Goal: Task Accomplishment & Management: Complete application form

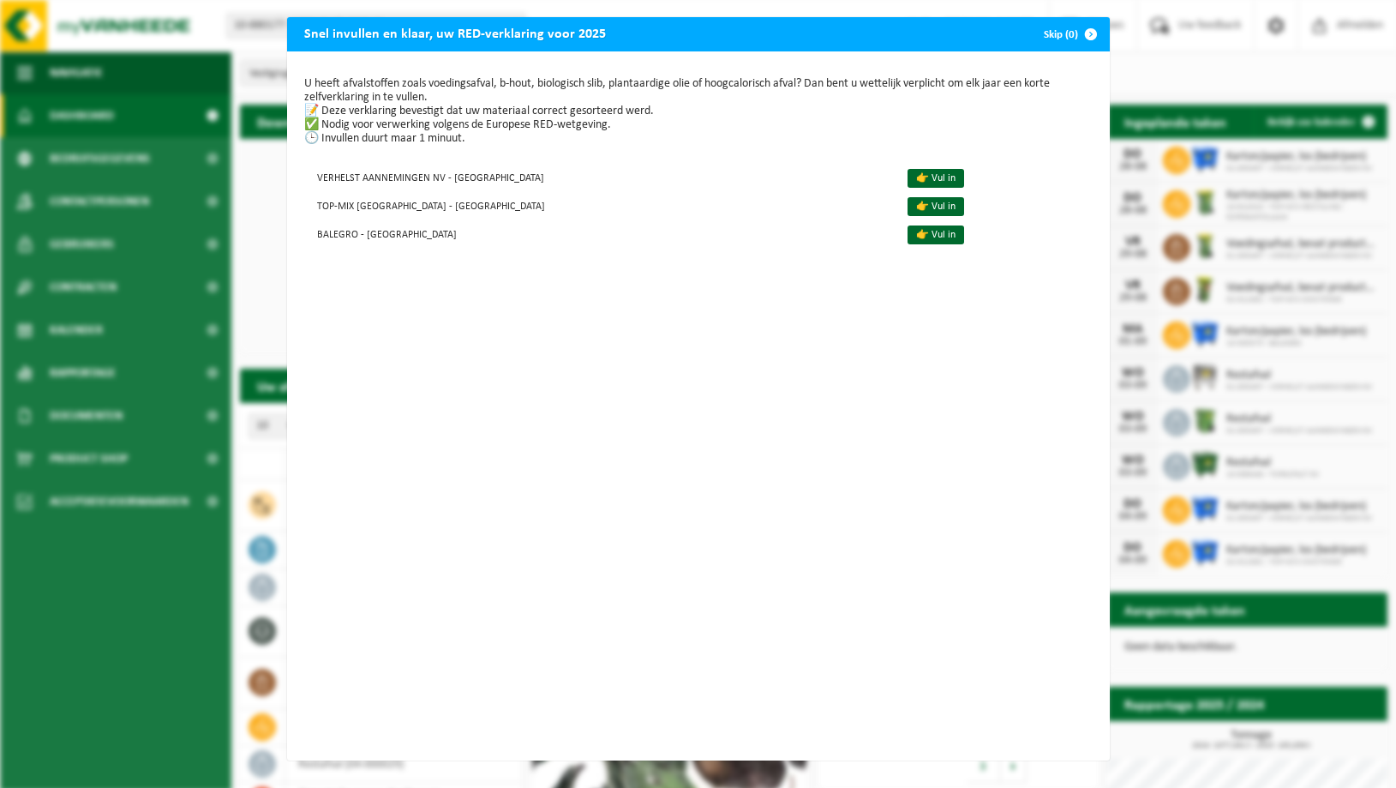
click at [1089, 31] on span "button" at bounding box center [1091, 34] width 34 height 34
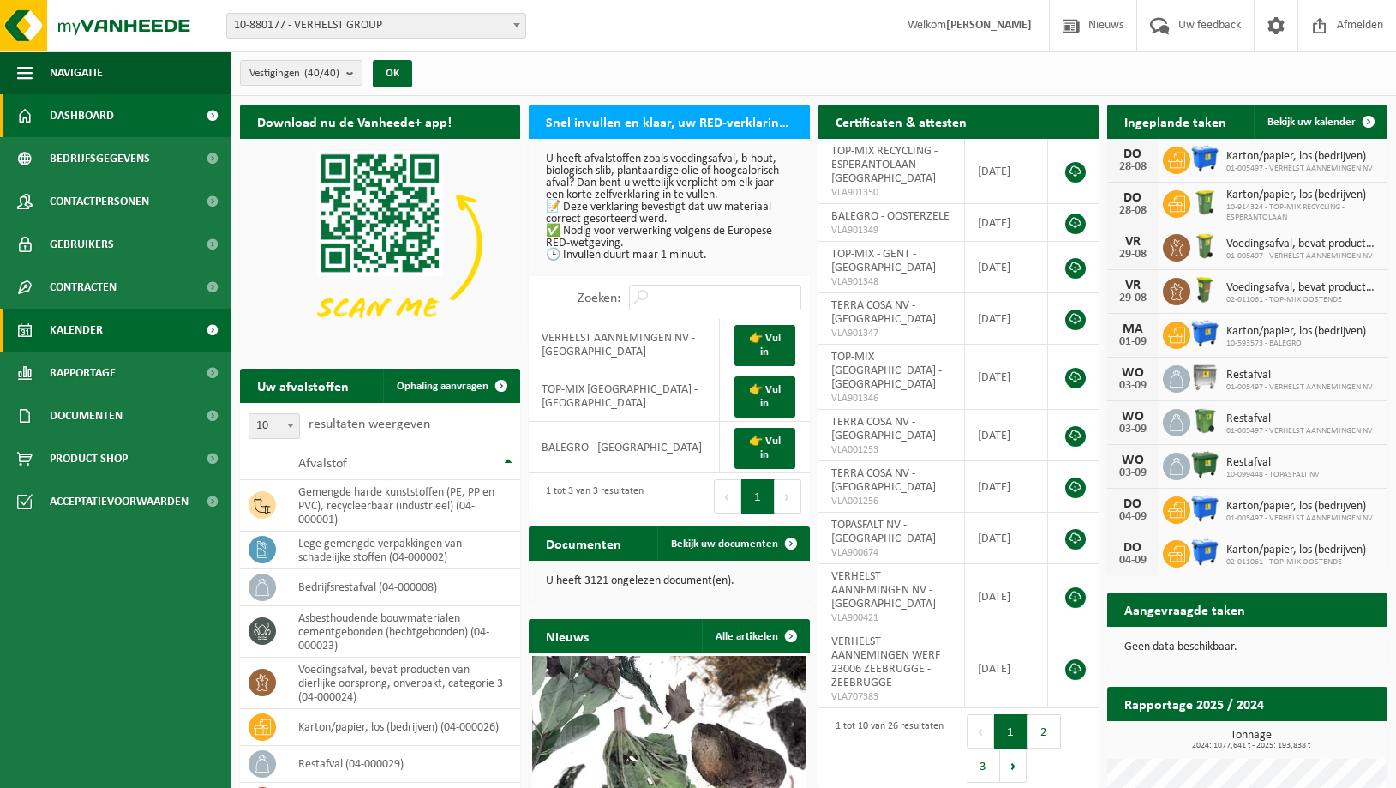
click at [85, 329] on span "Kalender" at bounding box center [76, 330] width 53 height 43
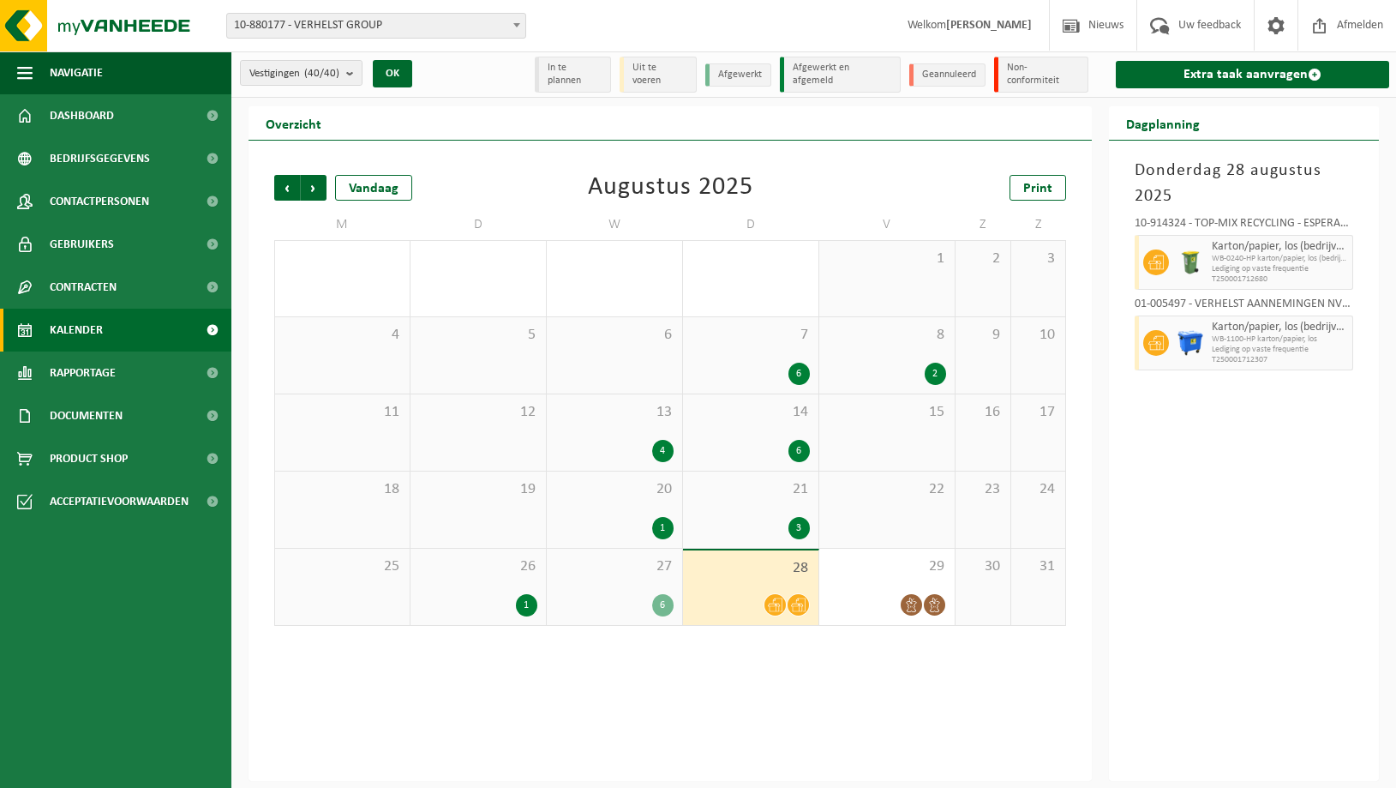
click at [635, 578] on div "27 6" at bounding box center [614, 587] width 135 height 76
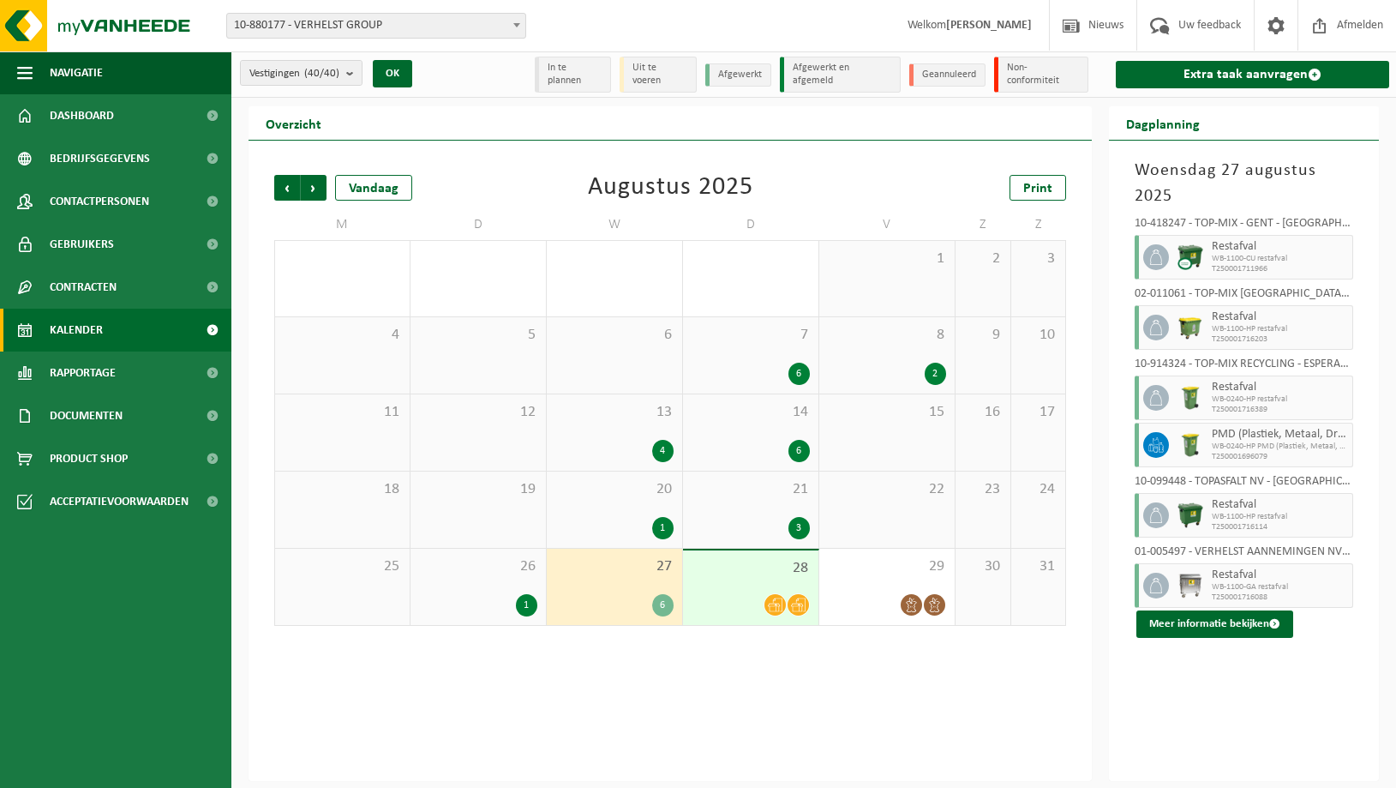
click at [725, 580] on div "28" at bounding box center [750, 587] width 135 height 75
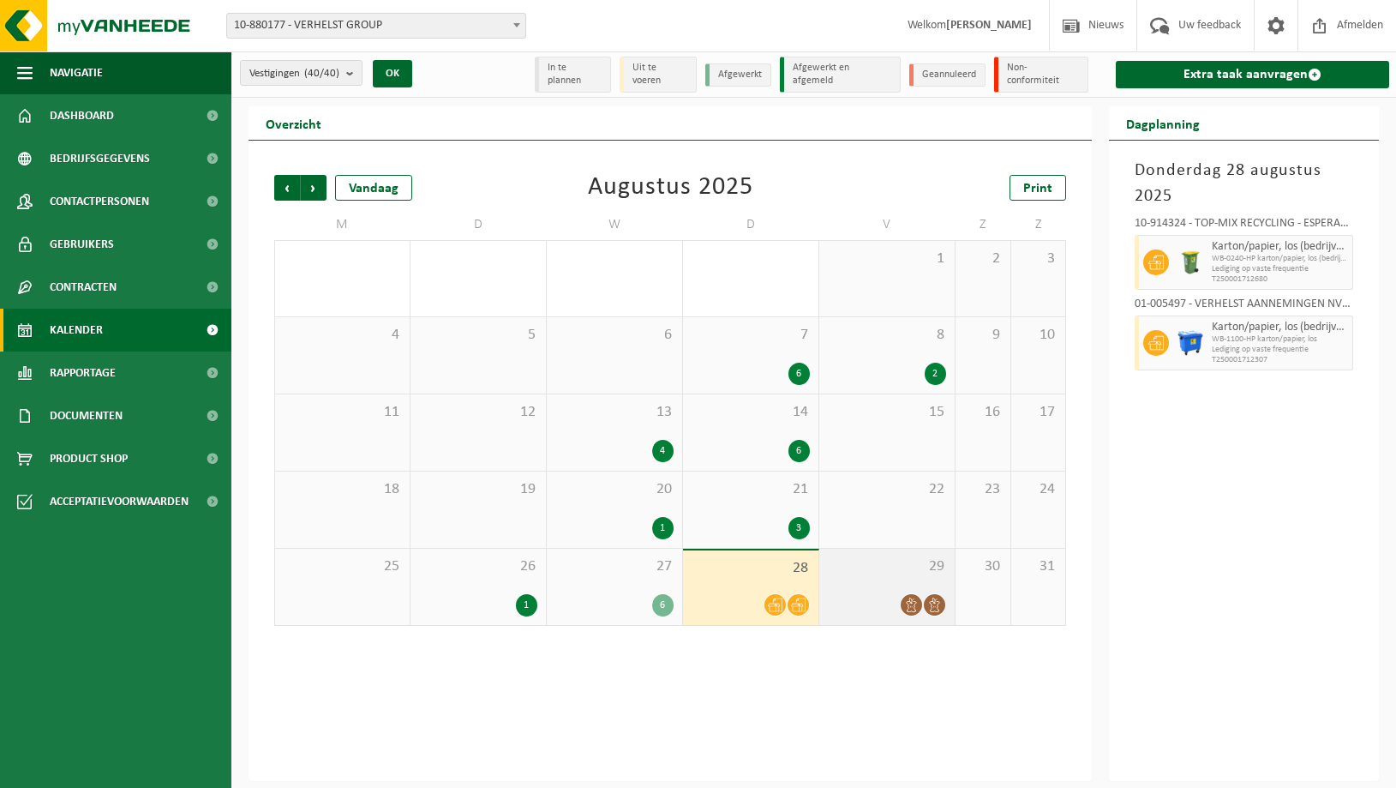
click at [874, 572] on span "29" at bounding box center [887, 566] width 118 height 19
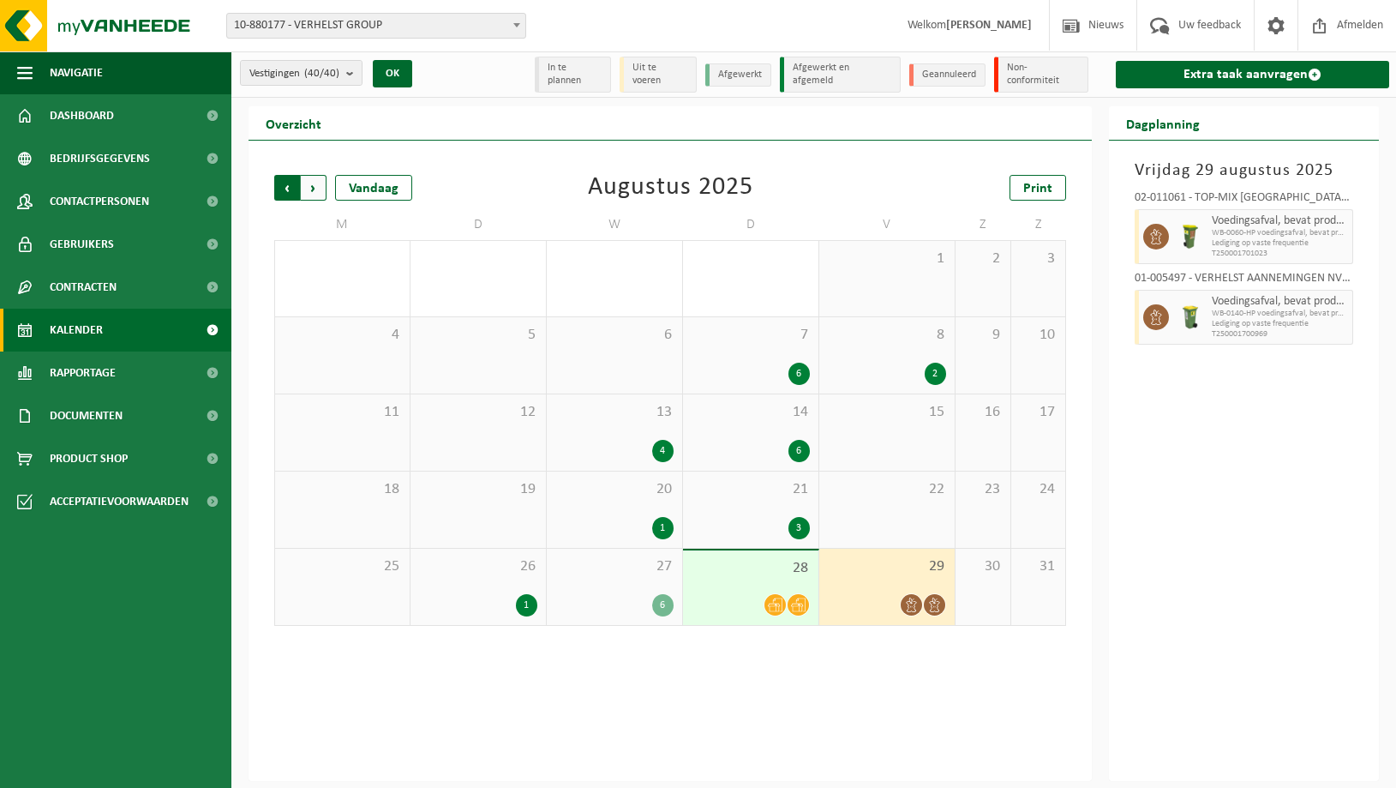
click at [318, 183] on span "Volgende" at bounding box center [314, 188] width 26 height 26
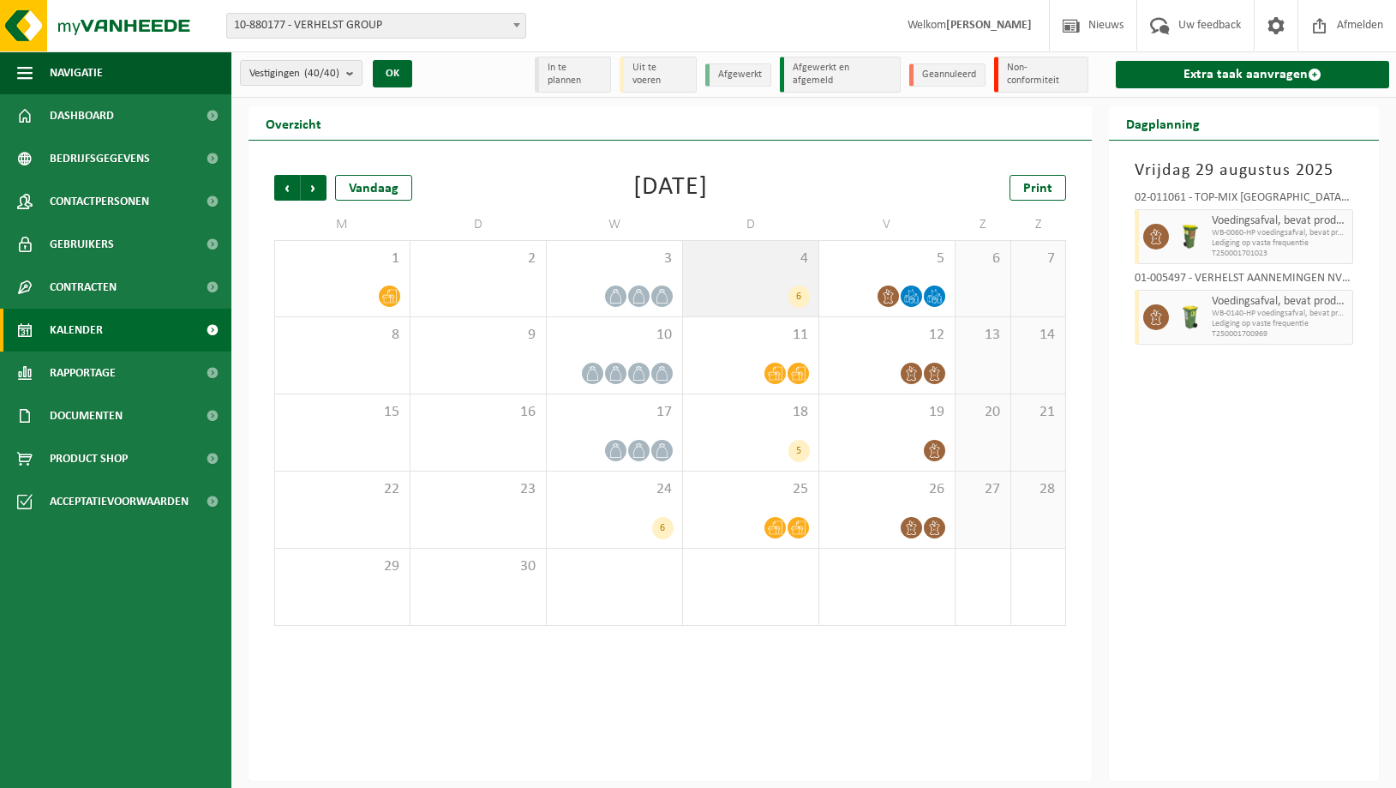
click at [802, 270] on div "4 6" at bounding box center [750, 278] width 135 height 75
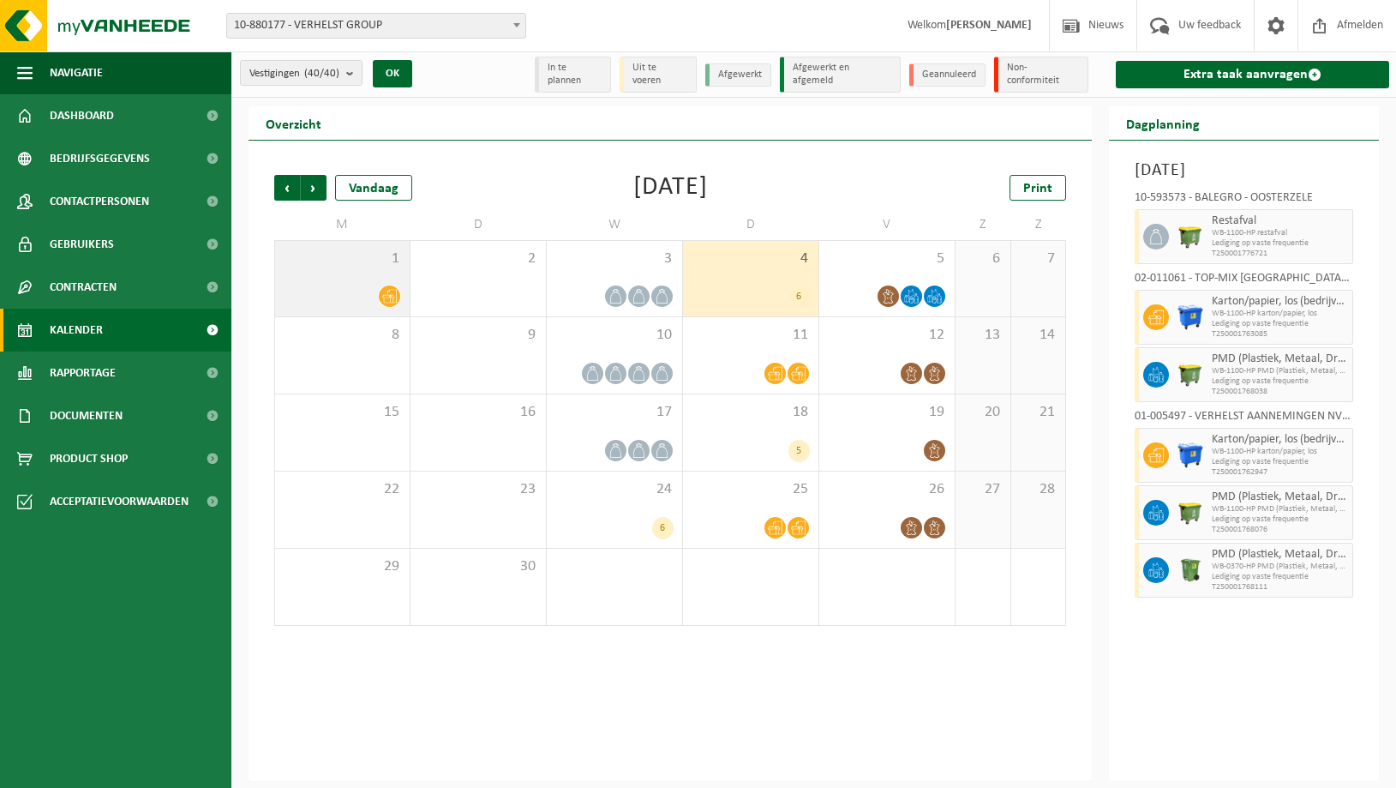
click at [369, 266] on div "1" at bounding box center [342, 278] width 135 height 75
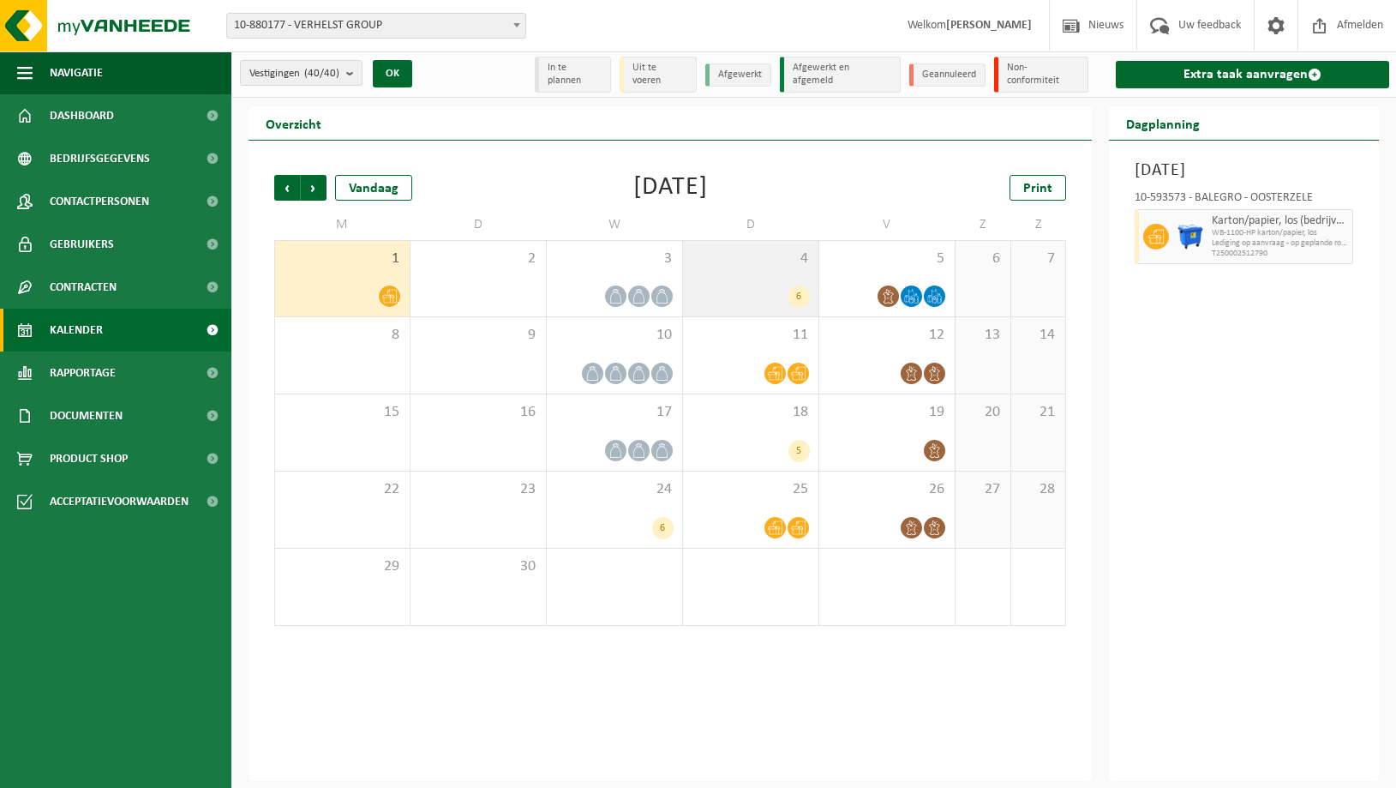
click at [774, 288] on div "6" at bounding box center [751, 296] width 118 height 22
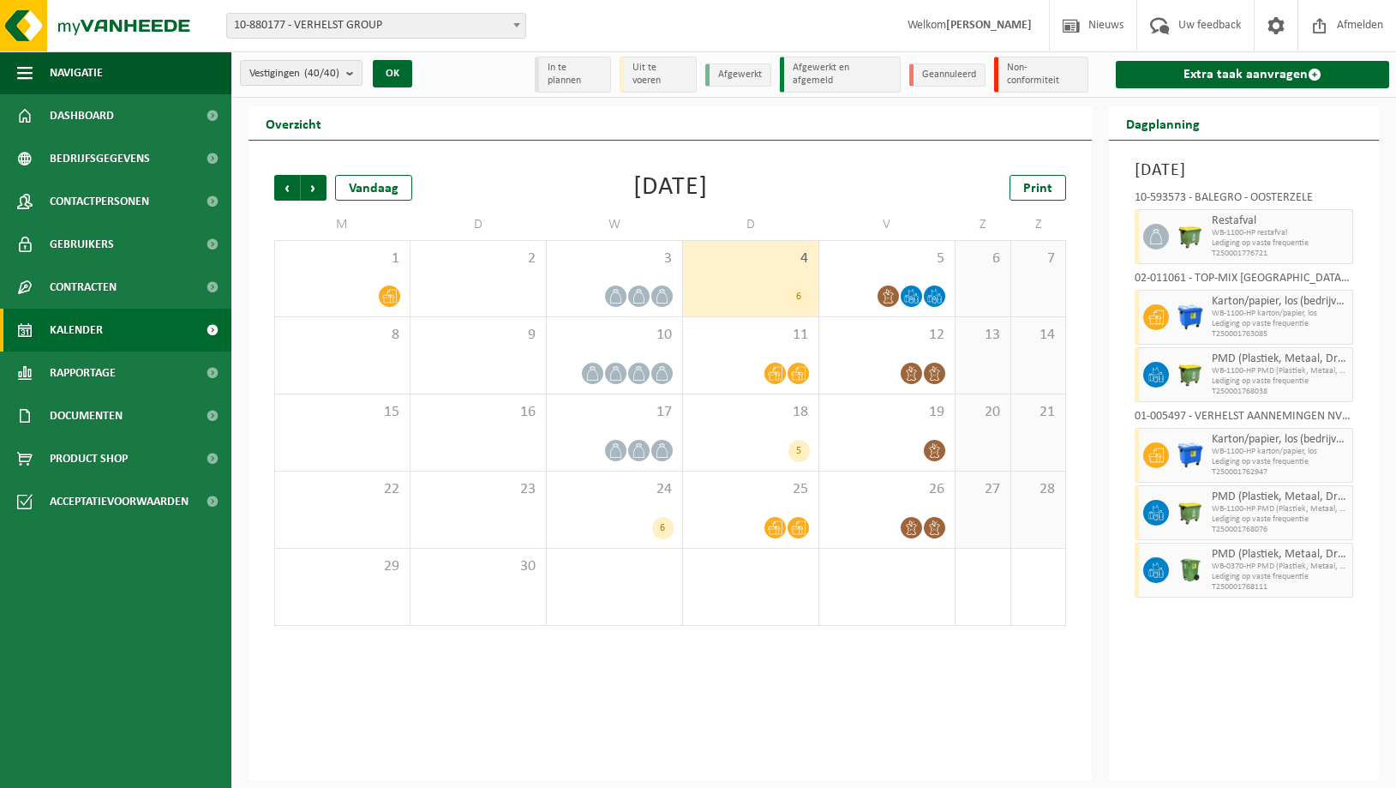
click at [771, 279] on div "4 6" at bounding box center [750, 278] width 135 height 75
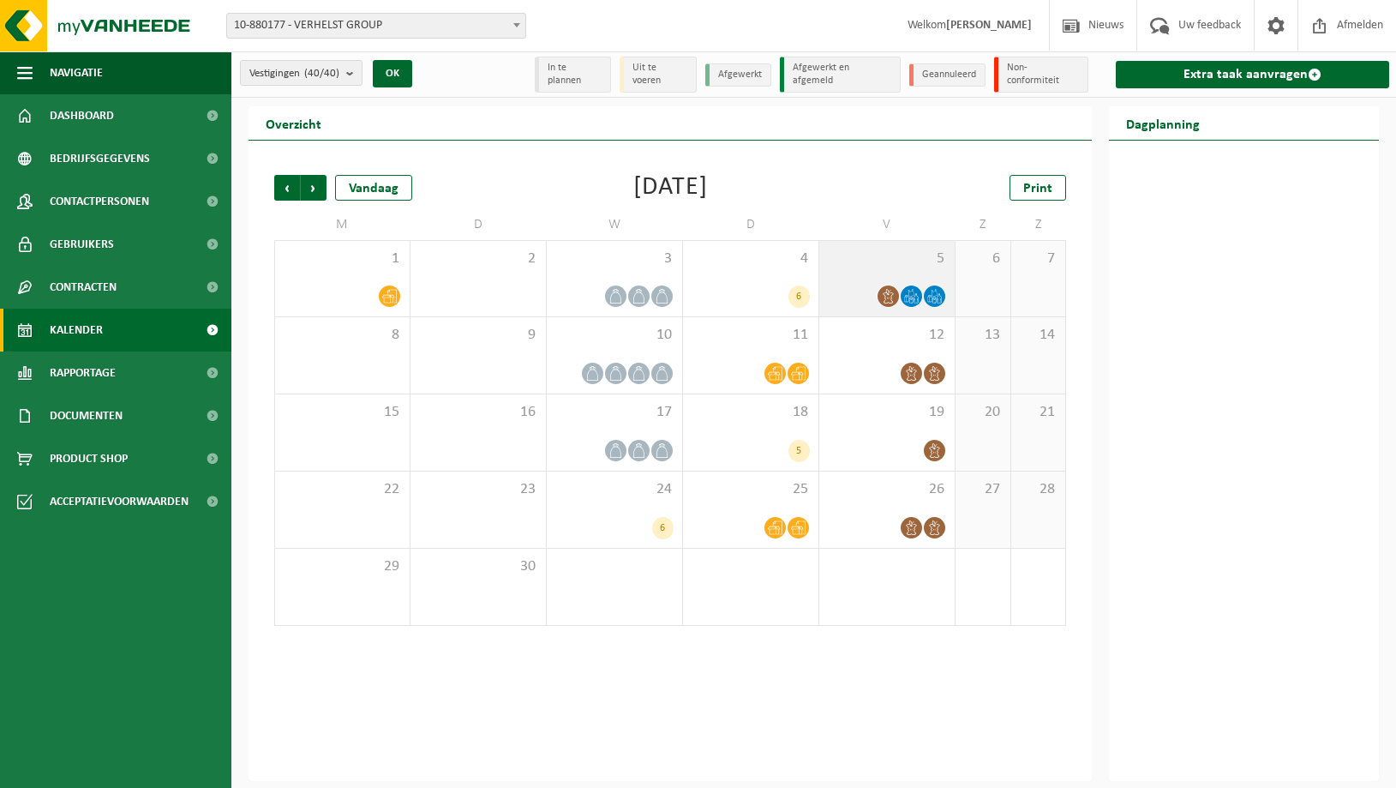
click at [895, 272] on div "5" at bounding box center [887, 278] width 135 height 75
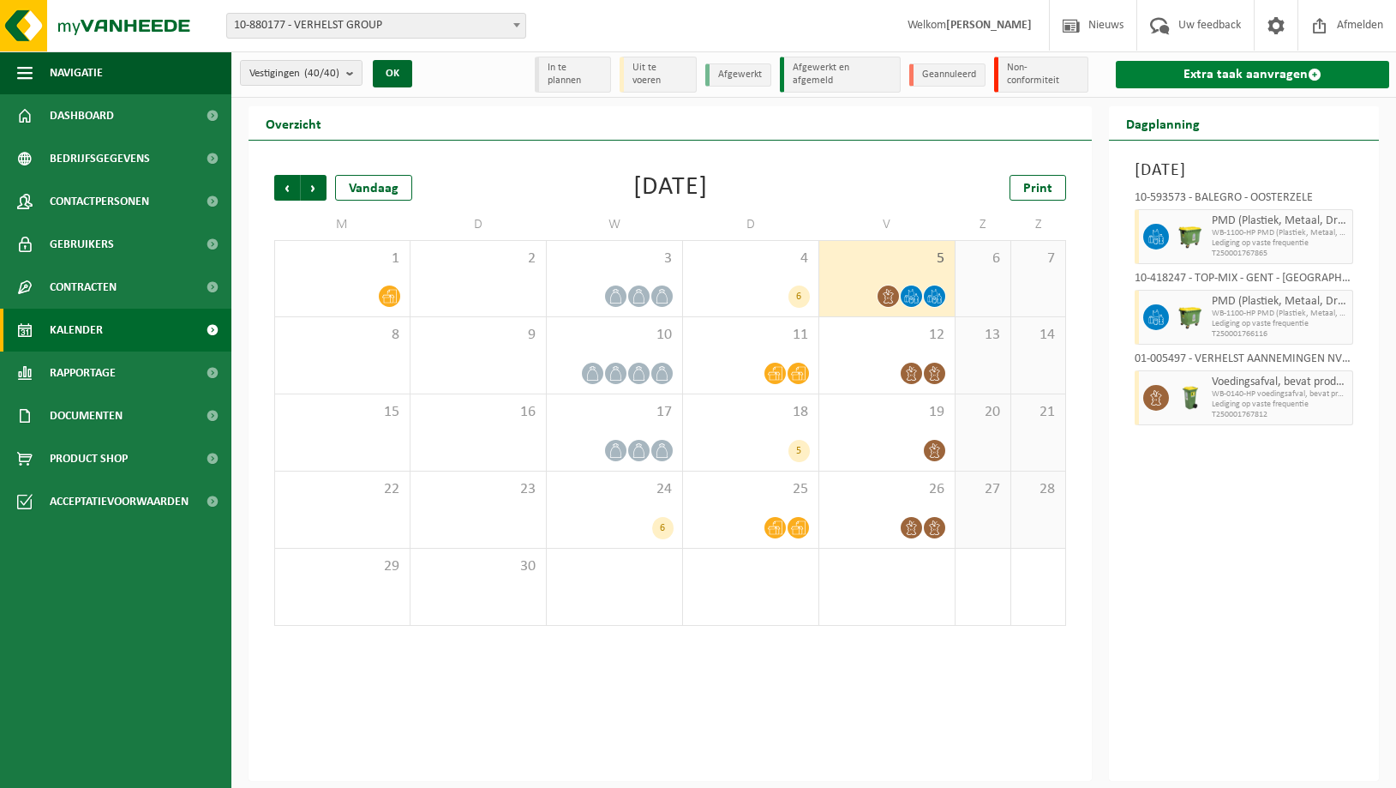
click at [1193, 72] on link "Extra taak aanvragen" at bounding box center [1252, 74] width 273 height 27
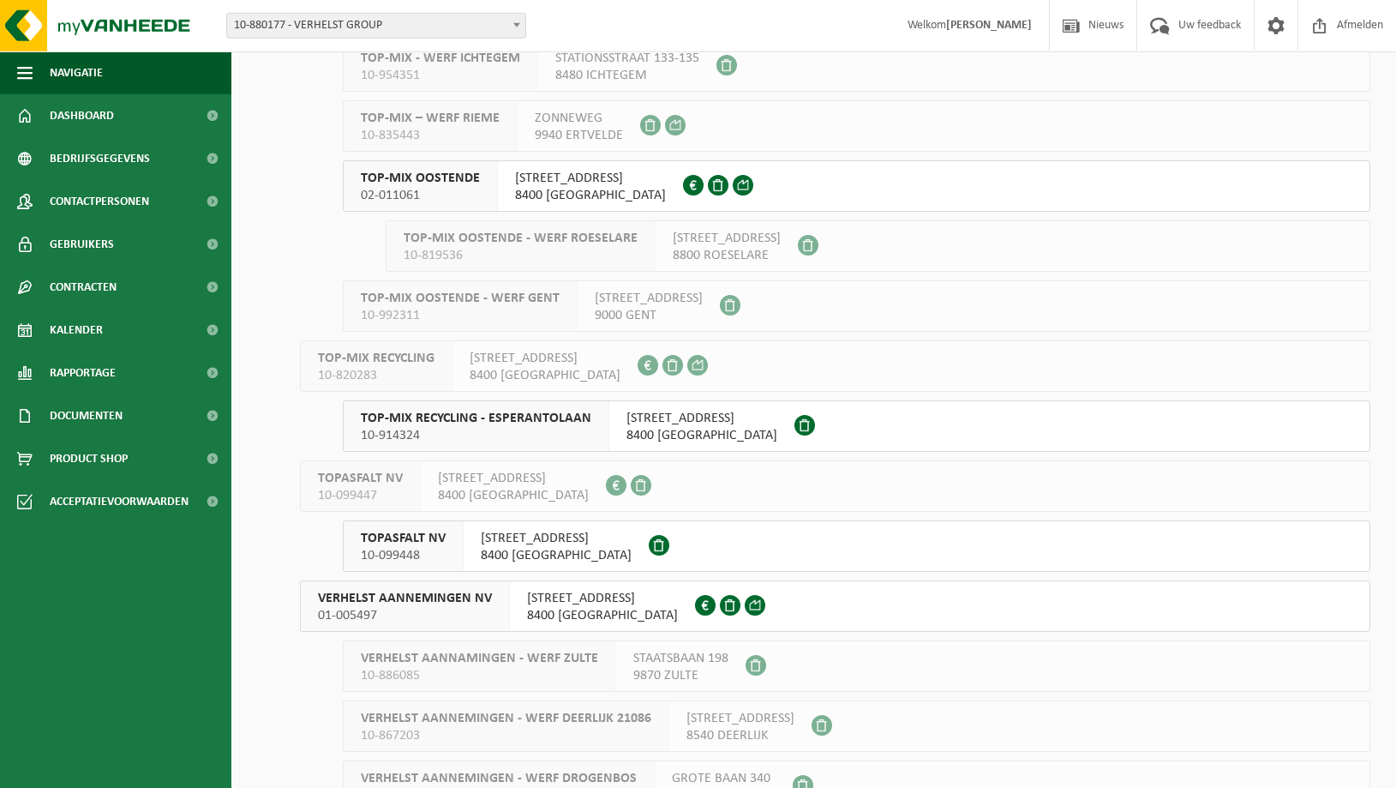
scroll to position [874, 0]
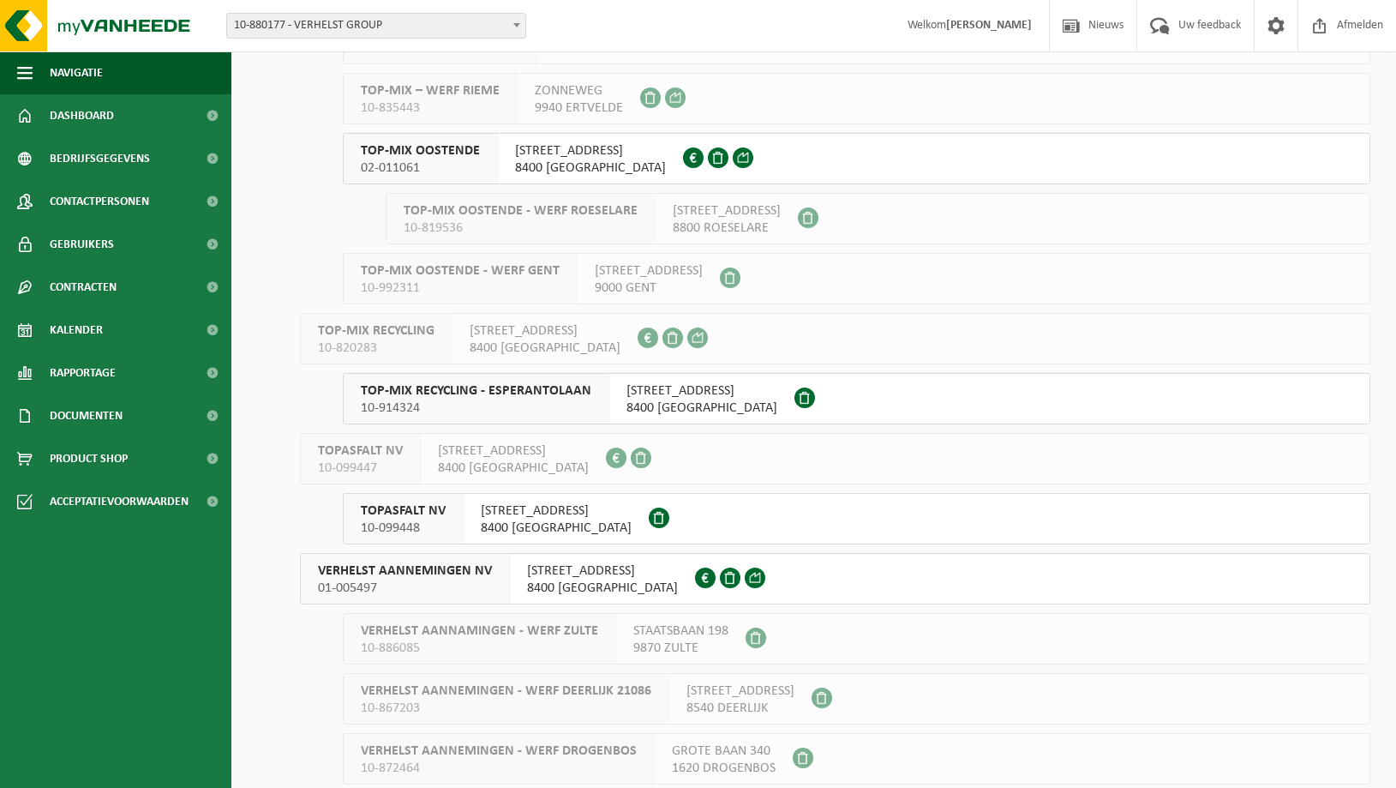
click at [402, 400] on span "10-914324" at bounding box center [476, 407] width 231 height 17
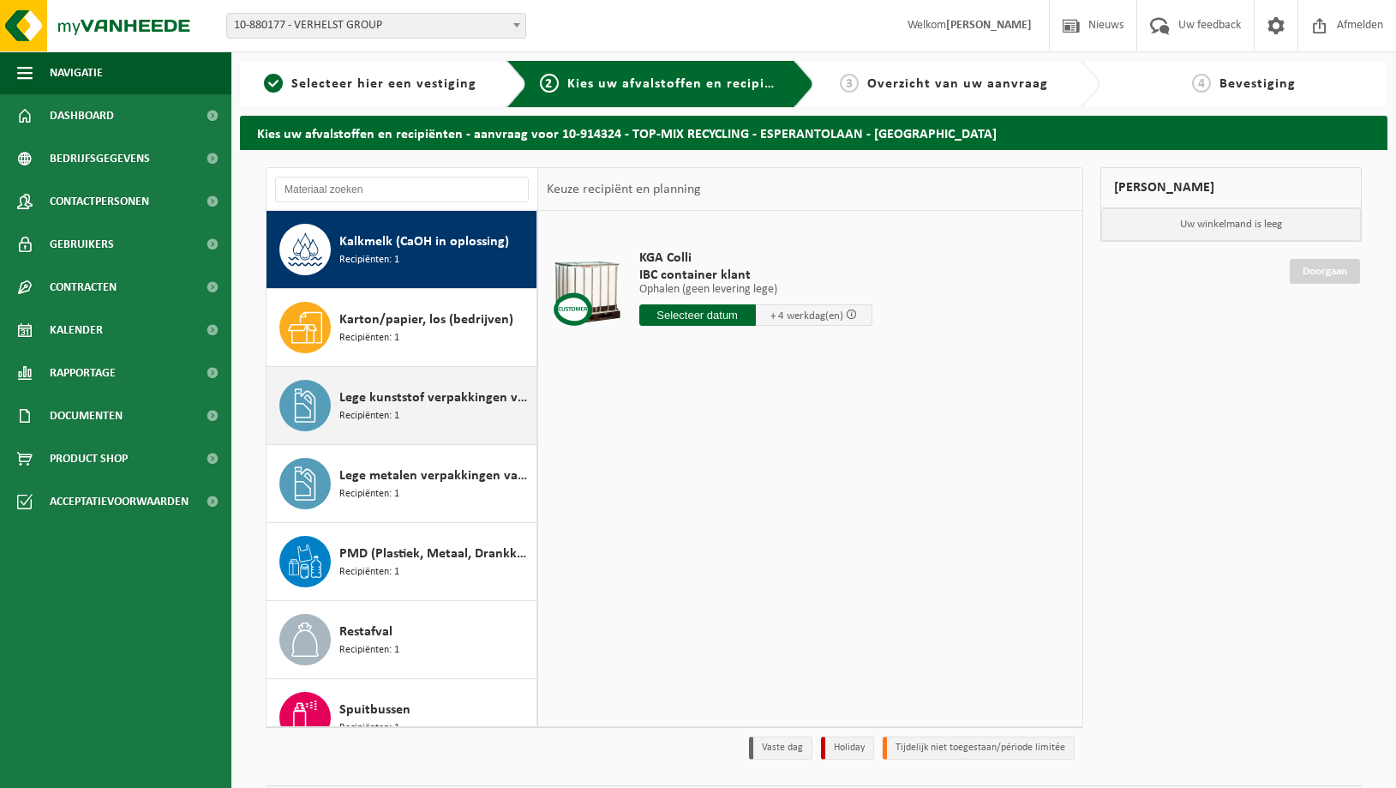
click at [374, 399] on span "Lege kunststof verpakkingen van olie" at bounding box center [435, 397] width 193 height 21
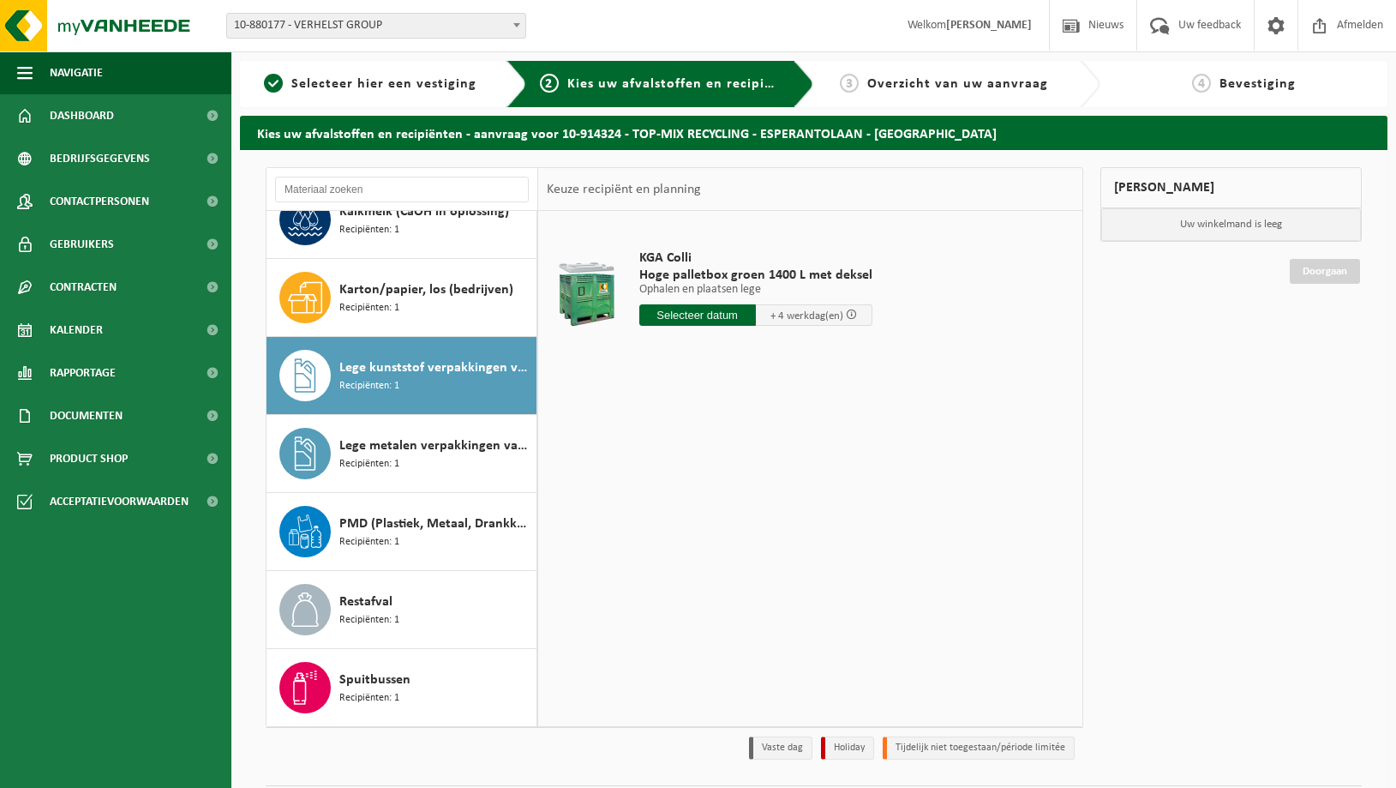
click at [706, 311] on input "text" at bounding box center [698, 314] width 117 height 21
click at [838, 357] on icon at bounding box center [833, 353] width 27 height 27
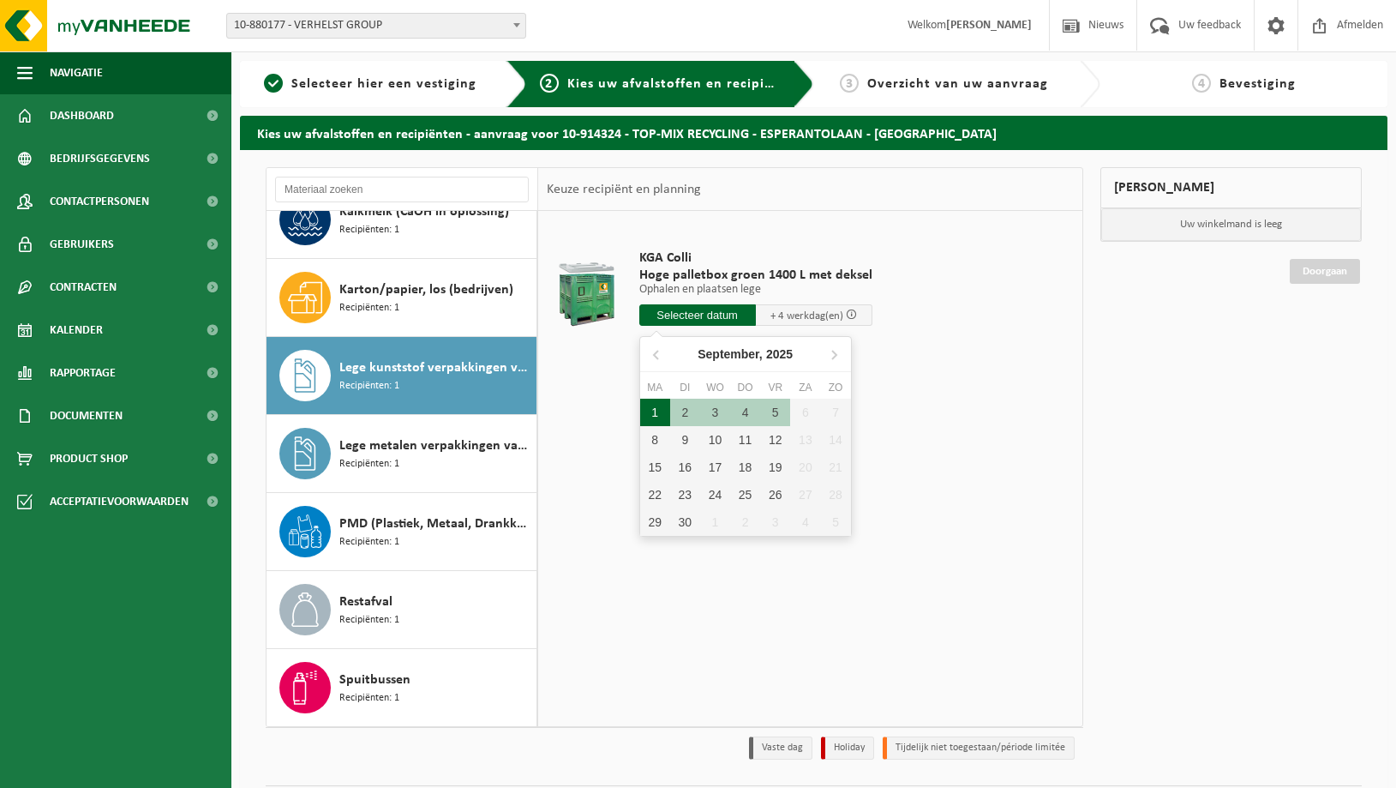
click at [654, 413] on div "1" at bounding box center [655, 412] width 30 height 27
type input "Van 2025-09-01"
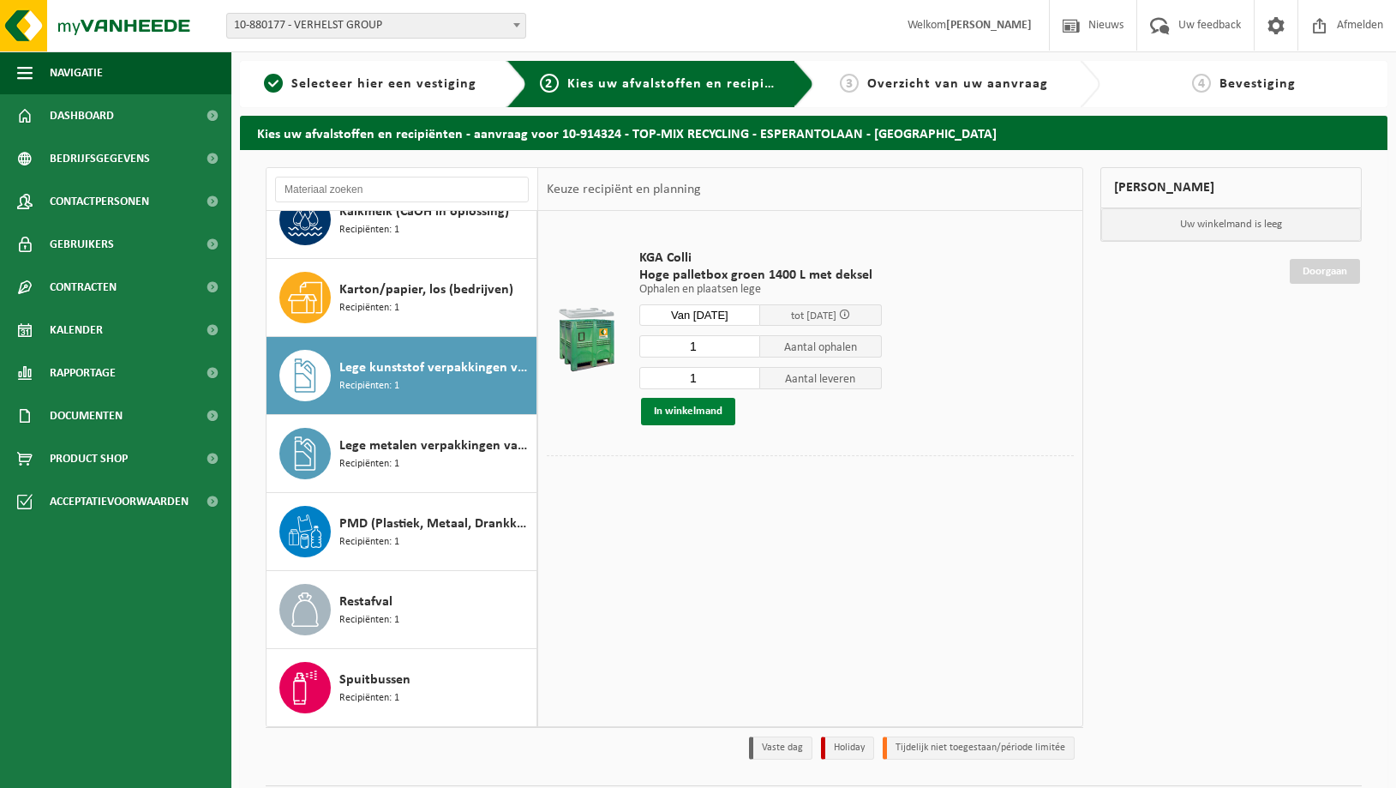
click at [688, 411] on button "In winkelmand" at bounding box center [688, 411] width 94 height 27
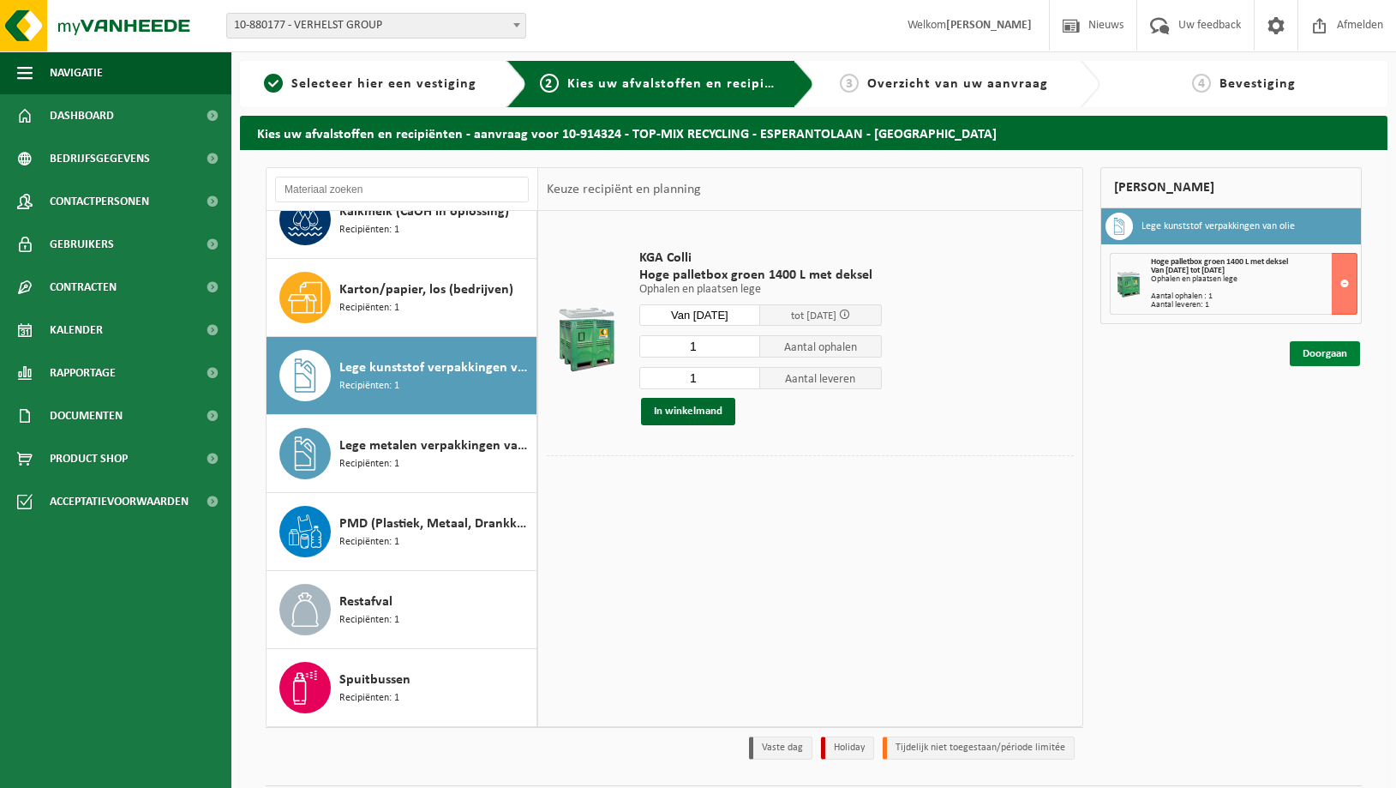
click at [1322, 355] on link "Doorgaan" at bounding box center [1325, 353] width 70 height 25
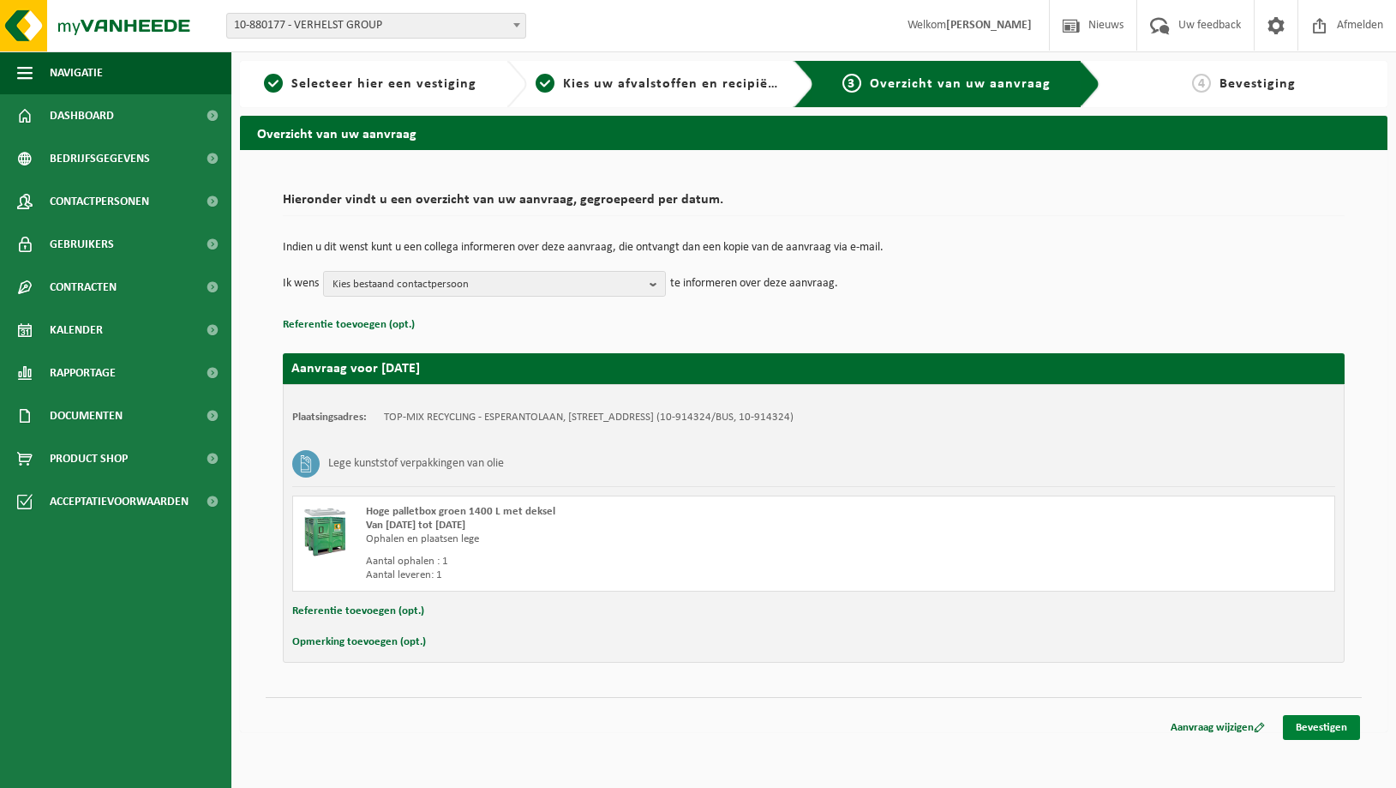
click at [1323, 726] on link "Bevestigen" at bounding box center [1321, 727] width 77 height 25
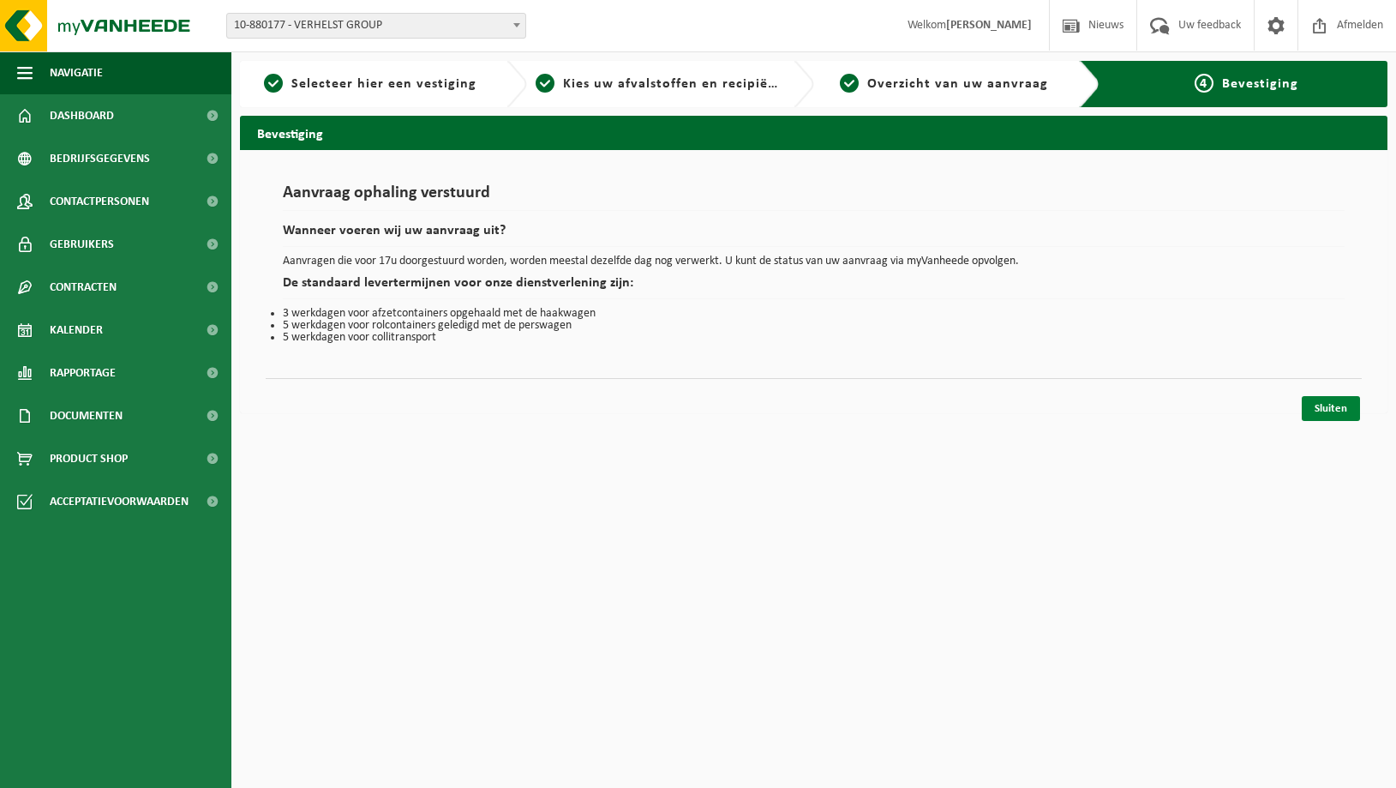
click at [1337, 411] on link "Sluiten" at bounding box center [1331, 408] width 58 height 25
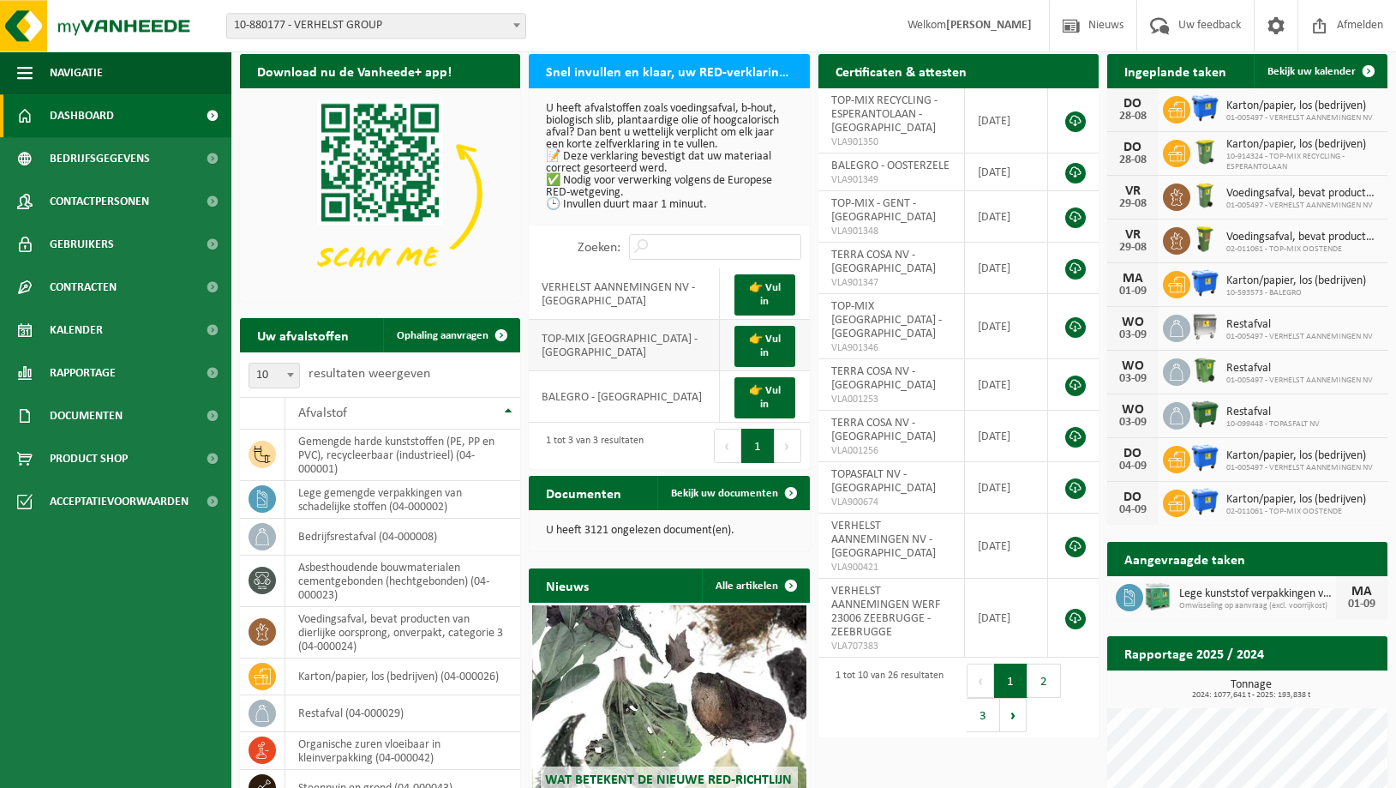
scroll to position [87, 0]
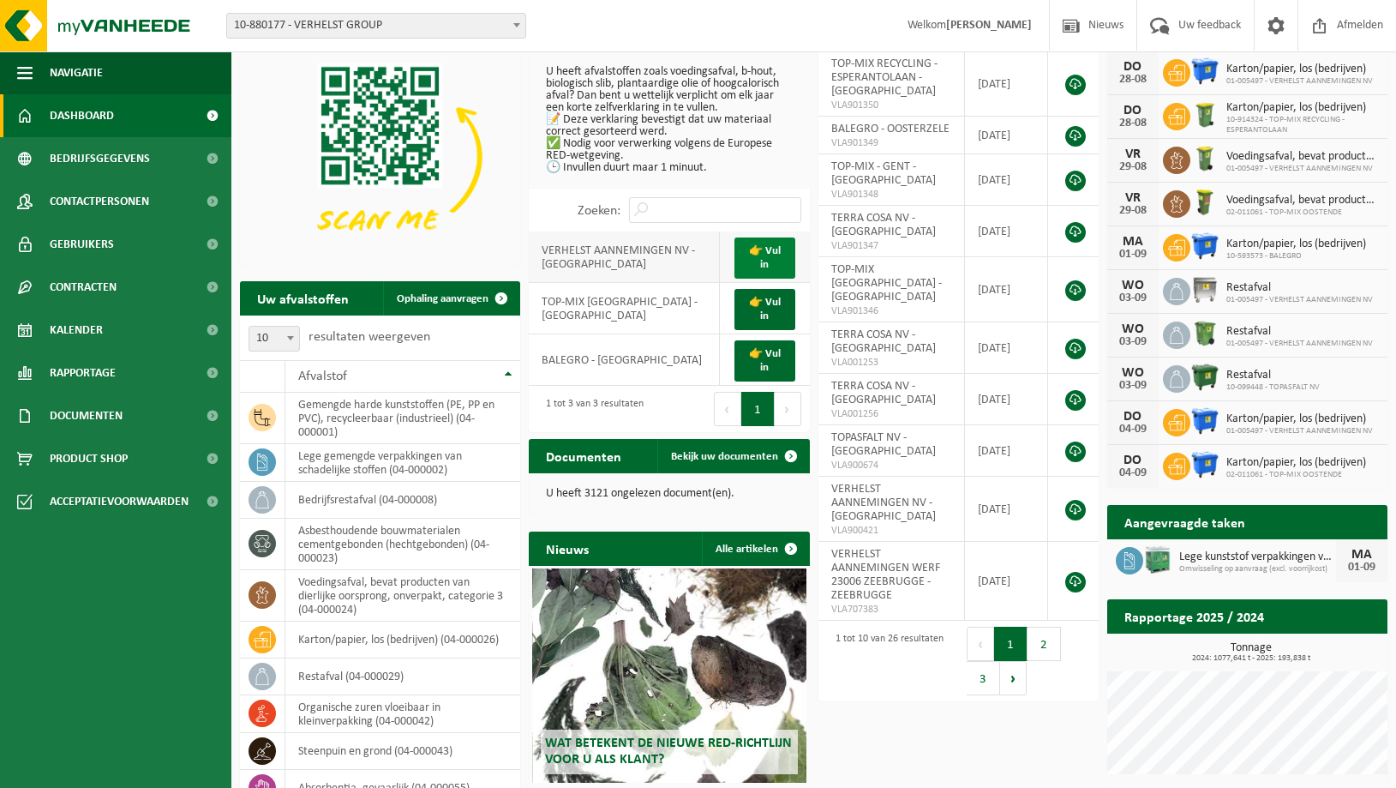
click at [771, 252] on link "👉 Vul in" at bounding box center [765, 257] width 60 height 41
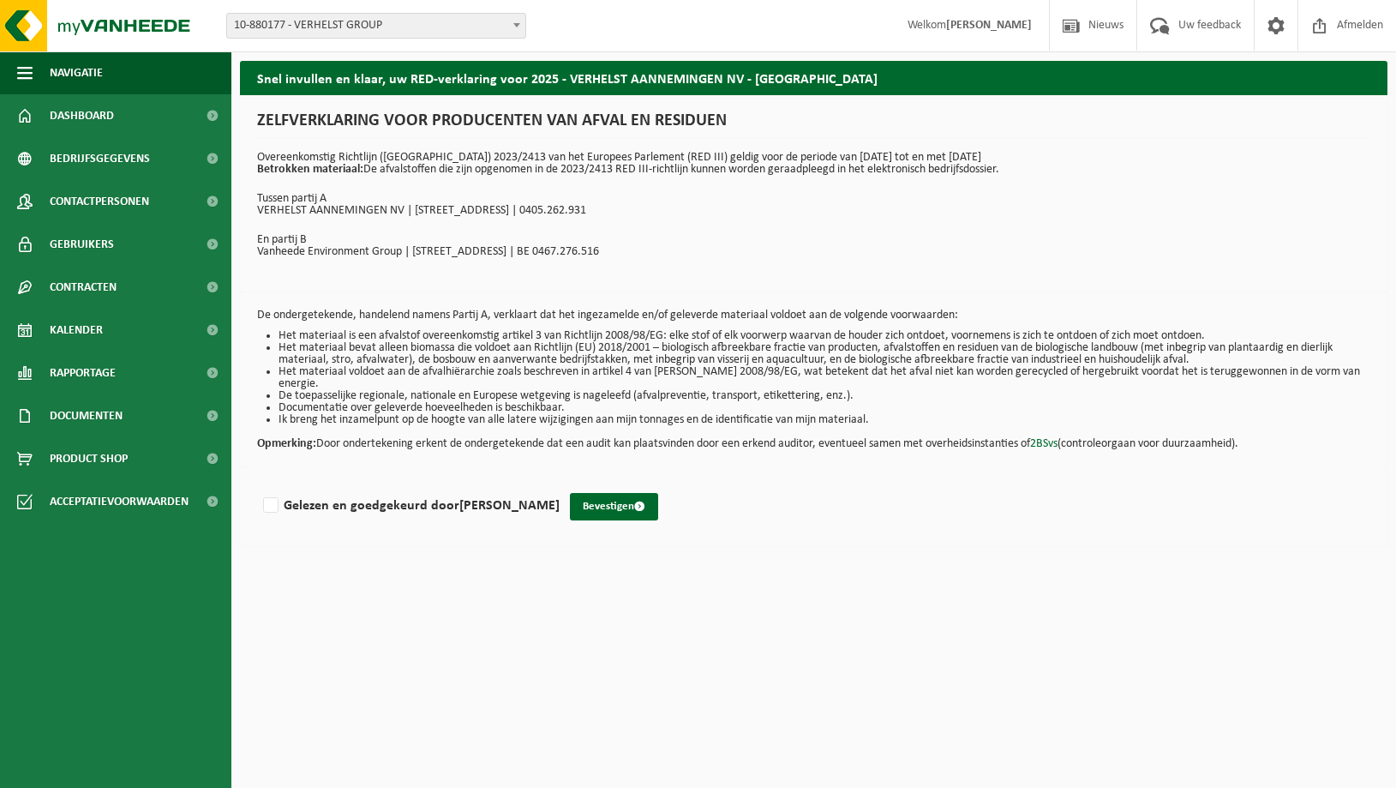
click at [275, 291] on div "ZELFVERKLARING VOOR PRODUCENTEN VAN AFVAL EN RESIDUEN Overeenkomstig Richtlijn …" at bounding box center [814, 193] width 1148 height 197
click at [273, 303] on div "De ondergetekende, handelend namens Partij A, verklaart dat het ingezamelde en/…" at bounding box center [814, 379] width 1148 height 175
click at [81, 111] on span "Dashboard" at bounding box center [82, 115] width 64 height 43
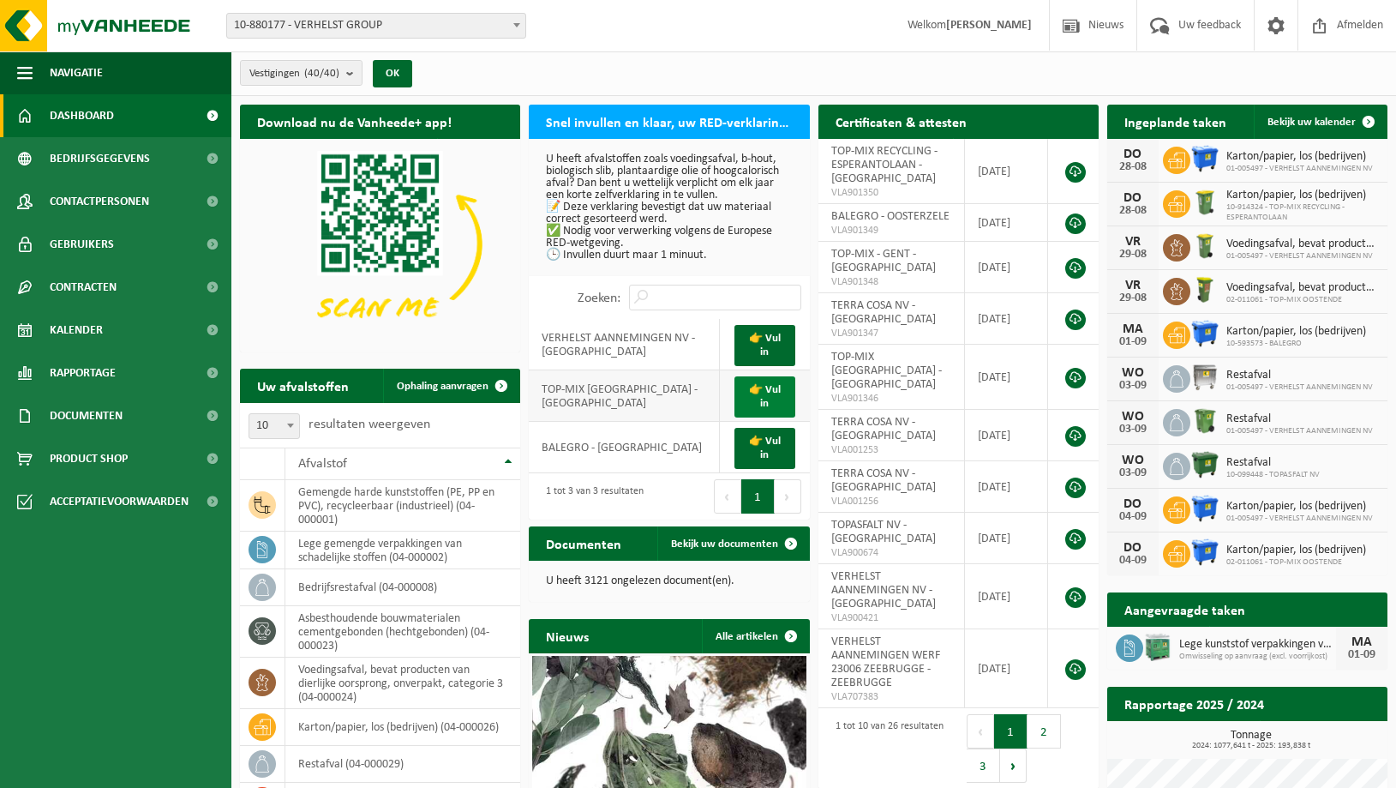
click at [755, 393] on link "👉 Vul in" at bounding box center [765, 396] width 60 height 41
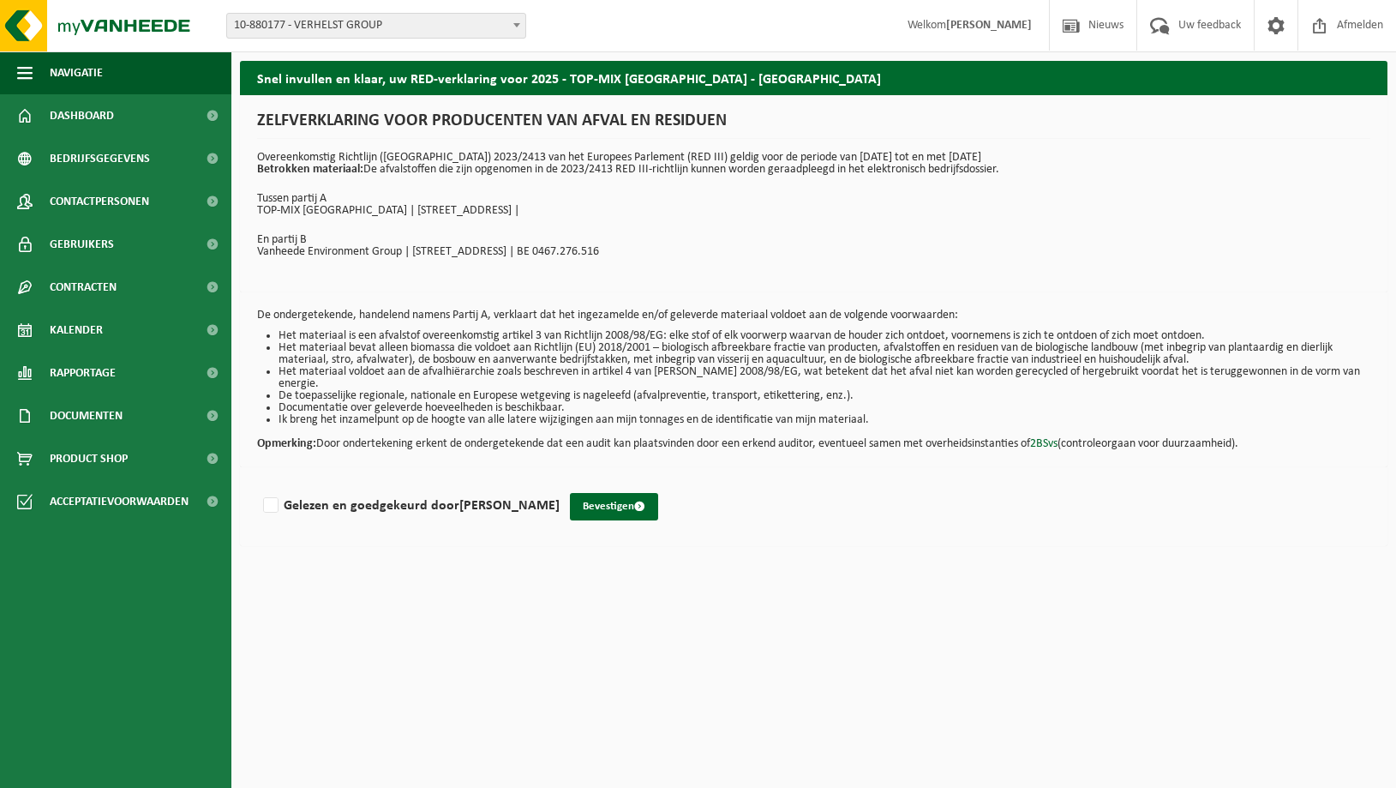
click at [386, 307] on div "De ondergetekende, handelend namens Partij A, verklaart dat het ingezamelde en/…" at bounding box center [814, 379] width 1148 height 175
click at [385, 292] on div "De ondergetekende, handelend namens Partij A, verklaart dat het ingezamelde en/…" at bounding box center [814, 379] width 1148 height 175
click at [83, 286] on span "Contracten" at bounding box center [83, 287] width 67 height 43
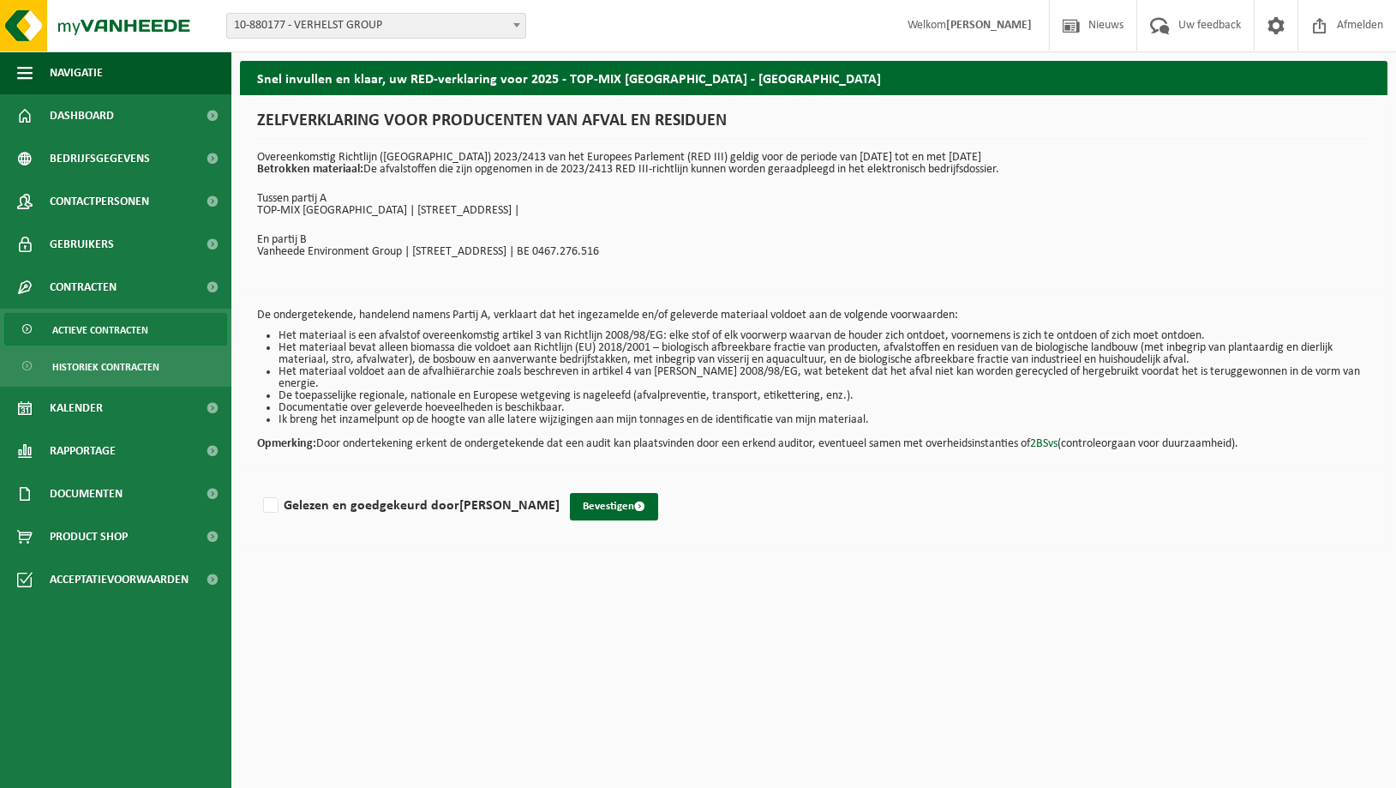
click at [79, 329] on span "Actieve contracten" at bounding box center [100, 330] width 96 height 33
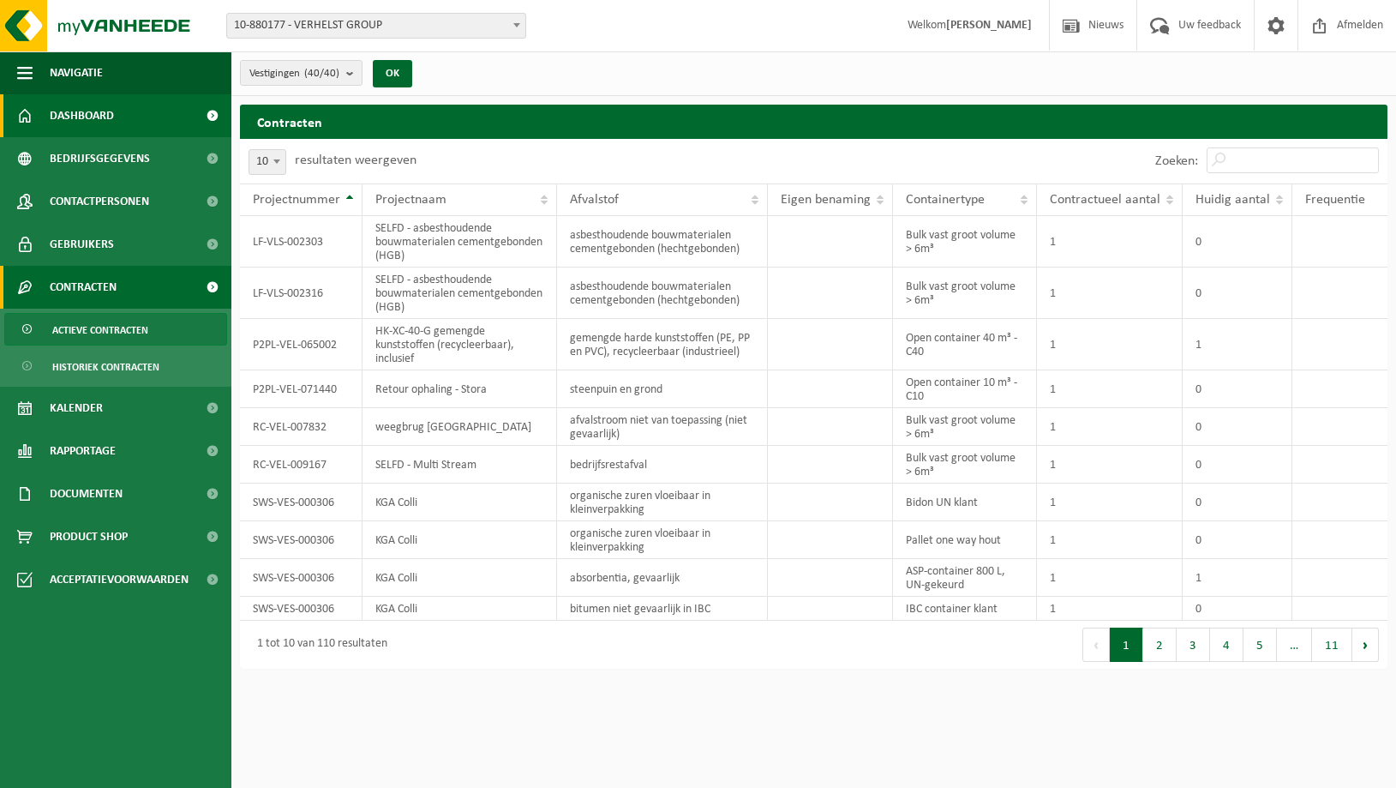
click at [73, 112] on span "Dashboard" at bounding box center [82, 115] width 64 height 43
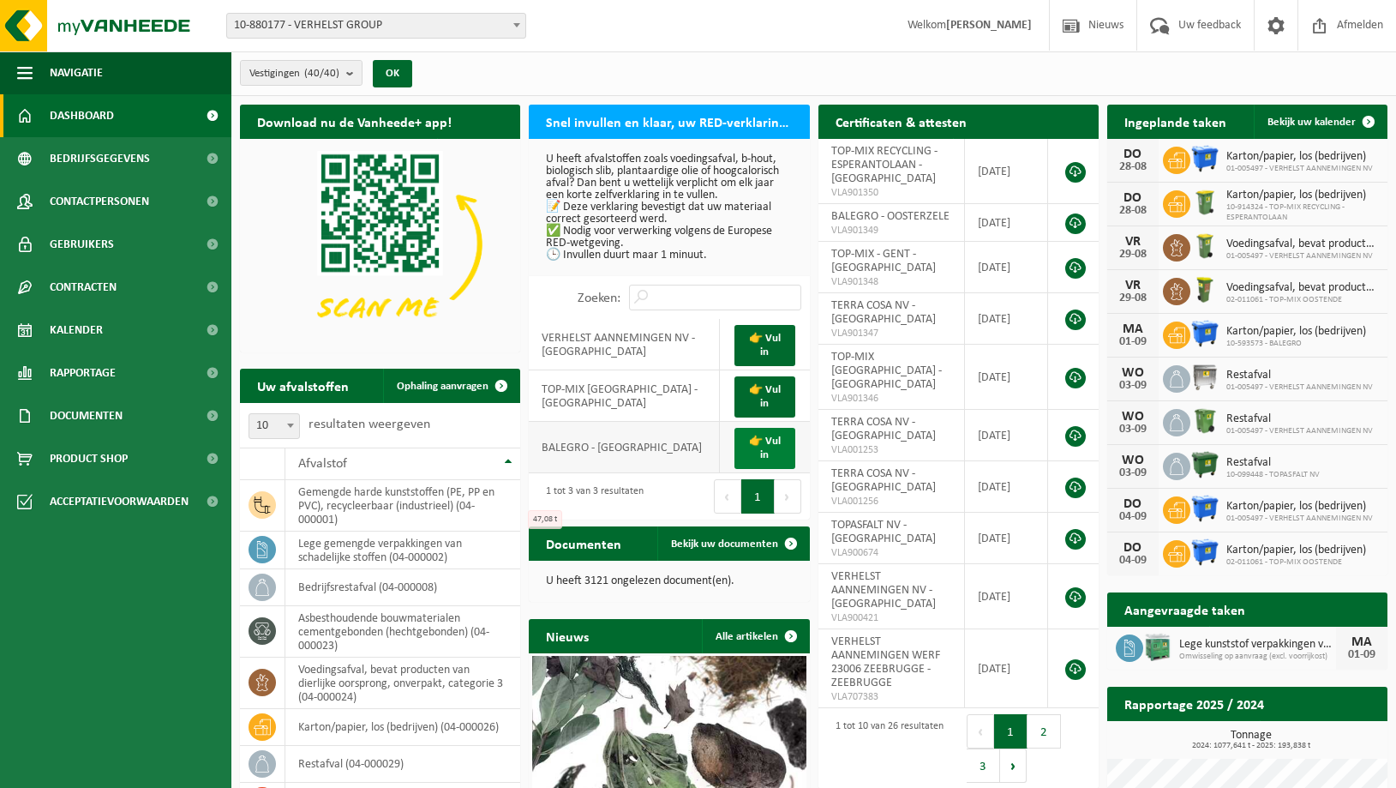
click at [772, 449] on link "👉 Vul in" at bounding box center [765, 448] width 60 height 41
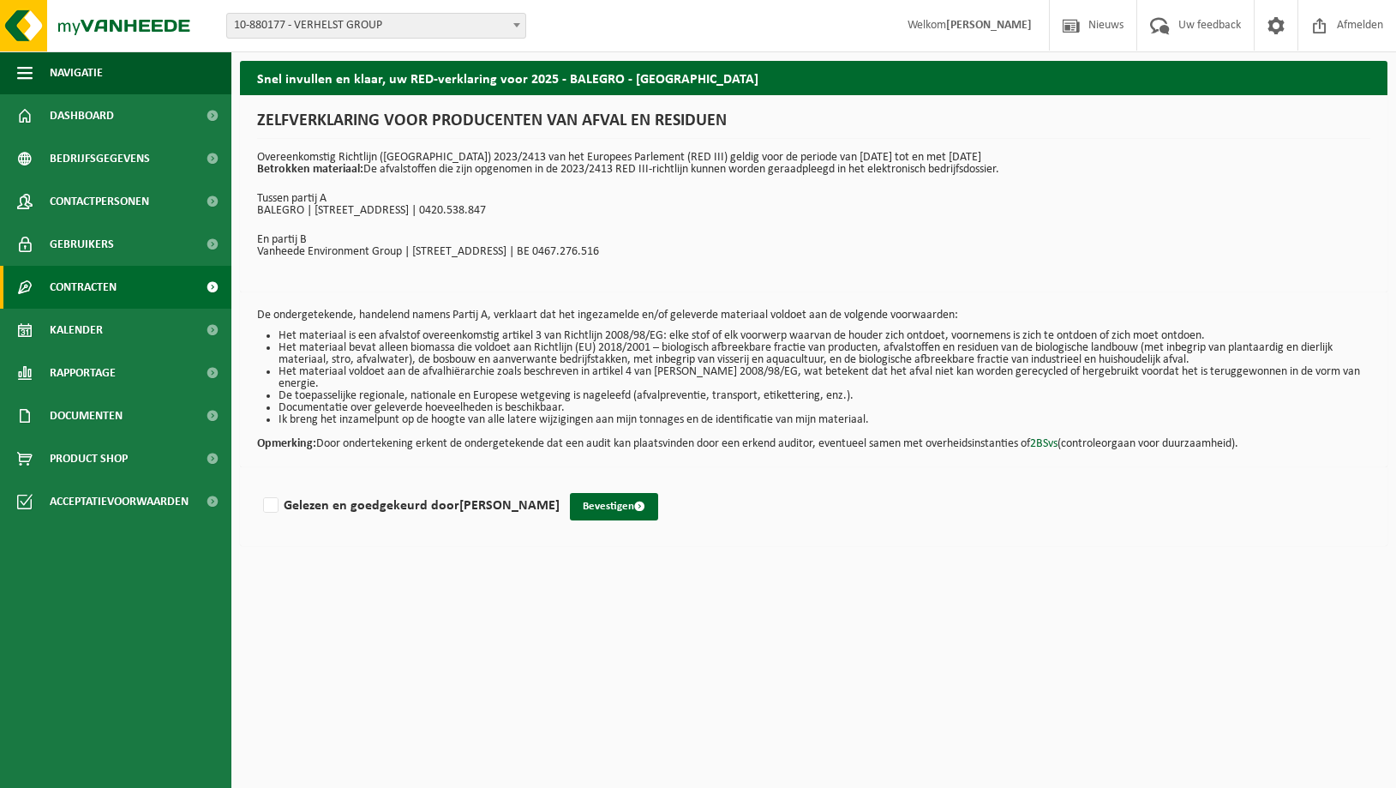
click at [68, 290] on span "Contracten" at bounding box center [83, 287] width 67 height 43
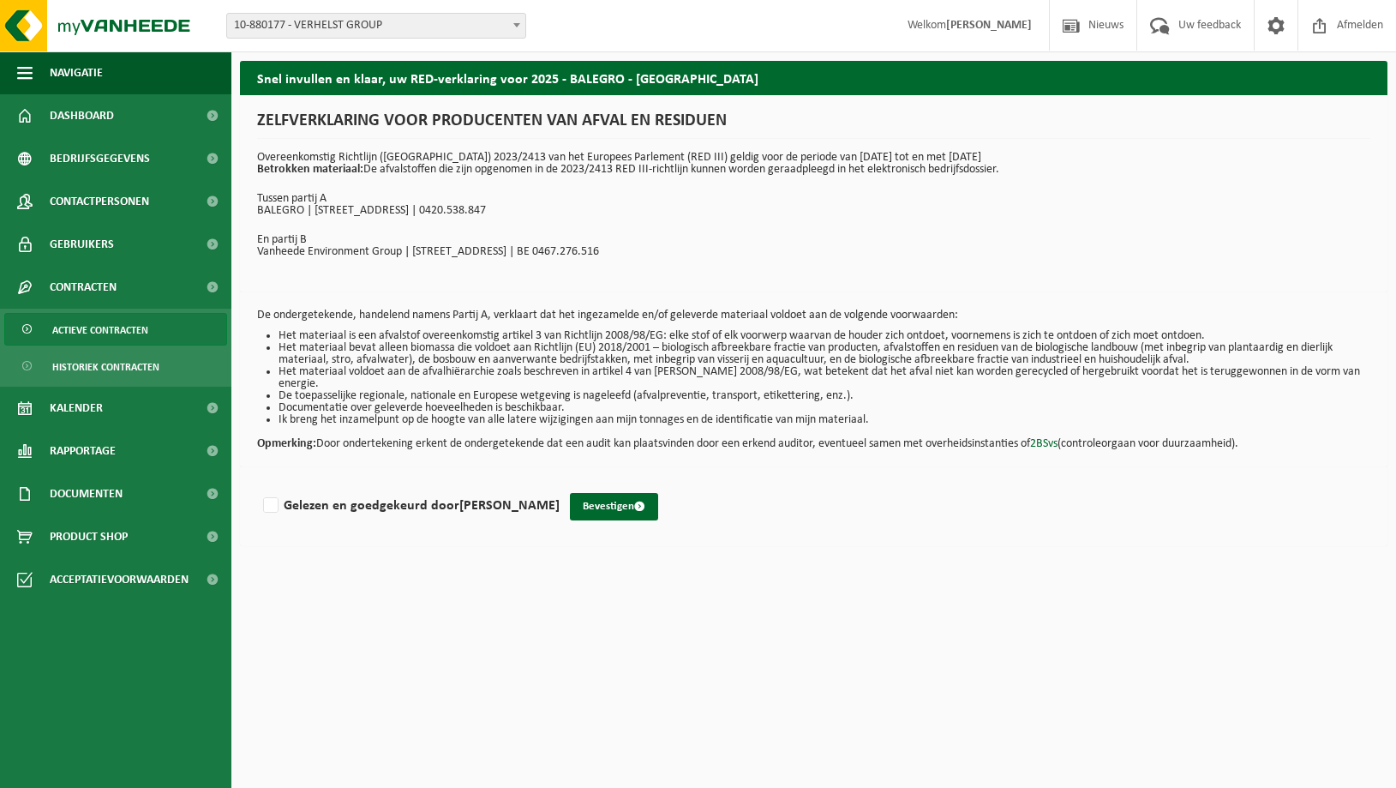
click at [67, 327] on span "Actieve contracten" at bounding box center [100, 330] width 96 height 33
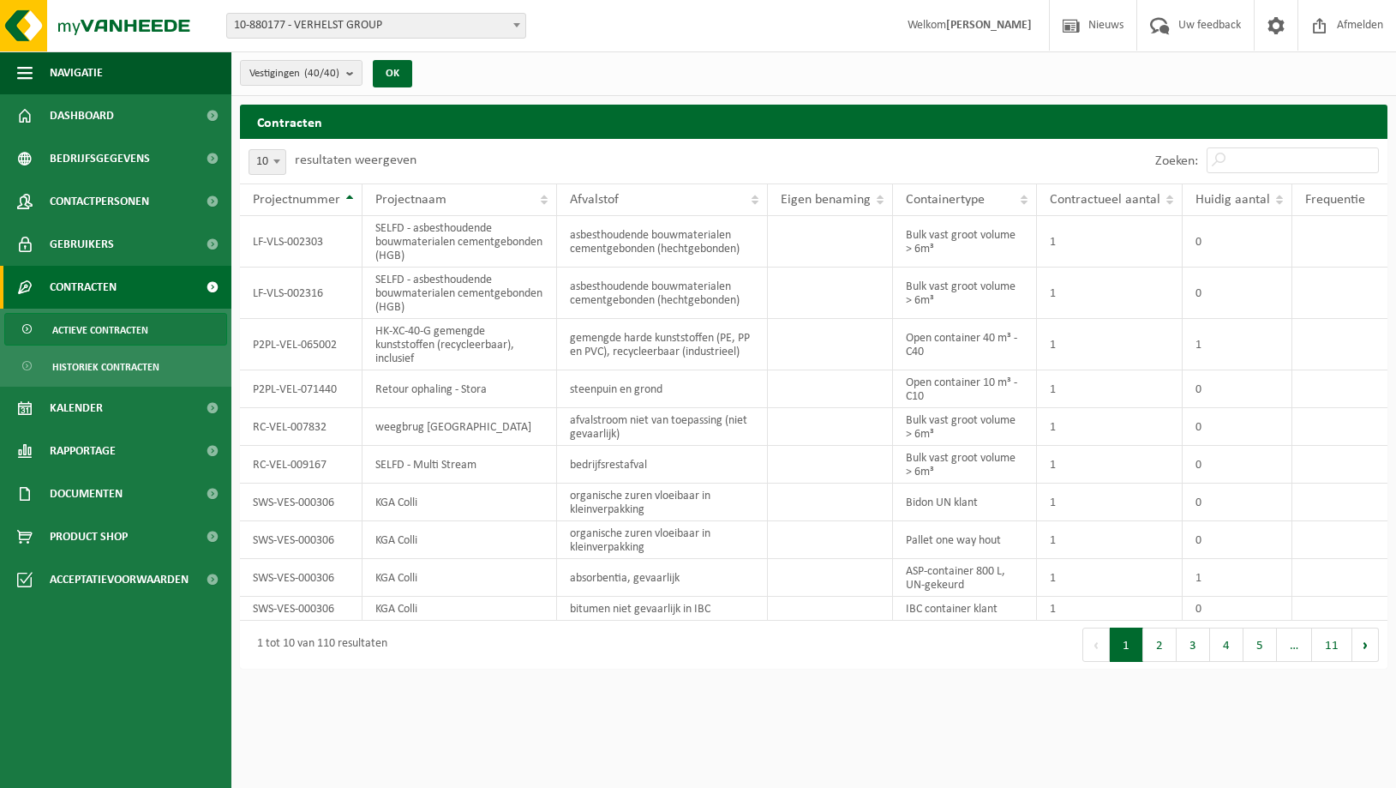
click at [345, 32] on span "10-880177 - VERHELST GROUP" at bounding box center [376, 26] width 298 height 24
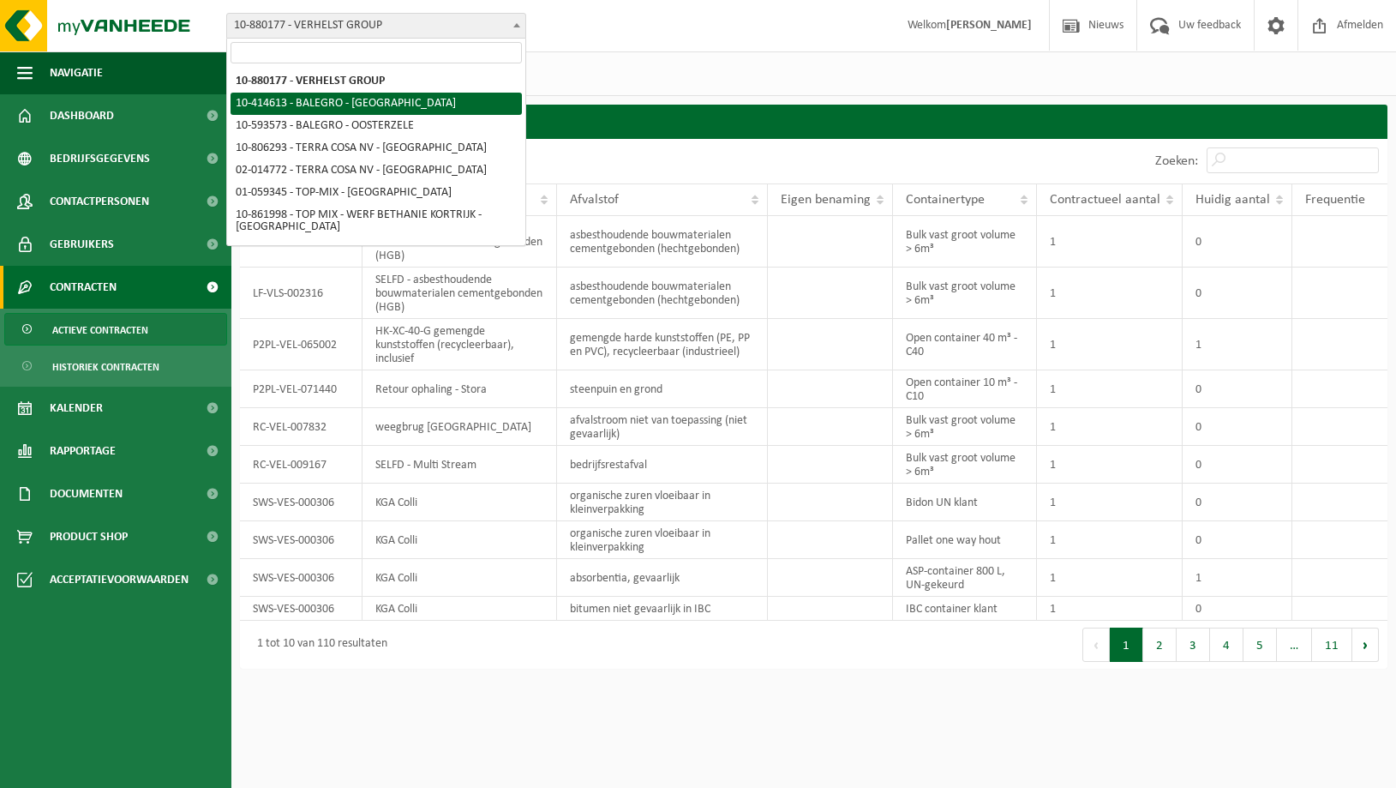
select select "5885"
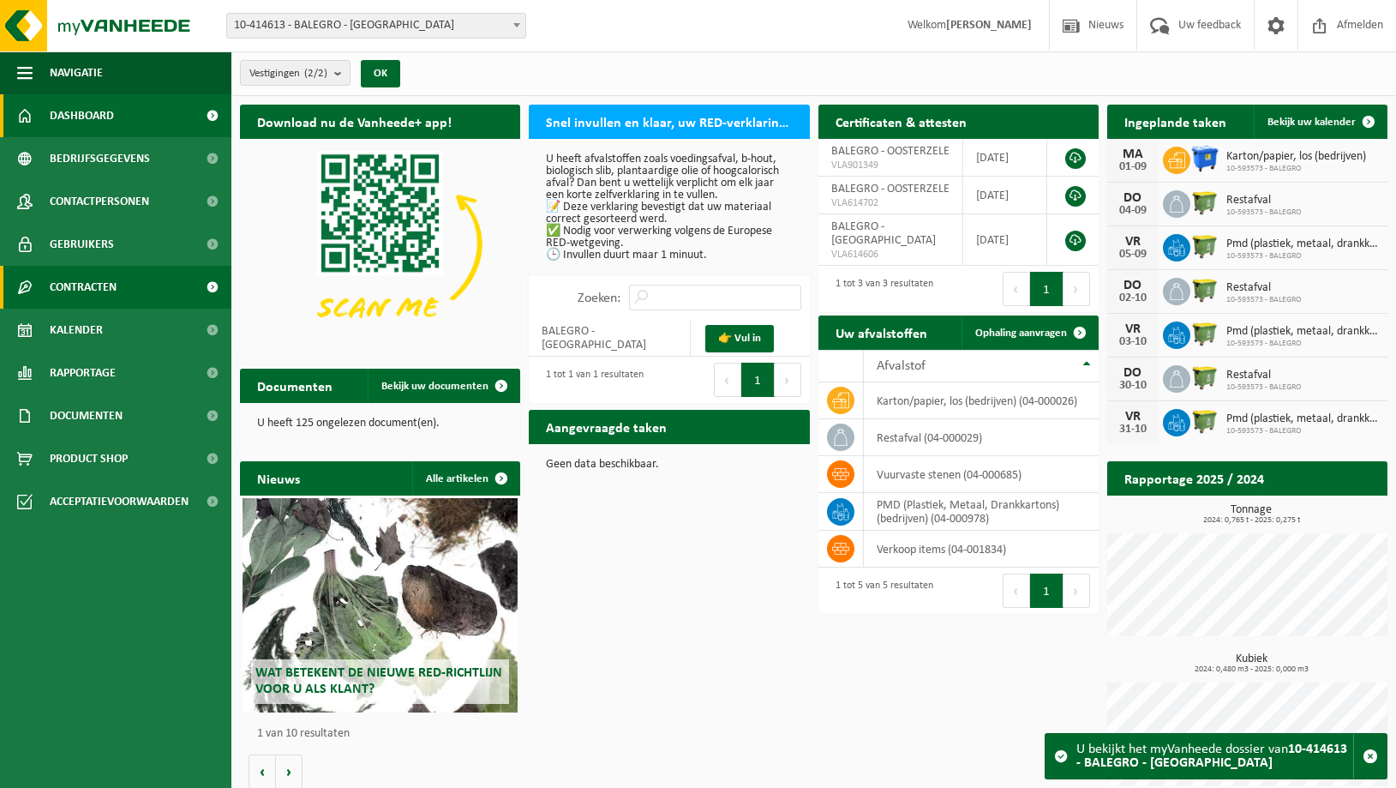
click at [75, 281] on span "Contracten" at bounding box center [83, 287] width 67 height 43
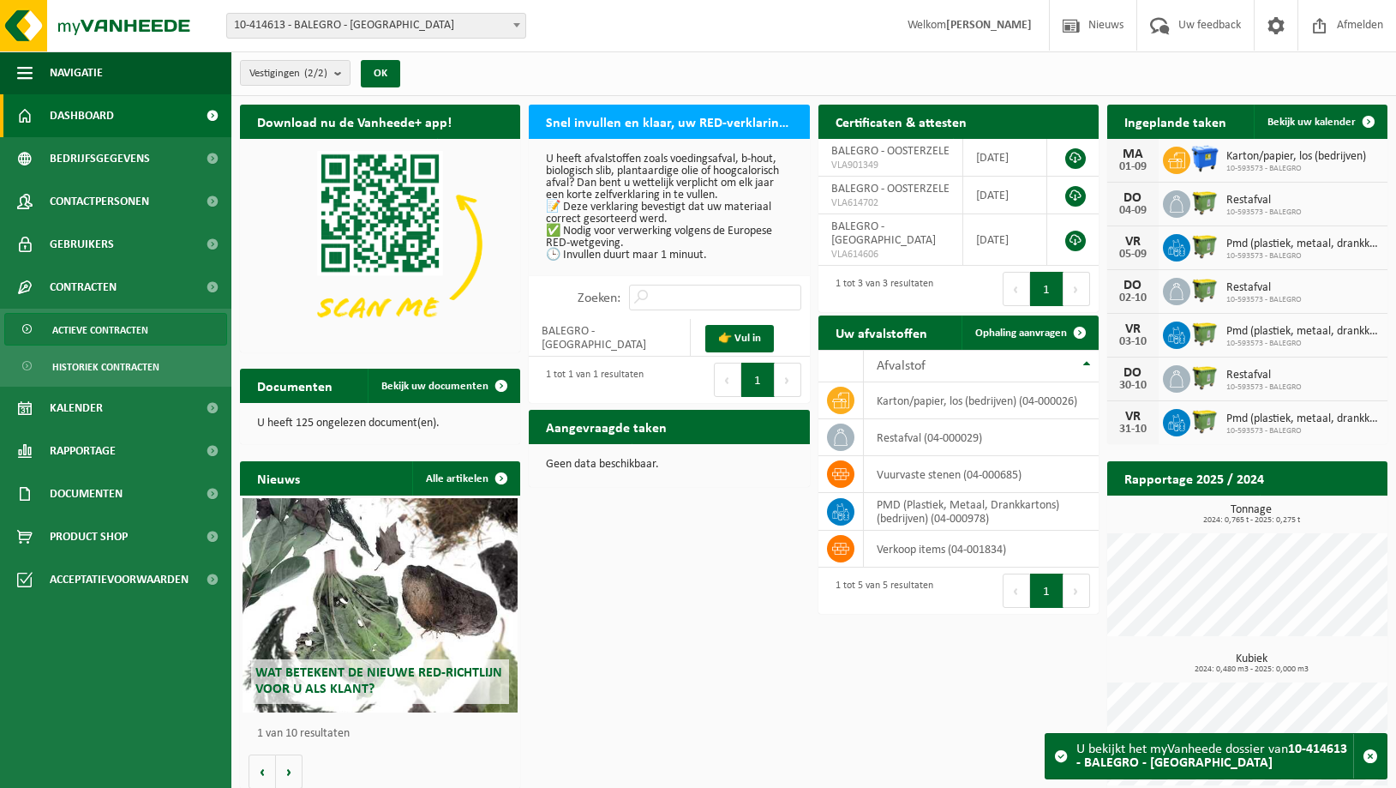
click at [97, 326] on span "Actieve contracten" at bounding box center [100, 330] width 96 height 33
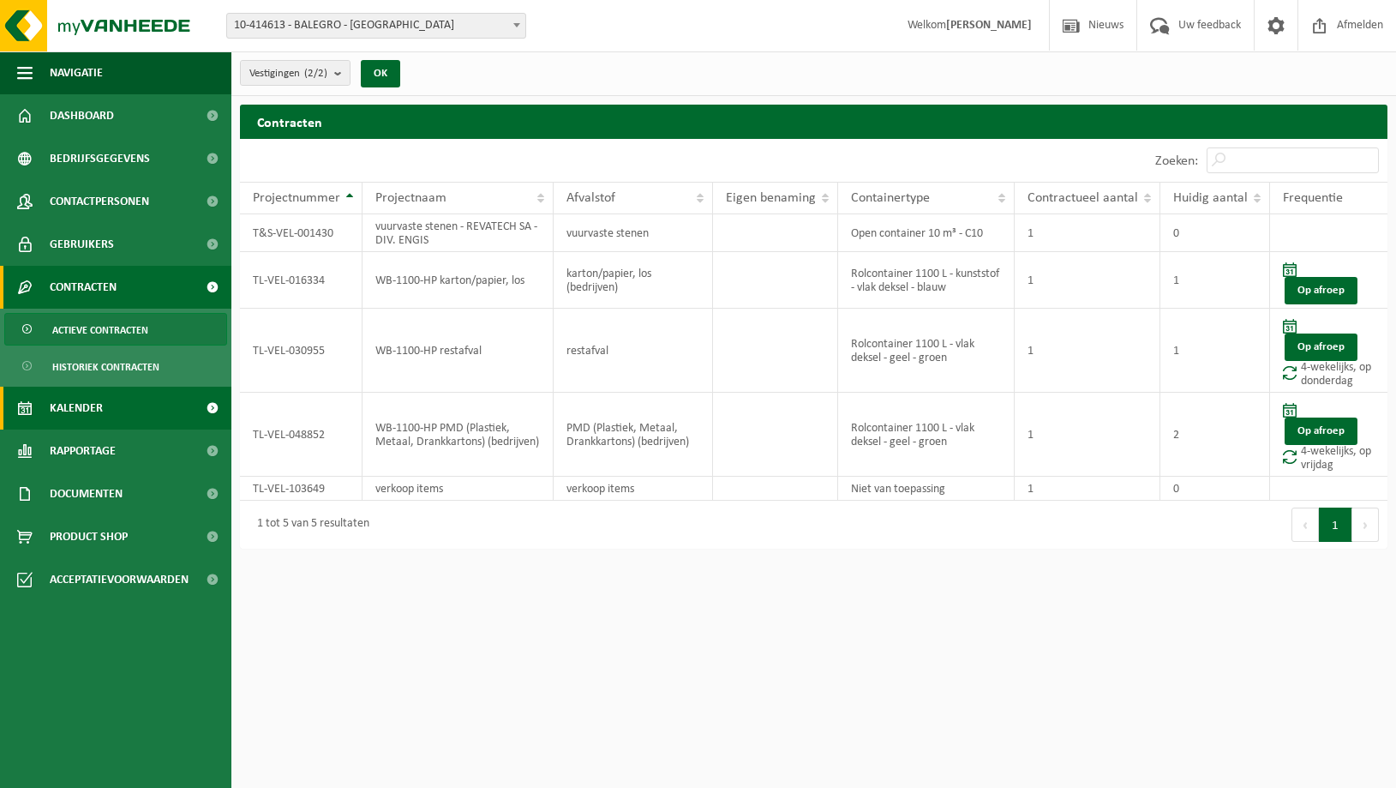
click at [76, 405] on span "Kalender" at bounding box center [76, 408] width 53 height 43
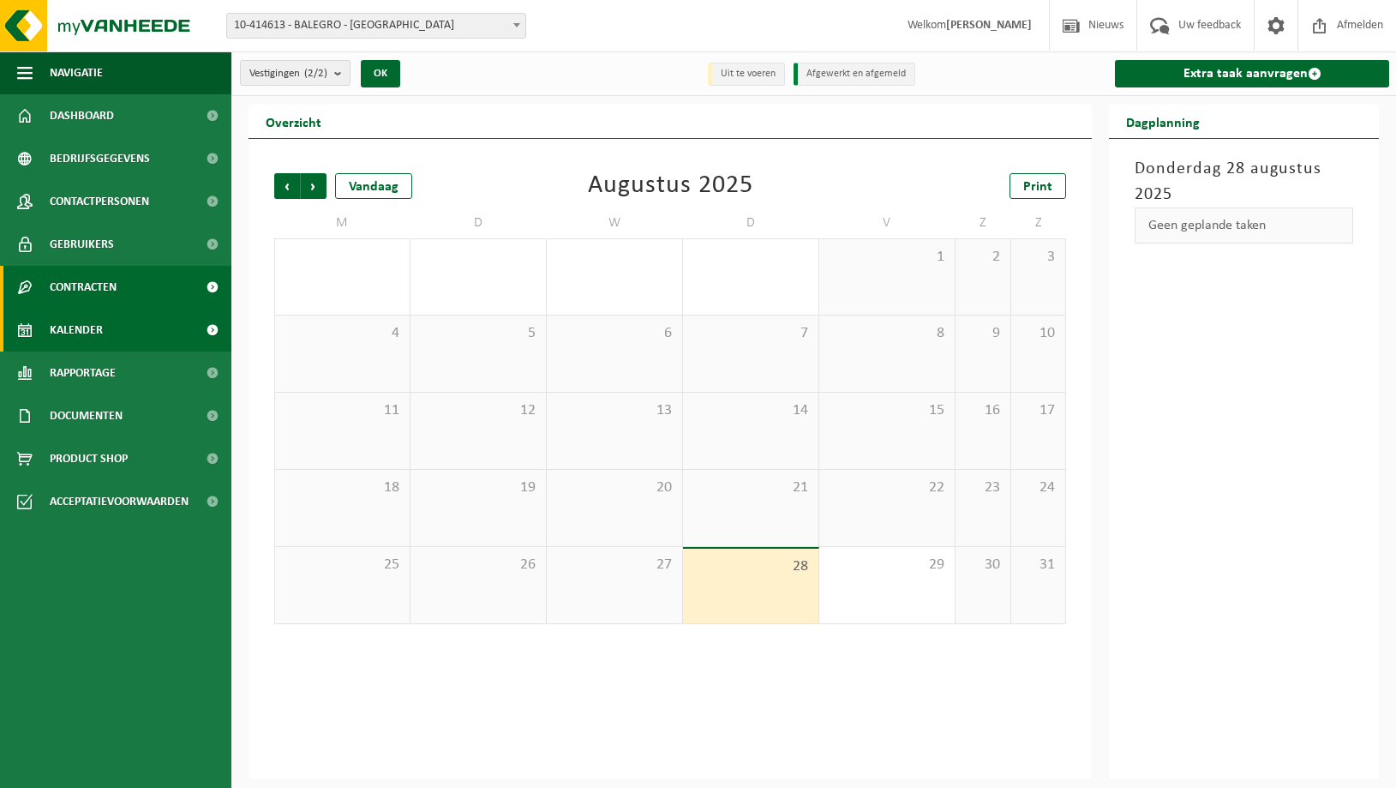
click at [69, 284] on span "Contracten" at bounding box center [83, 287] width 67 height 43
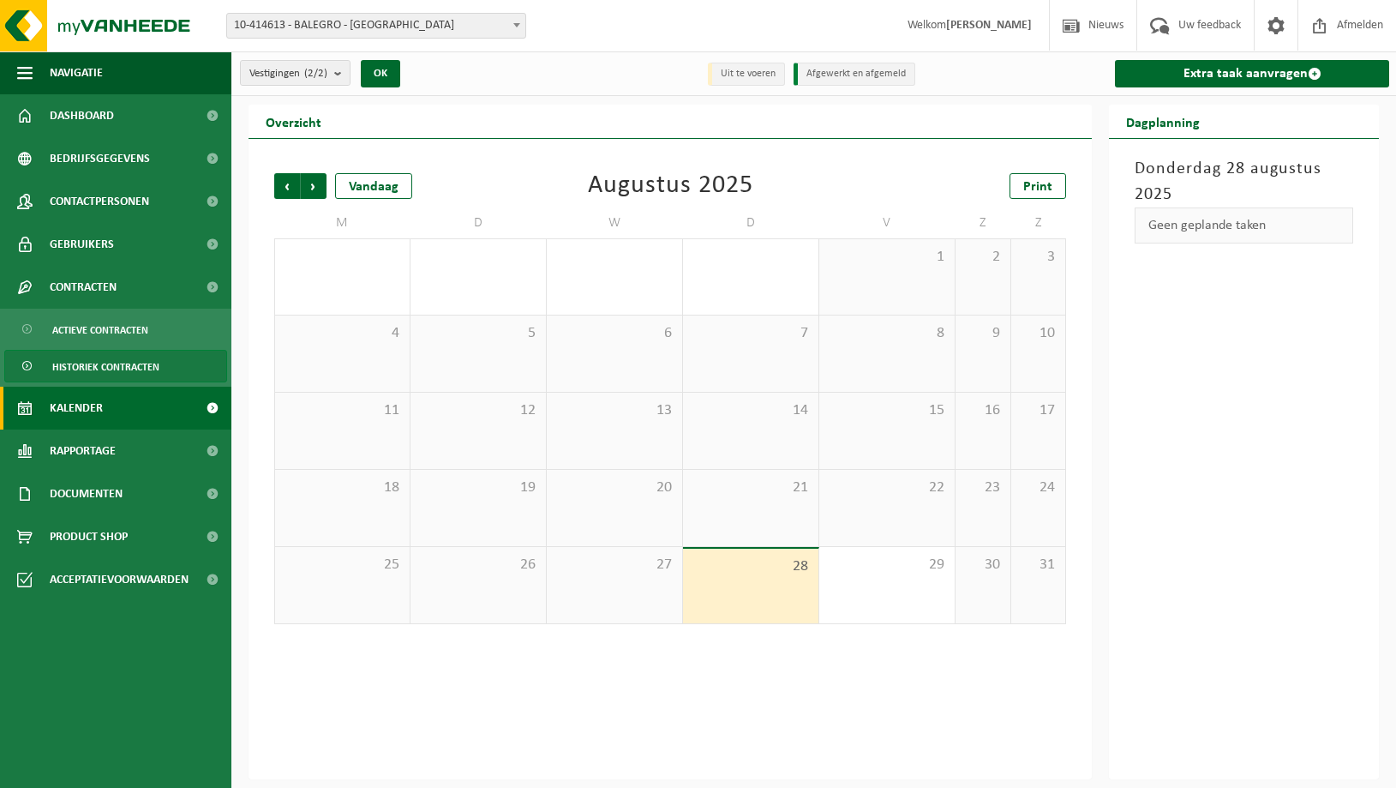
click at [87, 368] on span "Historiek contracten" at bounding box center [105, 367] width 107 height 33
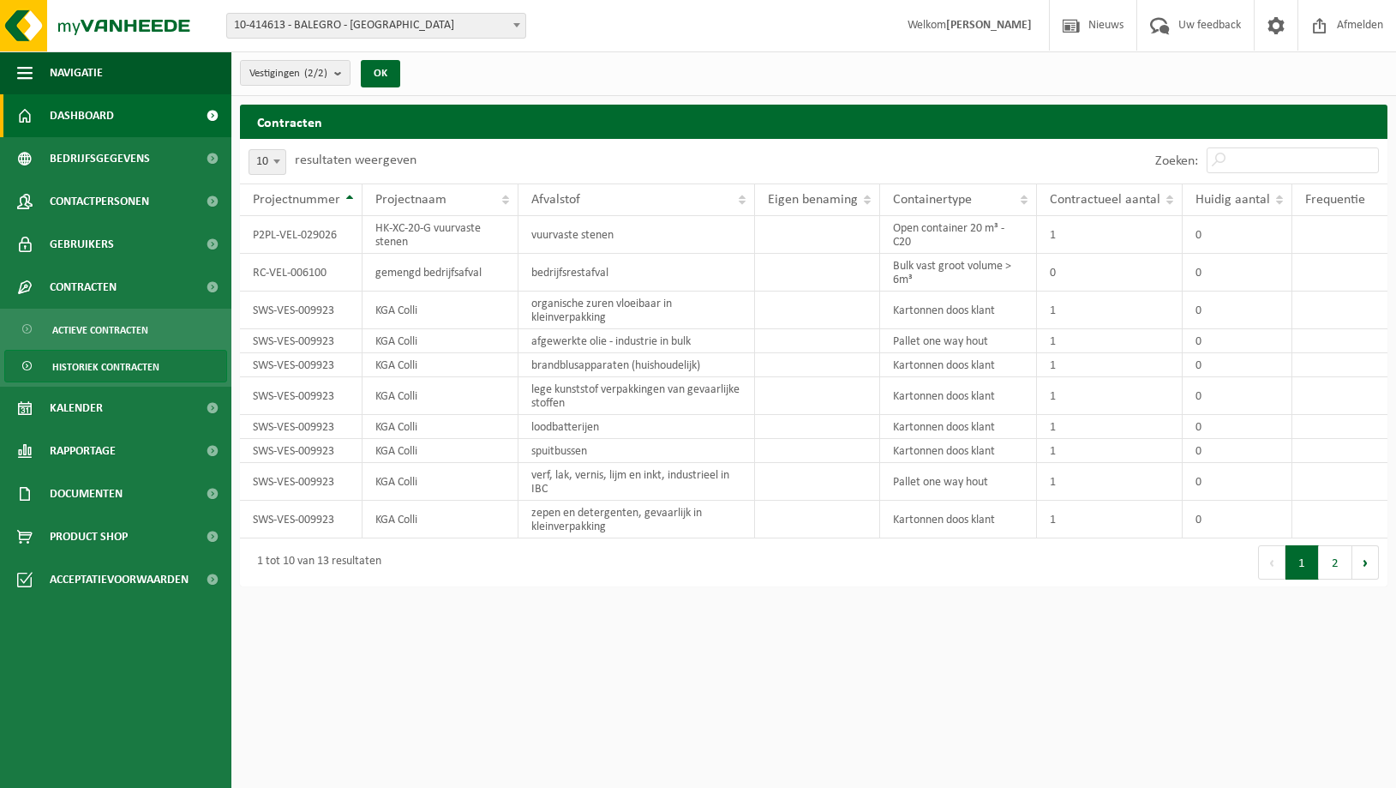
click at [82, 113] on span "Dashboard" at bounding box center [82, 115] width 64 height 43
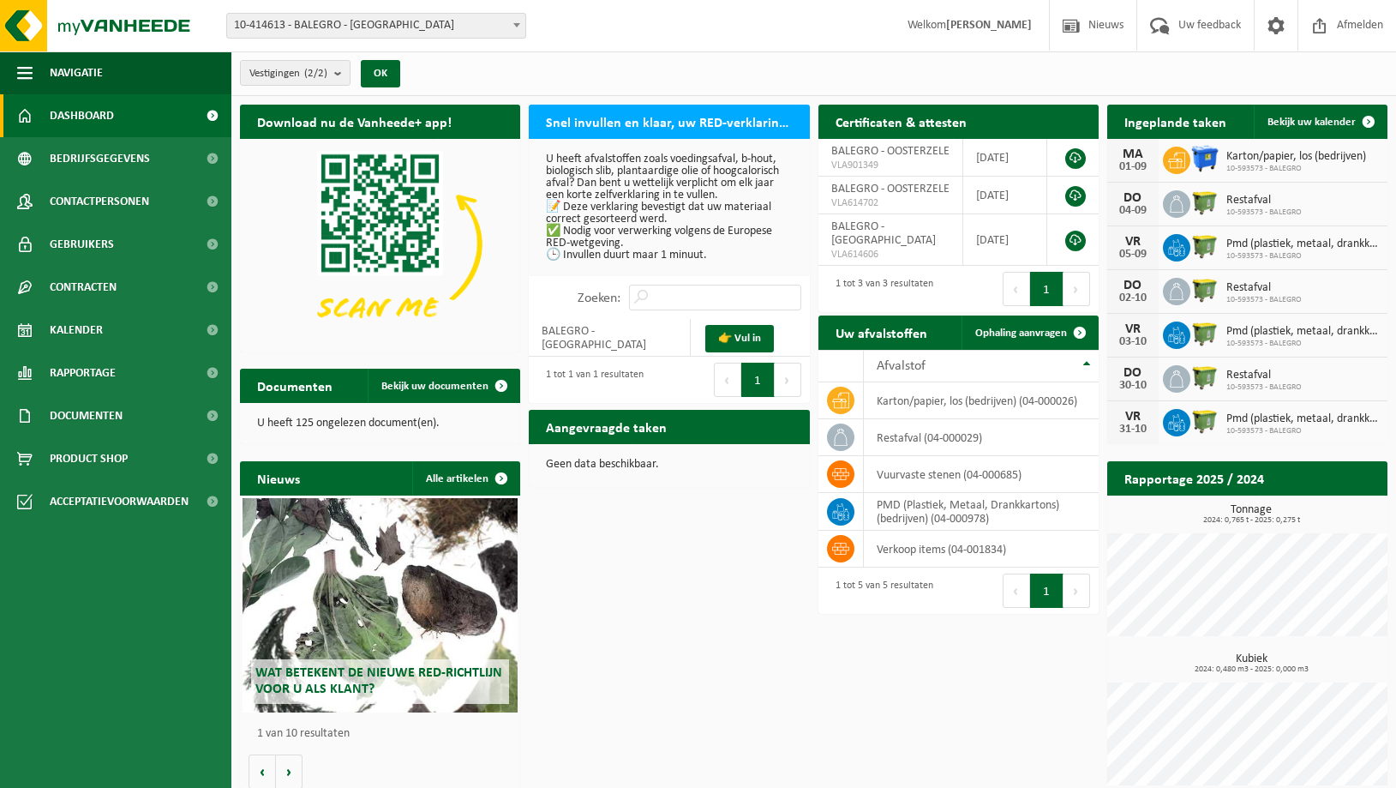
click at [78, 117] on span "Dashboard" at bounding box center [82, 115] width 64 height 43
click at [91, 161] on span "Bedrijfsgegevens" at bounding box center [100, 158] width 100 height 43
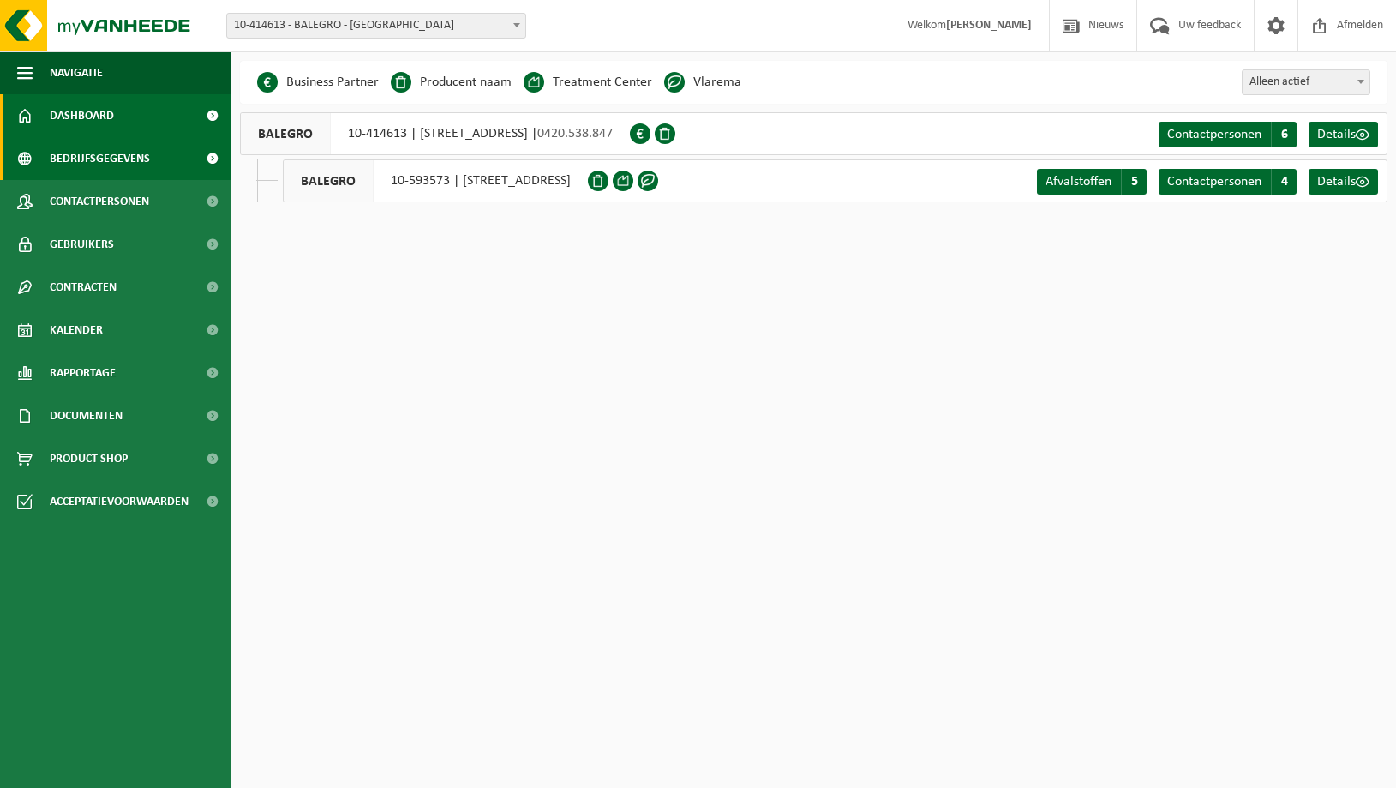
click at [78, 116] on span "Dashboard" at bounding box center [82, 115] width 64 height 43
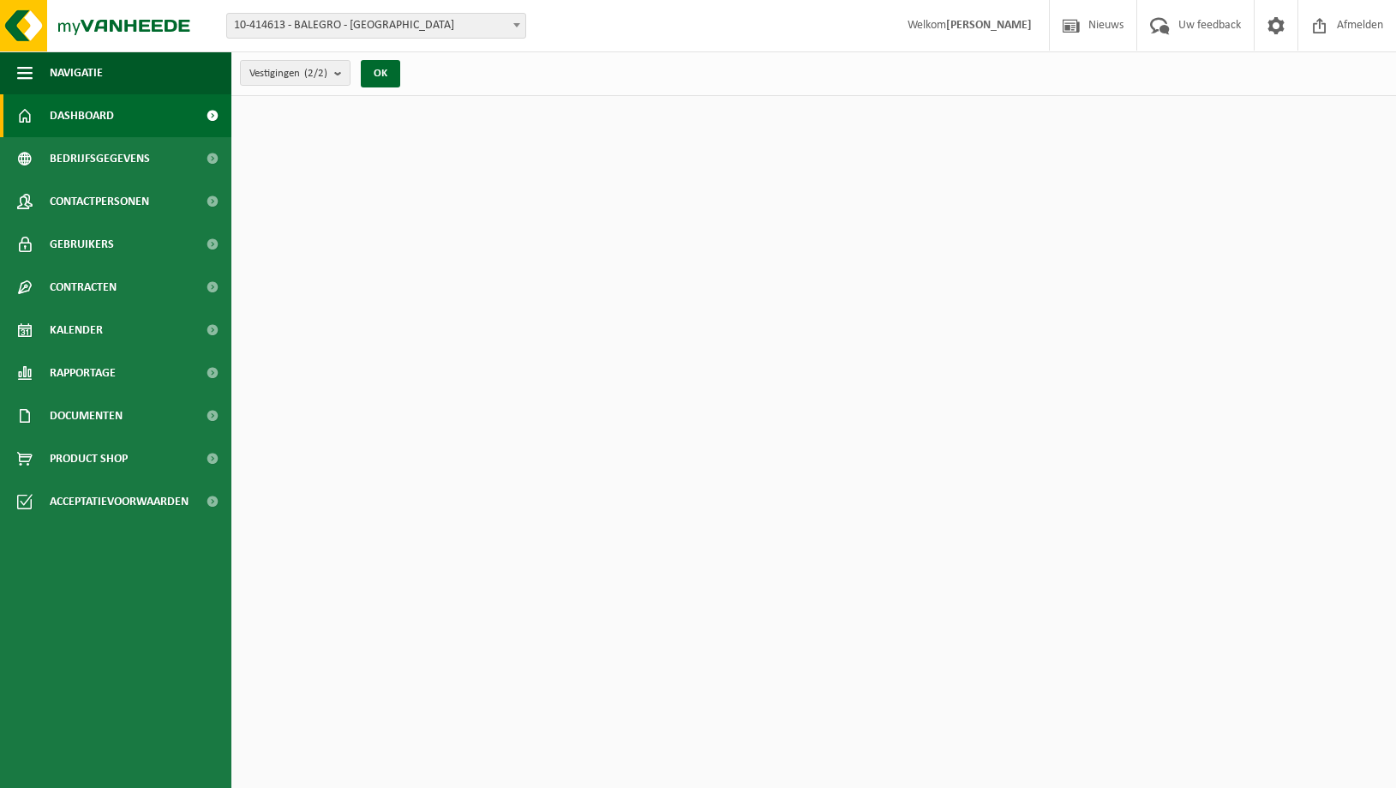
click at [379, 21] on span "10-414613 - BALEGRO - [GEOGRAPHIC_DATA]" at bounding box center [376, 26] width 298 height 24
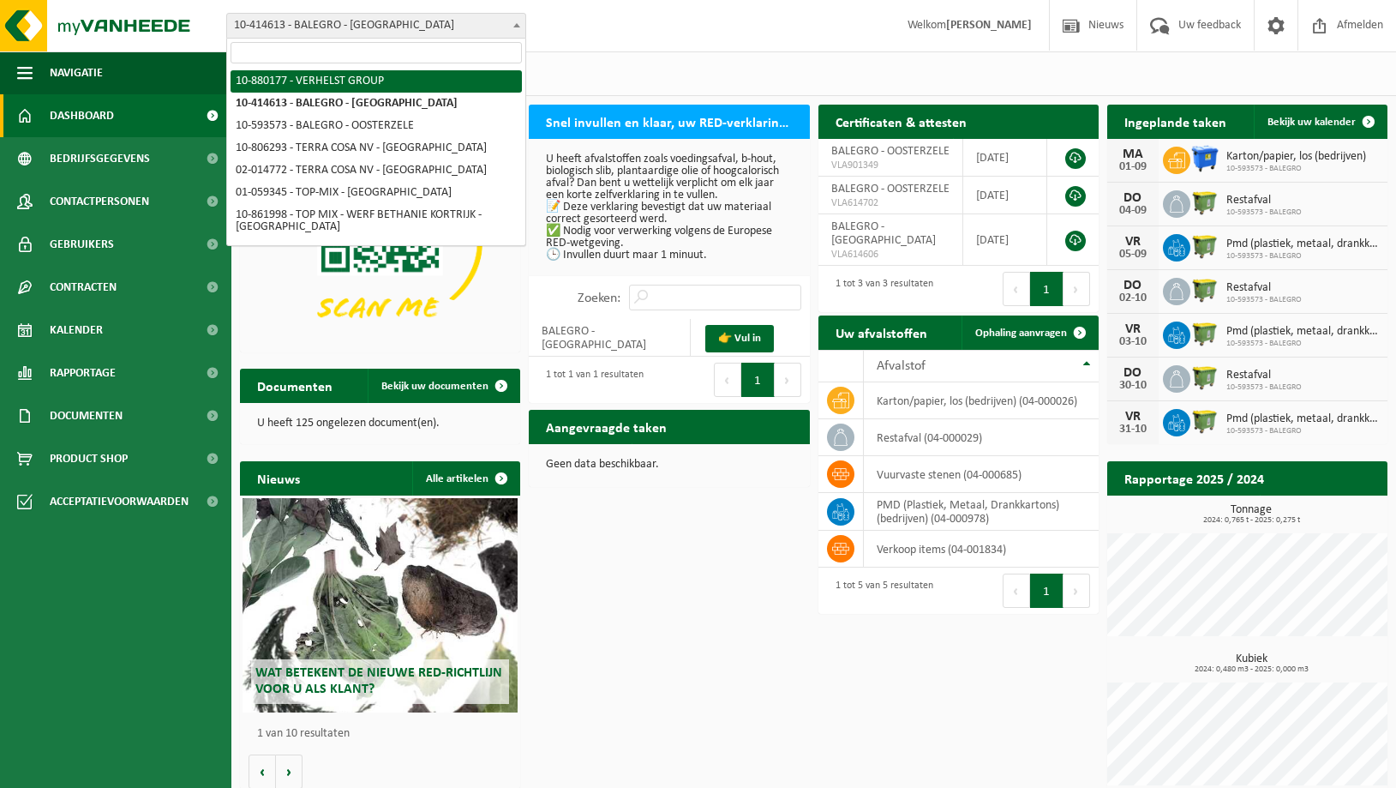
select select "109241"
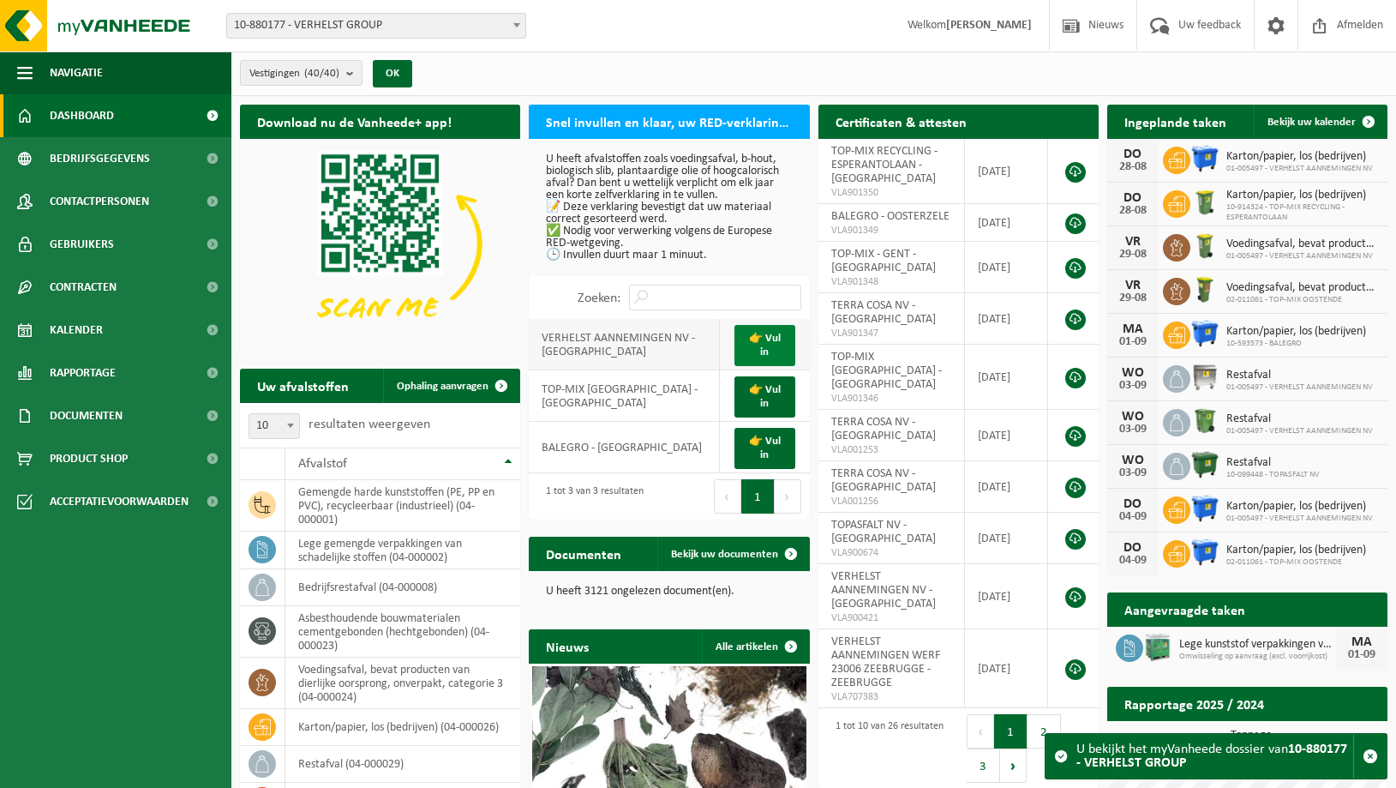
click at [760, 337] on link "👉 Vul in" at bounding box center [765, 345] width 60 height 41
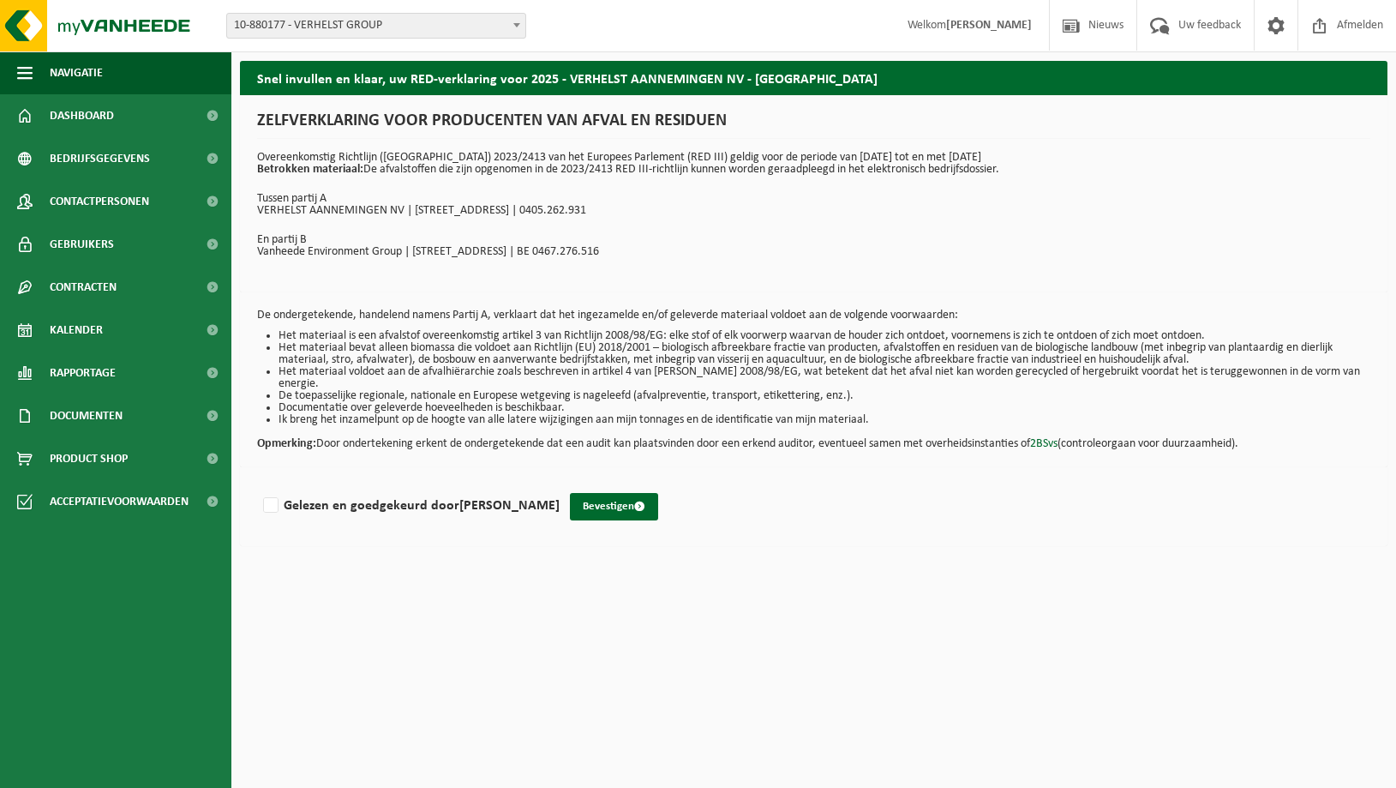
click at [356, 291] on div "ZELFVERKLARING VOOR PRODUCENTEN VAN AFVAL EN RESIDUEN Overeenkomstig Richtlijn …" at bounding box center [814, 193] width 1148 height 197
drag, startPoint x: 415, startPoint y: 315, endPoint x: 490, endPoint y: 315, distance: 75.4
click at [490, 315] on p "De ondergetekende, handelend namens Partij A, verklaart dat het ingezamelde en/…" at bounding box center [814, 315] width 1114 height 12
drag, startPoint x: 360, startPoint y: 315, endPoint x: 488, endPoint y: 312, distance: 127.8
click at [488, 312] on p "De ondergetekende, handelend namens Partij A, verklaart dat het ingezamelde en/…" at bounding box center [814, 315] width 1114 height 12
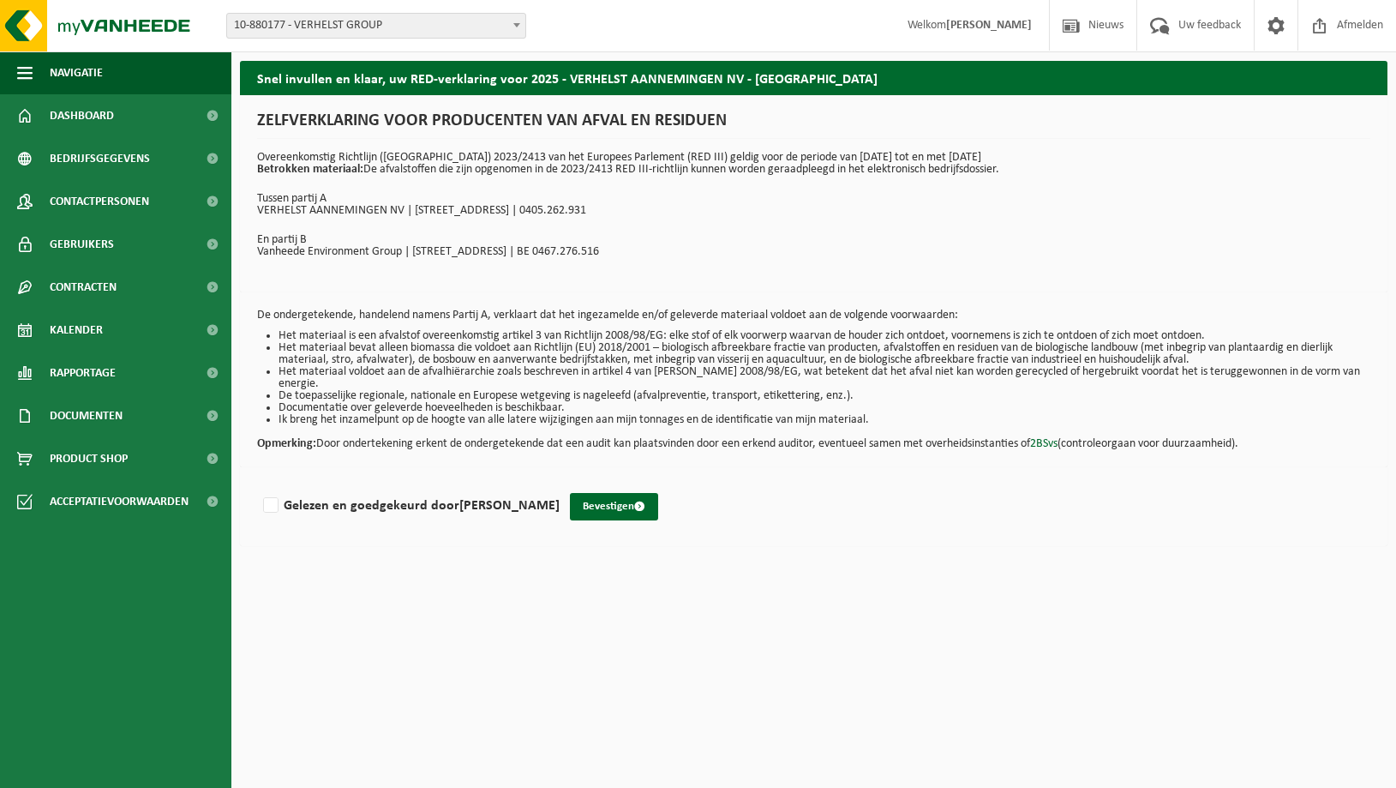
click at [492, 287] on div "ZELFVERKLARING VOOR PRODUCENTEN VAN AFVAL EN RESIDUEN Overeenkomstig Richtlijn …" at bounding box center [814, 193] width 1148 height 197
drag, startPoint x: 886, startPoint y: 411, endPoint x: 271, endPoint y: 410, distance: 614.6
click at [279, 414] on li "Ik breng het inzamelpunt op de hoogte van alle latere wijzigingen aan mijn tonn…" at bounding box center [825, 420] width 1092 height 12
click at [578, 402] on li "Documentatie over geleverde hoeveelheden is beschikbaar." at bounding box center [825, 408] width 1092 height 12
drag, startPoint x: 573, startPoint y: 397, endPoint x: 267, endPoint y: 399, distance: 306.0
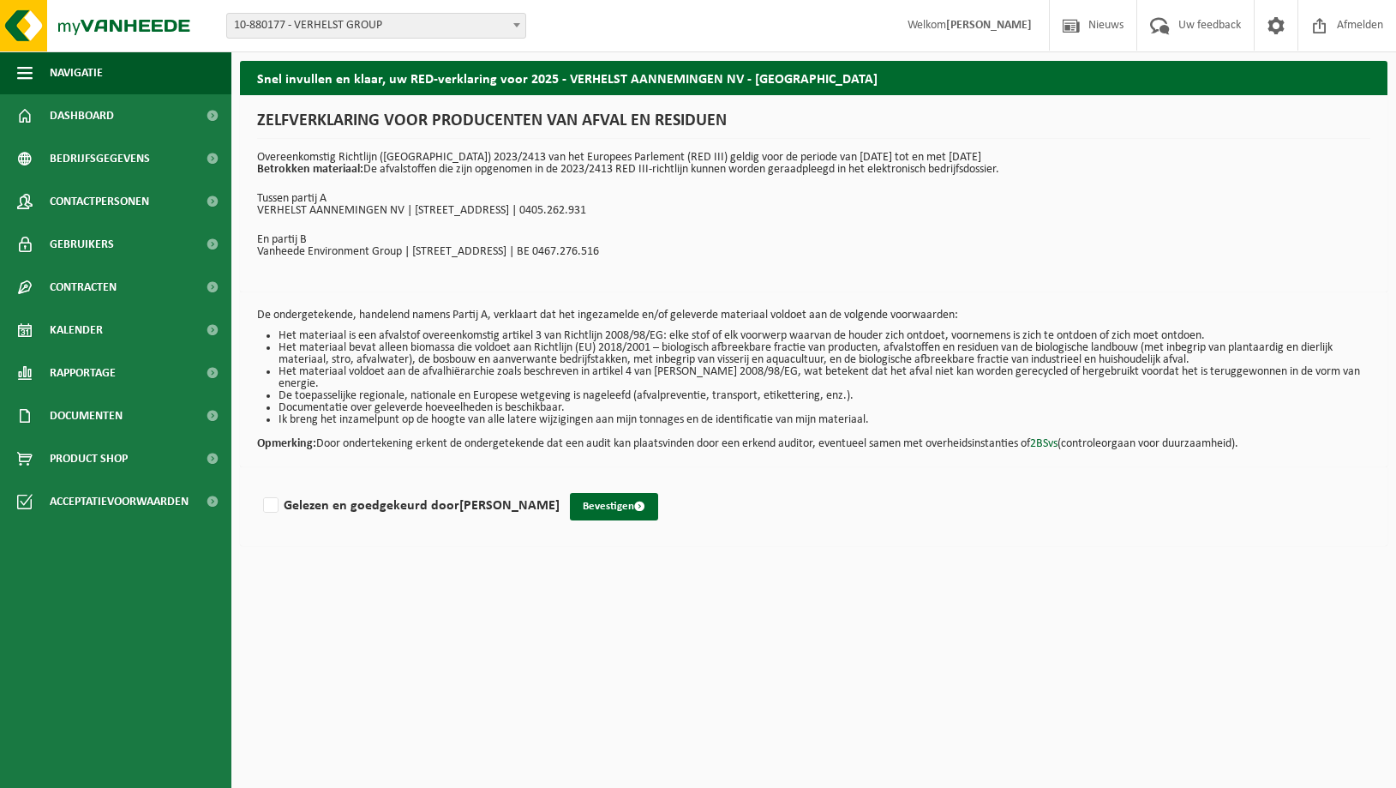
click at [267, 399] on ul "Het materiaal is een afvalstof overeenkomstig artikel 3 van Richtlijn 2008/98/E…" at bounding box center [814, 378] width 1114 height 96
drag, startPoint x: 896, startPoint y: 415, endPoint x: 256, endPoint y: 105, distance: 710.4
click at [256, 105] on div "Snel invullen en klaar, uw RED-verklaring voor 2025 - VERHELST AANNEMINGEN NV -…" at bounding box center [813, 308] width 1165 height 494
click at [726, 261] on div "ZELFVERKLARING VOOR PRODUCENTEN VAN AFVAL EN RESIDUEN Overeenkomstig Richtlijn …" at bounding box center [814, 193] width 1148 height 197
click at [268, 493] on label "Gelezen en goedgekeurd door [PERSON_NAME]" at bounding box center [410, 506] width 300 height 26
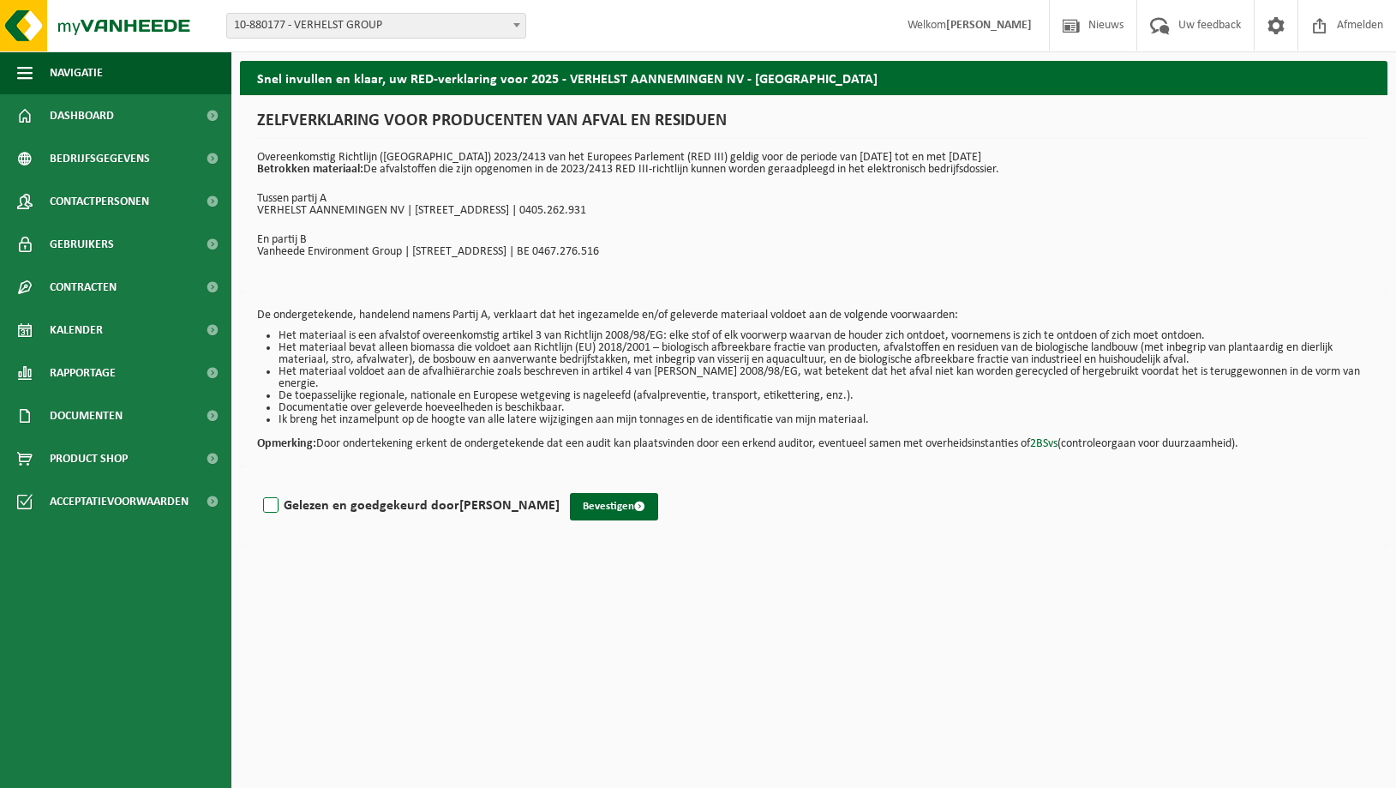
click at [560, 484] on input "Gelezen en goedgekeurd door [PERSON_NAME]" at bounding box center [560, 483] width 1 height 1
checkbox input "true"
click at [650, 501] on button "Bevestigen" at bounding box center [614, 506] width 88 height 27
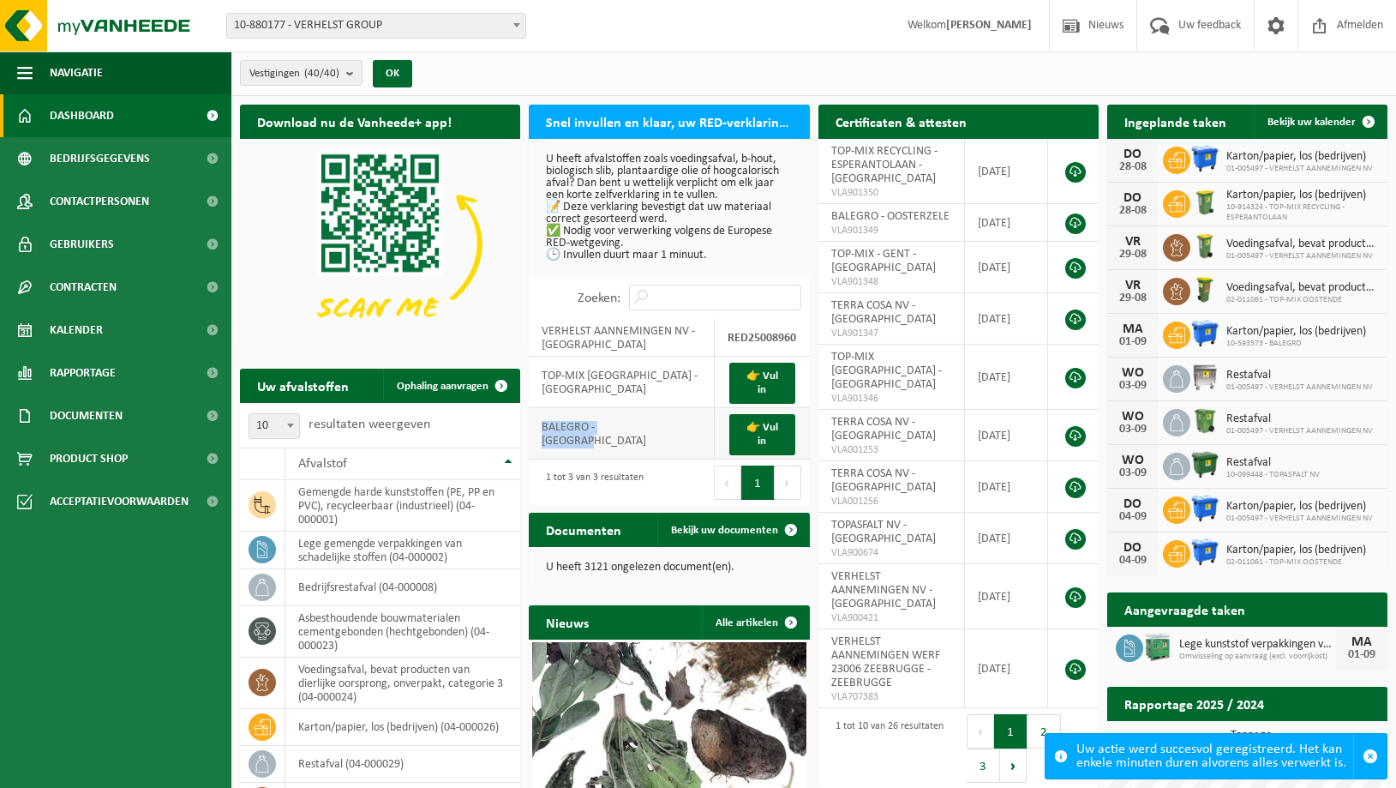
drag, startPoint x: 652, startPoint y: 435, endPoint x: 540, endPoint y: 427, distance: 111.7
click at [540, 427] on td "BALEGRO - [GEOGRAPHIC_DATA]" at bounding box center [622, 433] width 186 height 51
click at [600, 430] on td "BALEGRO - [GEOGRAPHIC_DATA]" at bounding box center [622, 433] width 186 height 51
click at [676, 428] on td "BALEGRO - [GEOGRAPHIC_DATA]" at bounding box center [622, 433] width 186 height 51
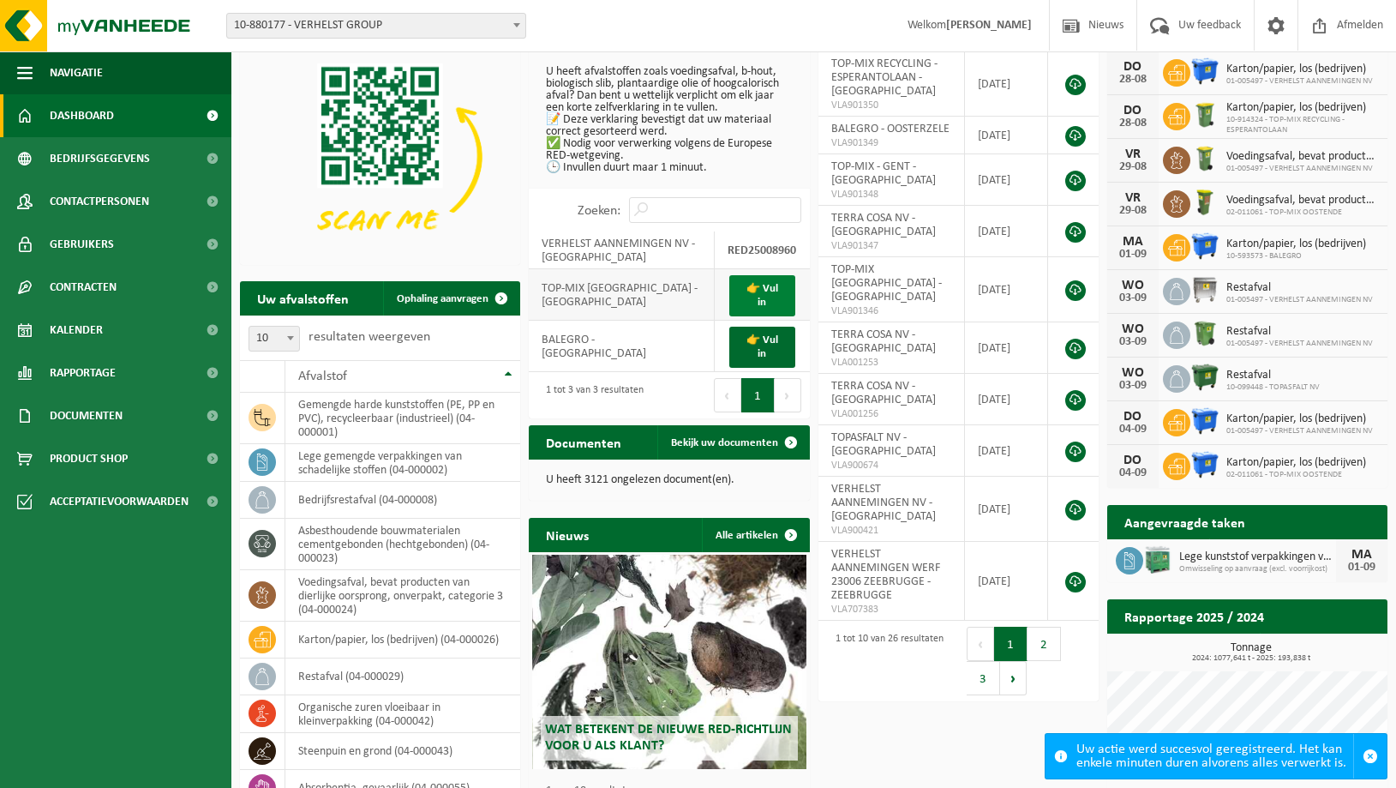
click at [762, 292] on link "👉 Vul in" at bounding box center [762, 295] width 65 height 41
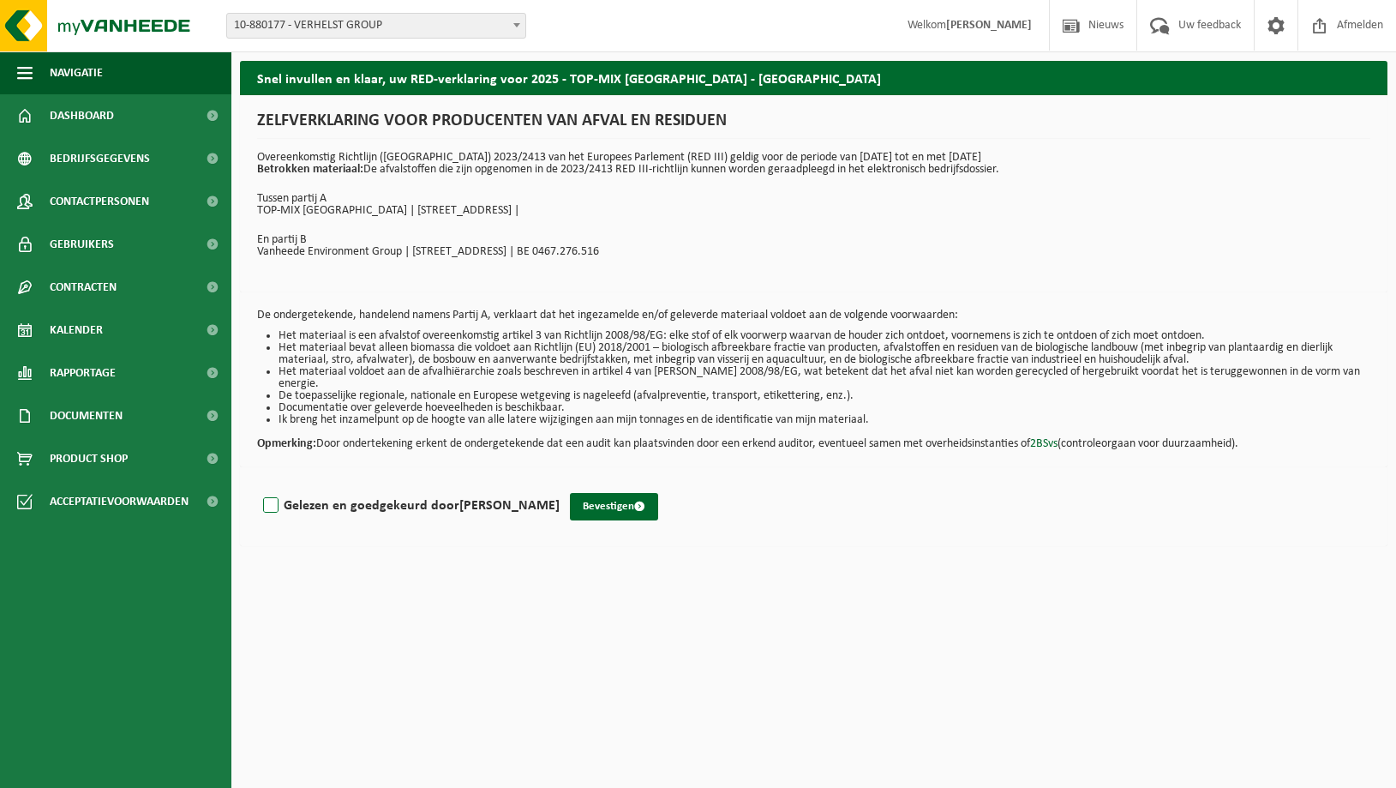
click at [270, 495] on label "Gelezen en goedgekeurd door ANJA VANDELANNOOTE" at bounding box center [410, 506] width 300 height 26
click at [560, 484] on input "Gelezen en goedgekeurd door ANJA VANDELANNOOTE" at bounding box center [560, 483] width 1 height 1
checkbox input "true"
click at [646, 495] on button "Bevestigen" at bounding box center [614, 506] width 88 height 27
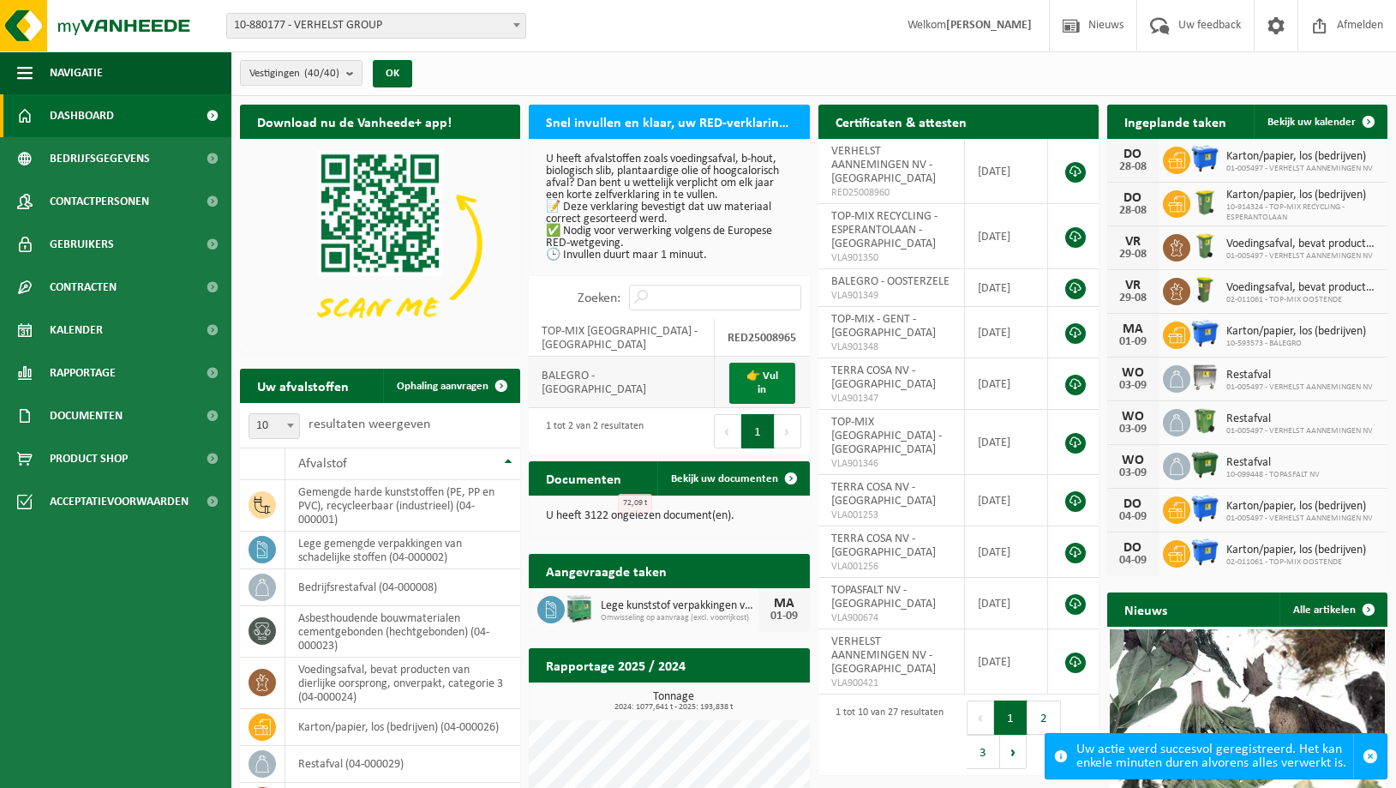
click at [759, 384] on link "👉 Vul in" at bounding box center [762, 383] width 65 height 41
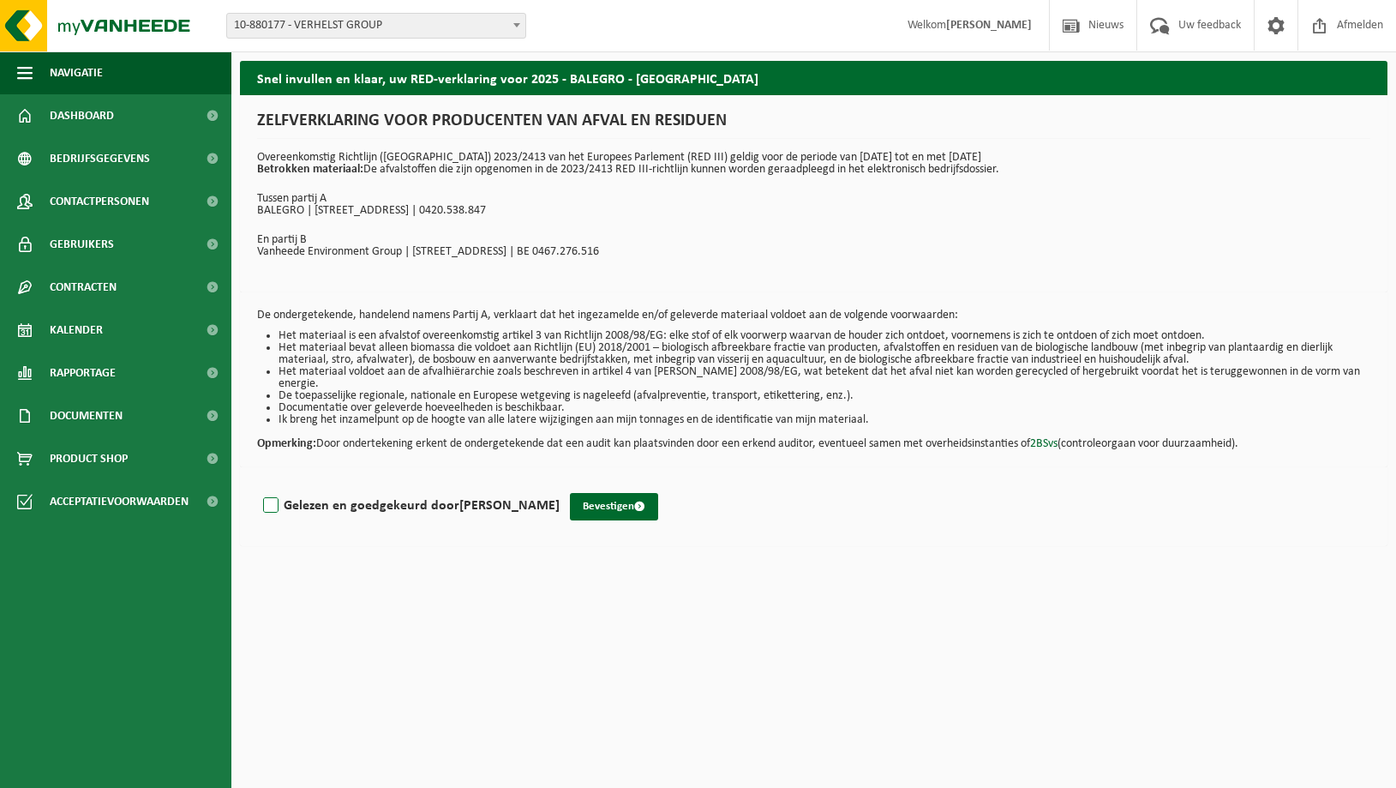
click at [272, 495] on label "Gelezen en goedgekeurd door [PERSON_NAME]" at bounding box center [410, 506] width 300 height 26
click at [560, 484] on input "Gelezen en goedgekeurd door [PERSON_NAME]" at bounding box center [560, 483] width 1 height 1
checkbox input "true"
click at [640, 493] on button "Bevestigen" at bounding box center [614, 506] width 88 height 27
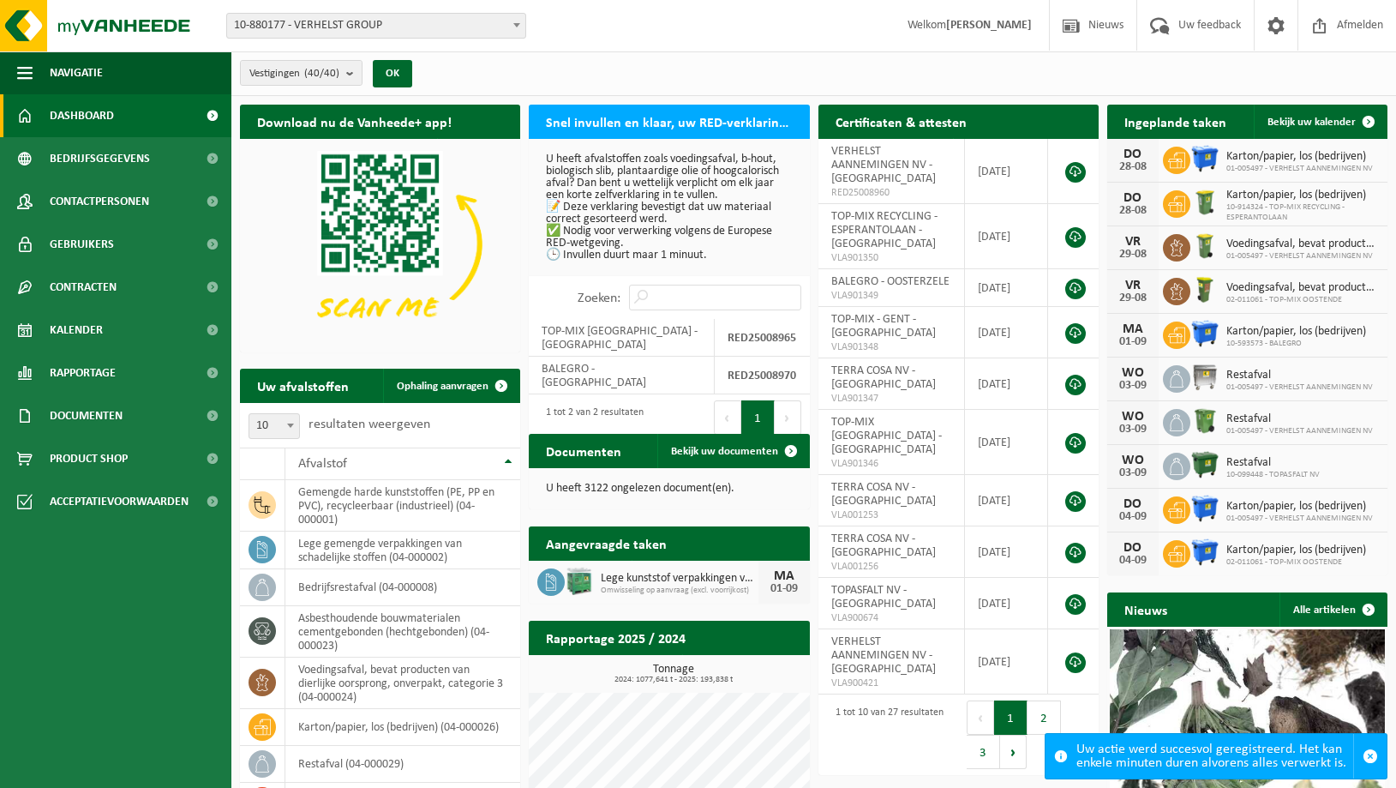
click at [638, 204] on p "U heeft afvalstoffen zoals voedingsafval, b-hout, biologisch slib, plantaardige…" at bounding box center [669, 207] width 246 height 108
drag, startPoint x: 719, startPoint y: 255, endPoint x: 546, endPoint y: 153, distance: 201.0
click at [546, 153] on div "U heeft afvalstoffen zoals voedingsafval, b-hout, biologisch slib, plantaardige…" at bounding box center [669, 207] width 280 height 137
click at [78, 111] on span "Dashboard" at bounding box center [82, 115] width 64 height 43
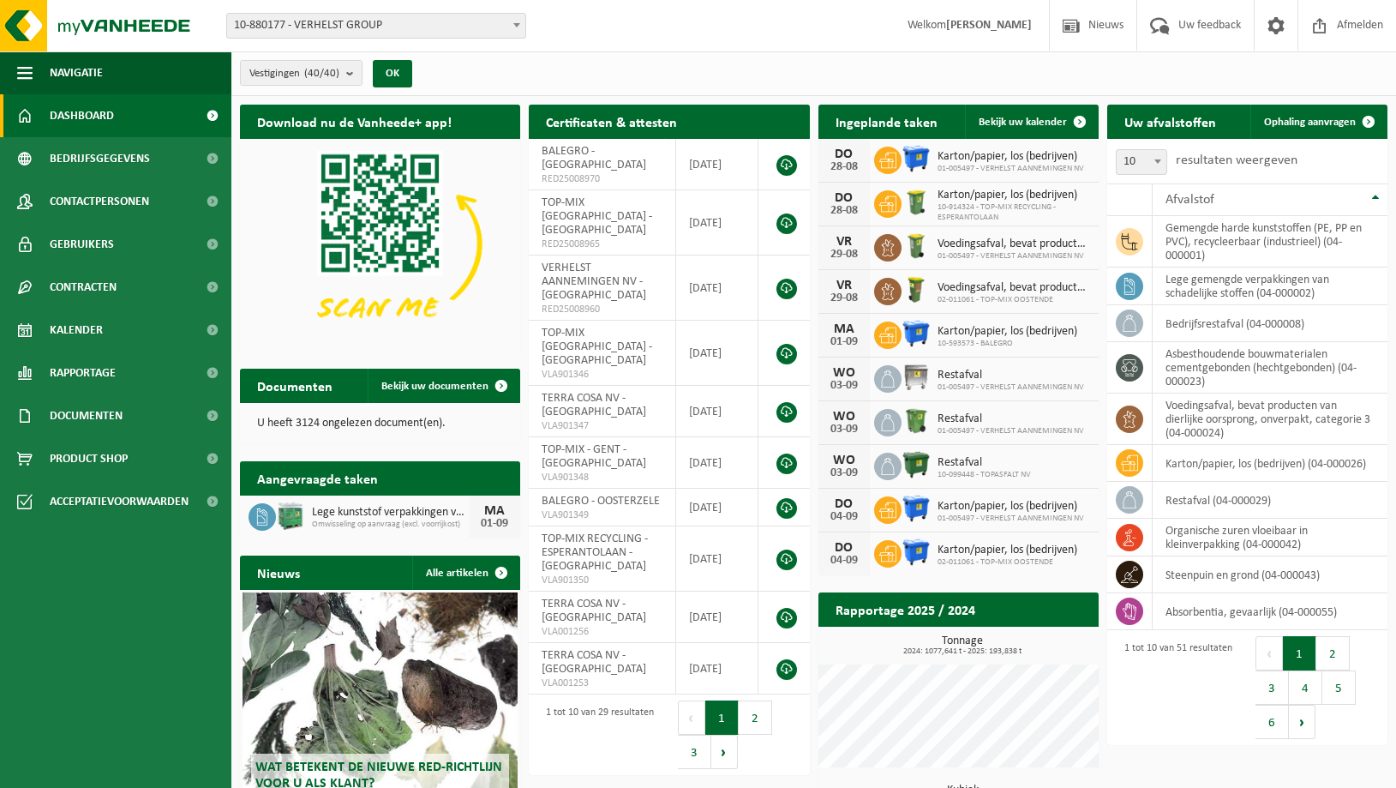
click at [373, 21] on span "10-880177 - VERHELST GROUP" at bounding box center [376, 26] width 298 height 24
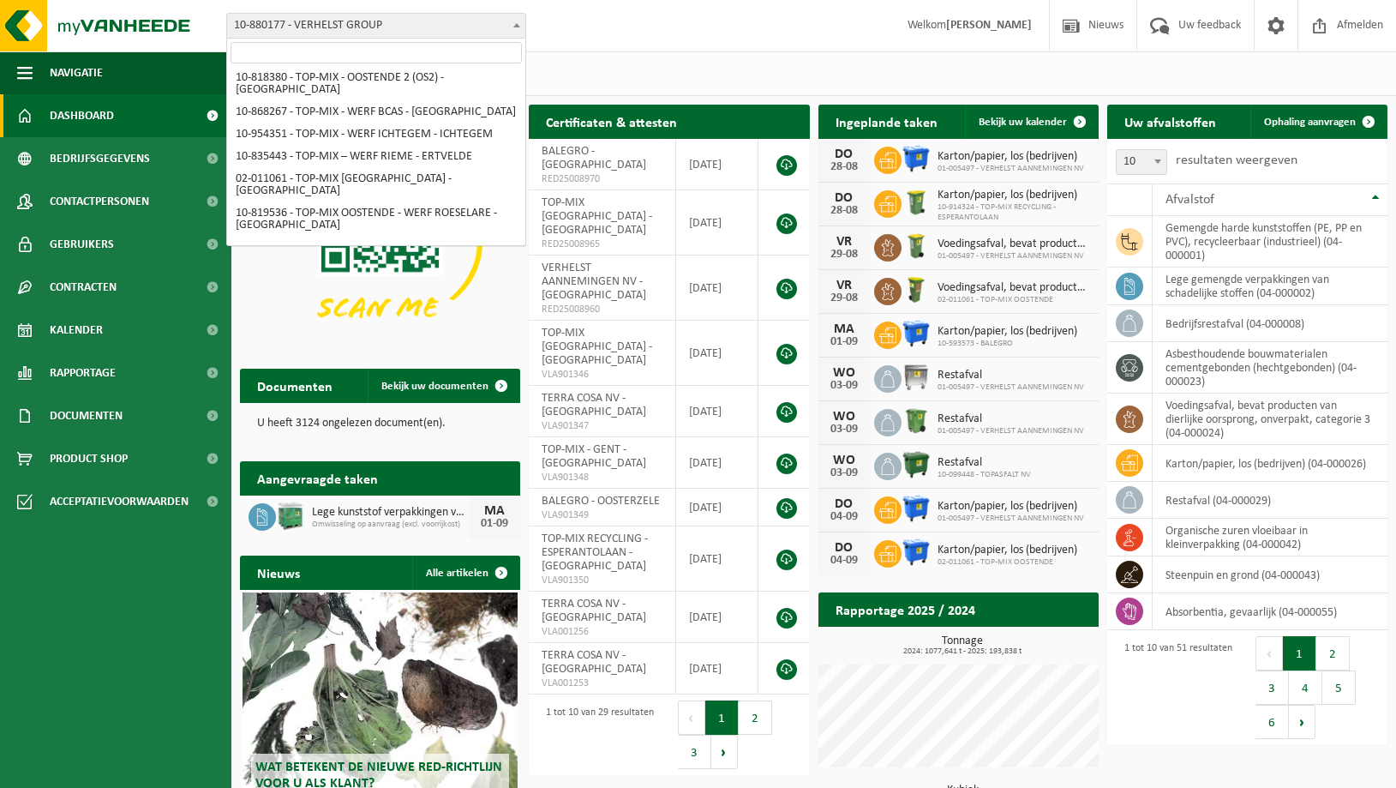
scroll to position [350, 0]
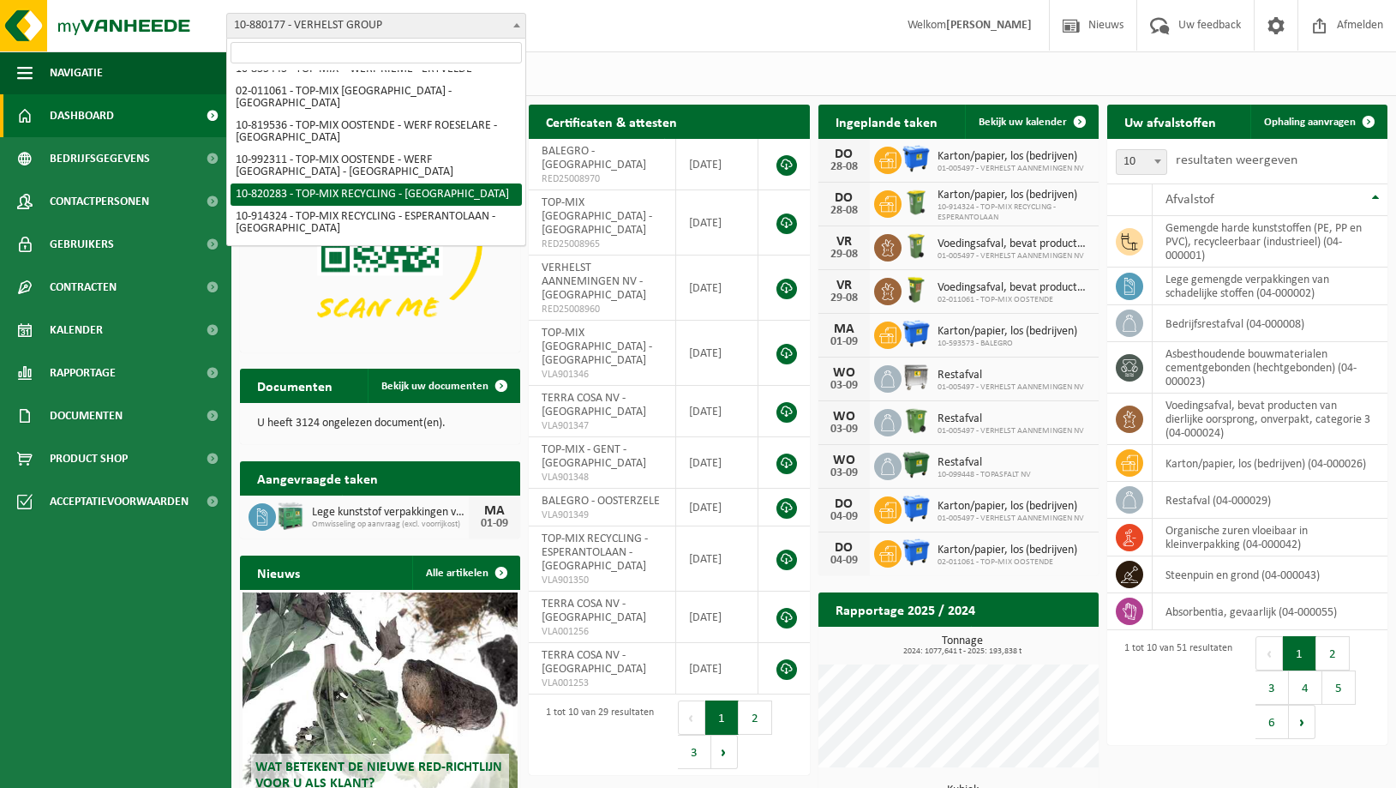
select select "90100"
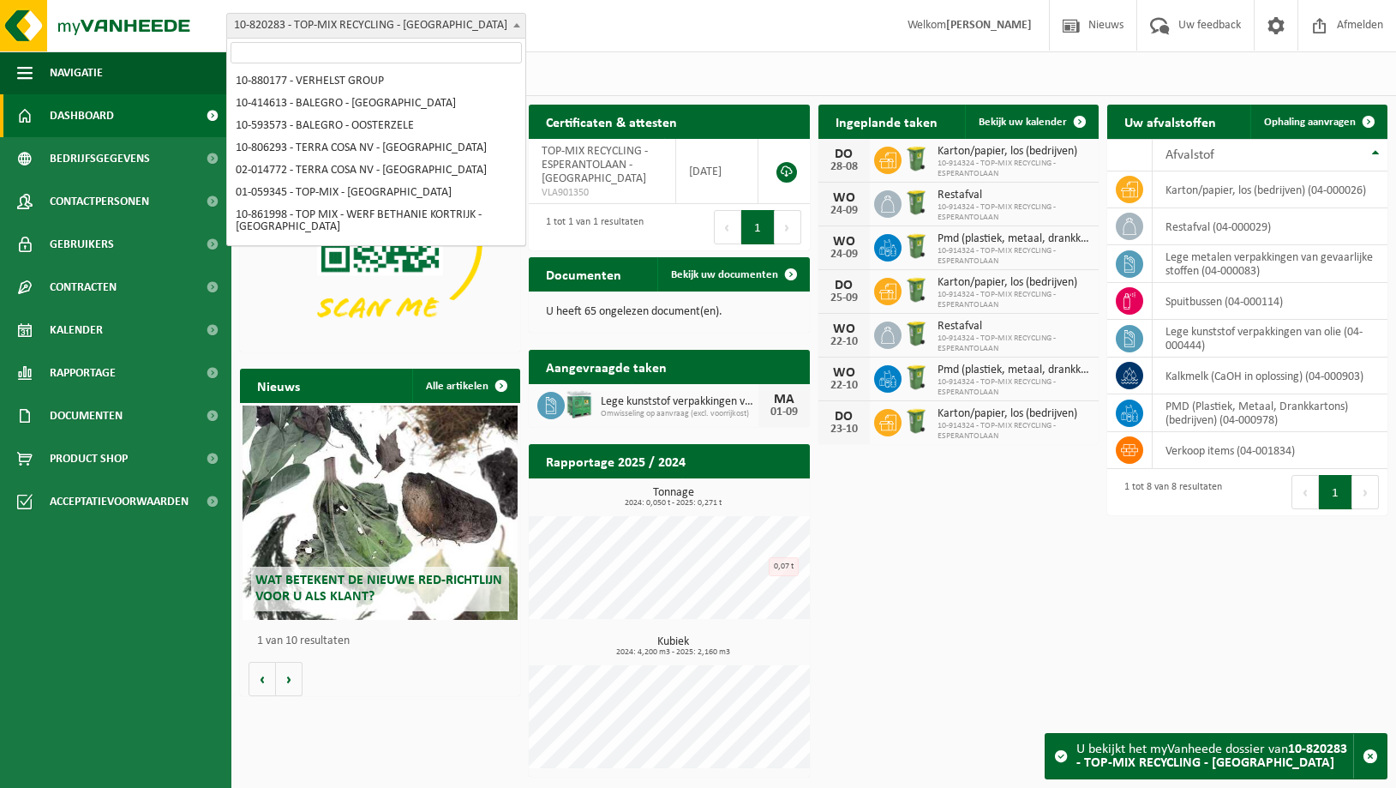
click at [336, 21] on span "10-820283 - TOP-MIX RECYCLING - [GEOGRAPHIC_DATA]" at bounding box center [376, 26] width 298 height 24
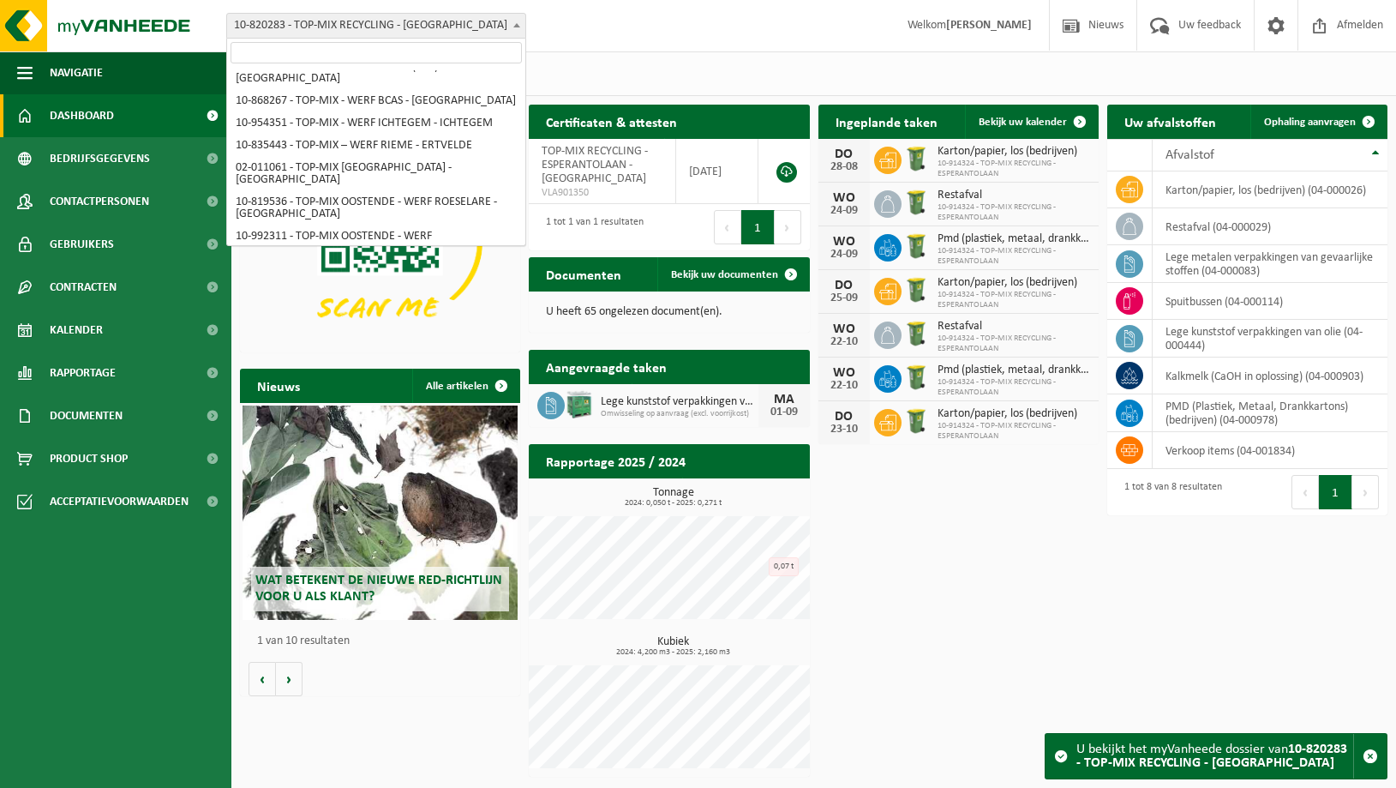
scroll to position [271, 0]
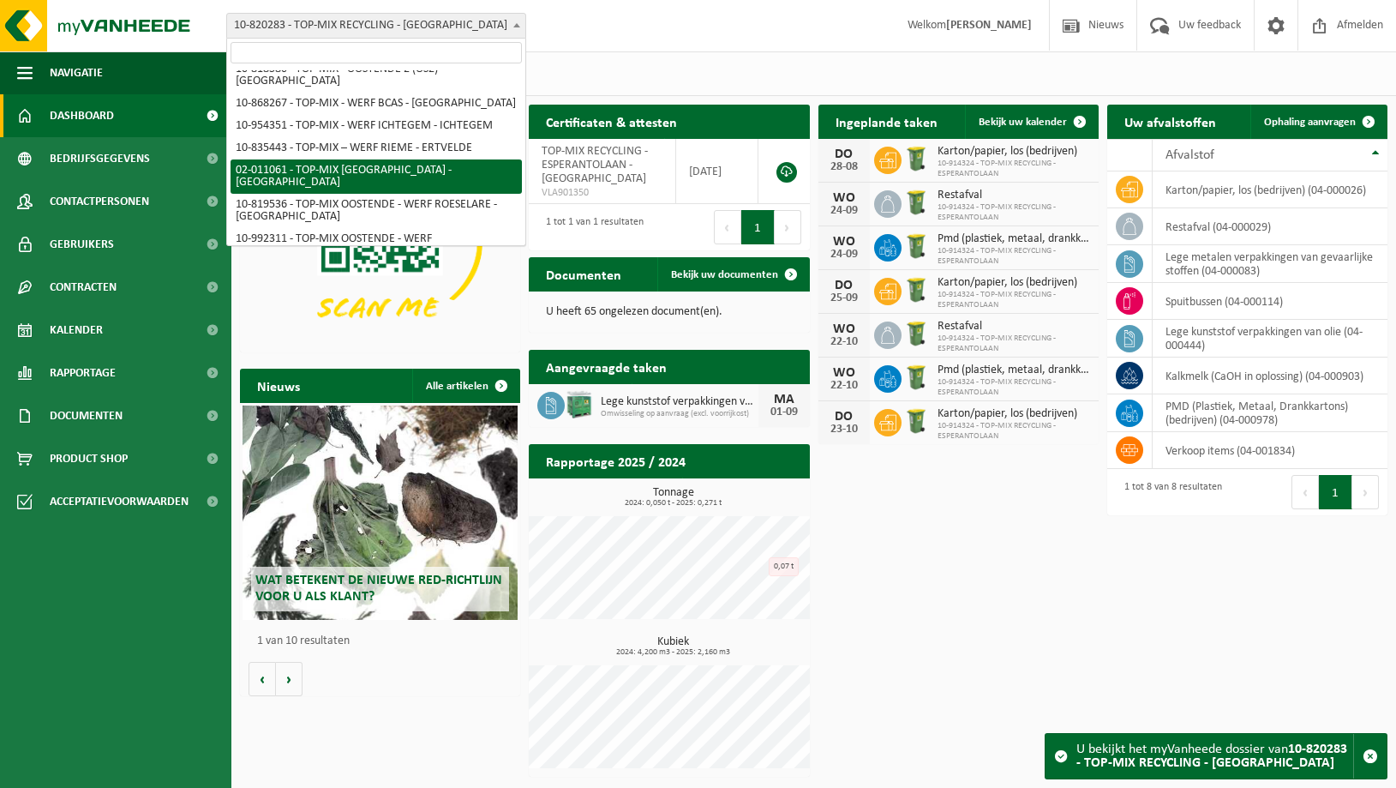
select select "2080"
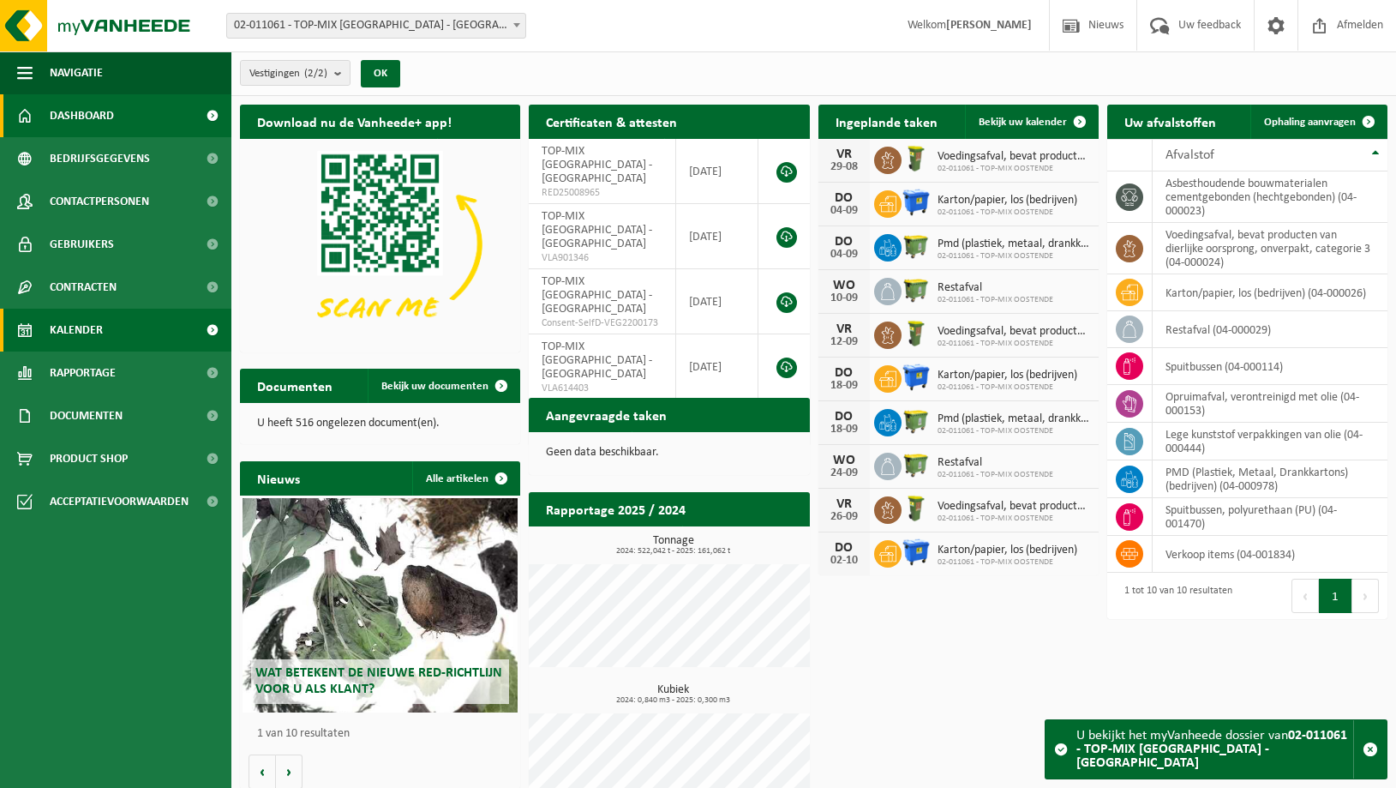
click at [70, 321] on span "Kalender" at bounding box center [76, 330] width 53 height 43
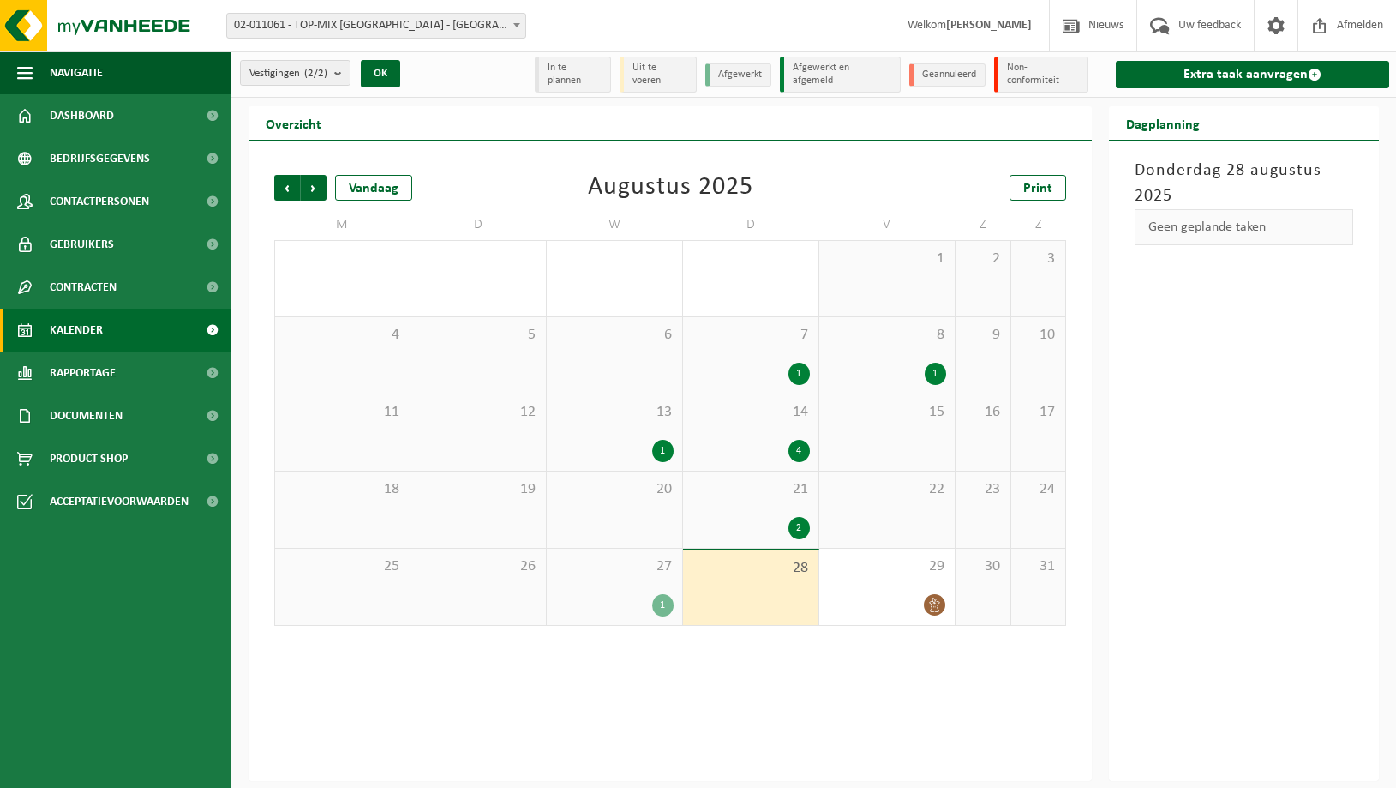
click at [452, 171] on div "Vorige Volgende Vandaag [DATE] Print M D W D V Z Z 28 29 30 31 1 2 3 4 5 6 7 1 …" at bounding box center [670, 400] width 809 height 485
click at [660, 597] on div "1" at bounding box center [662, 605] width 21 height 22
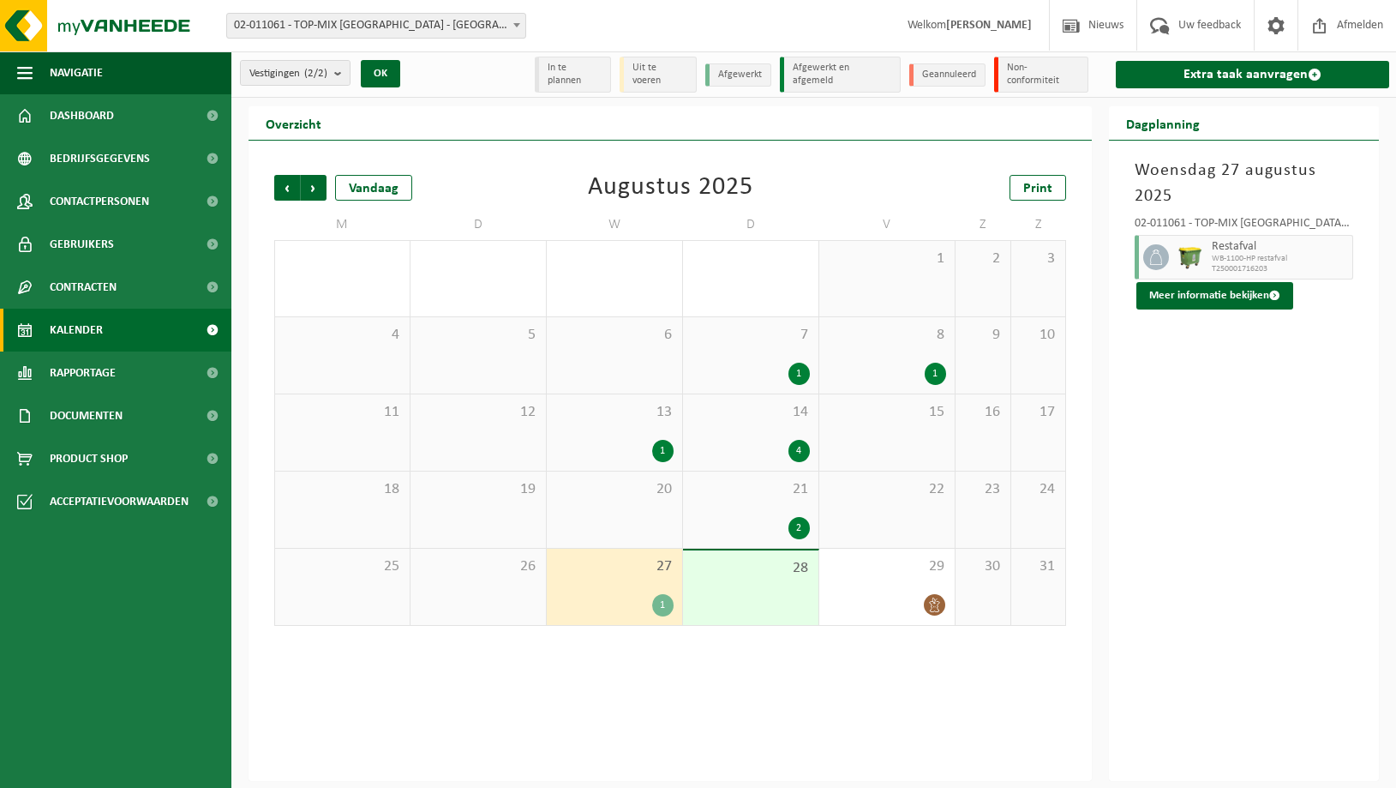
click at [309, 24] on span "02-011061 - TOP-MIX [GEOGRAPHIC_DATA] - [GEOGRAPHIC_DATA]" at bounding box center [376, 26] width 298 height 24
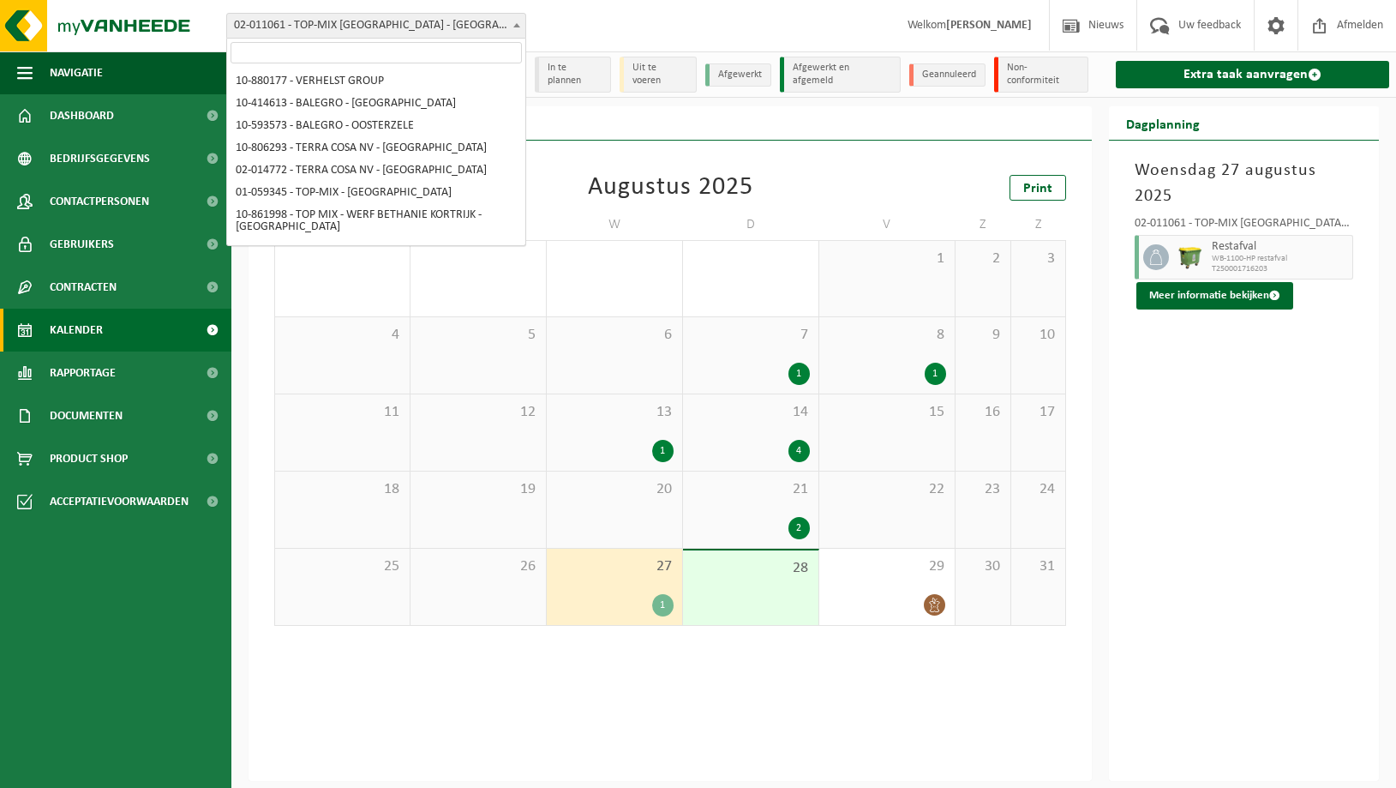
scroll to position [279, 0]
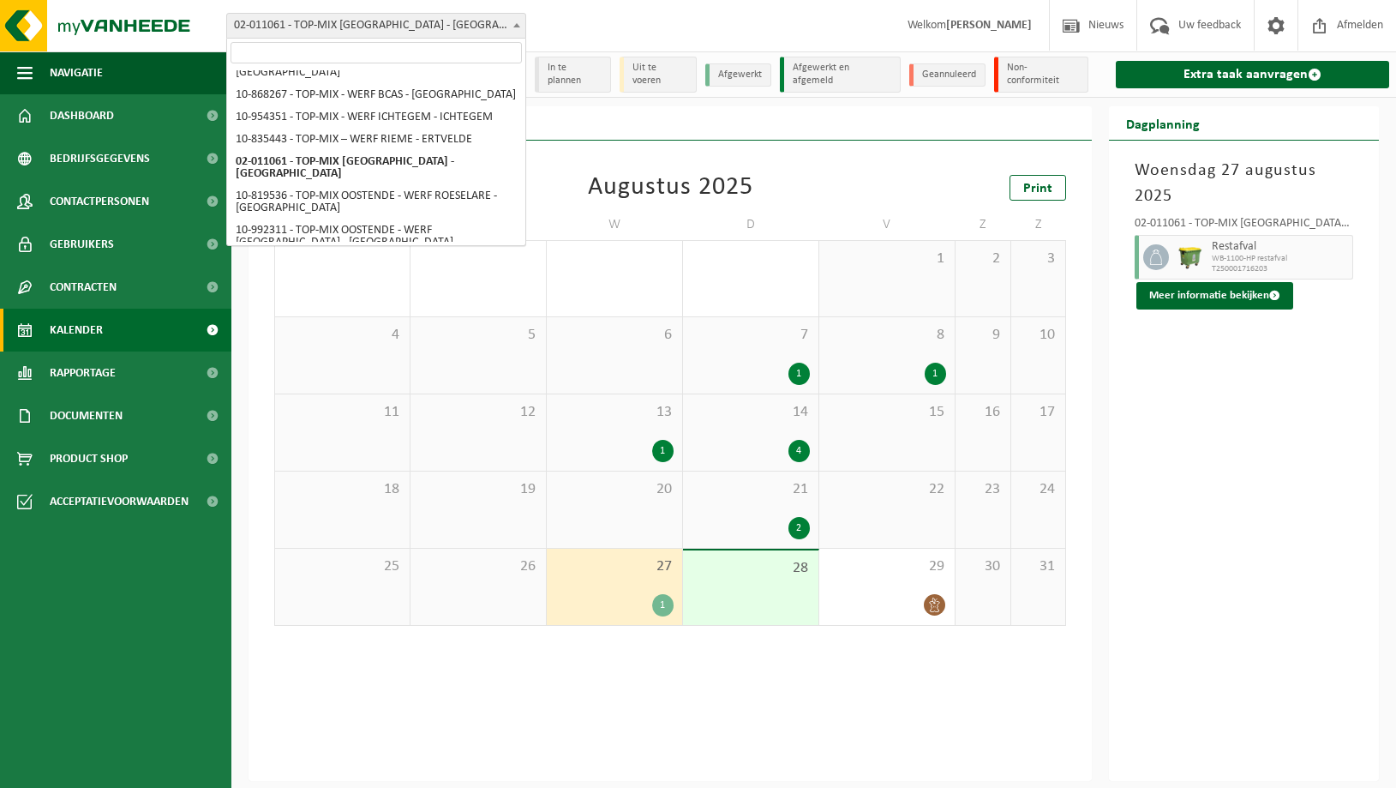
select select "130412"
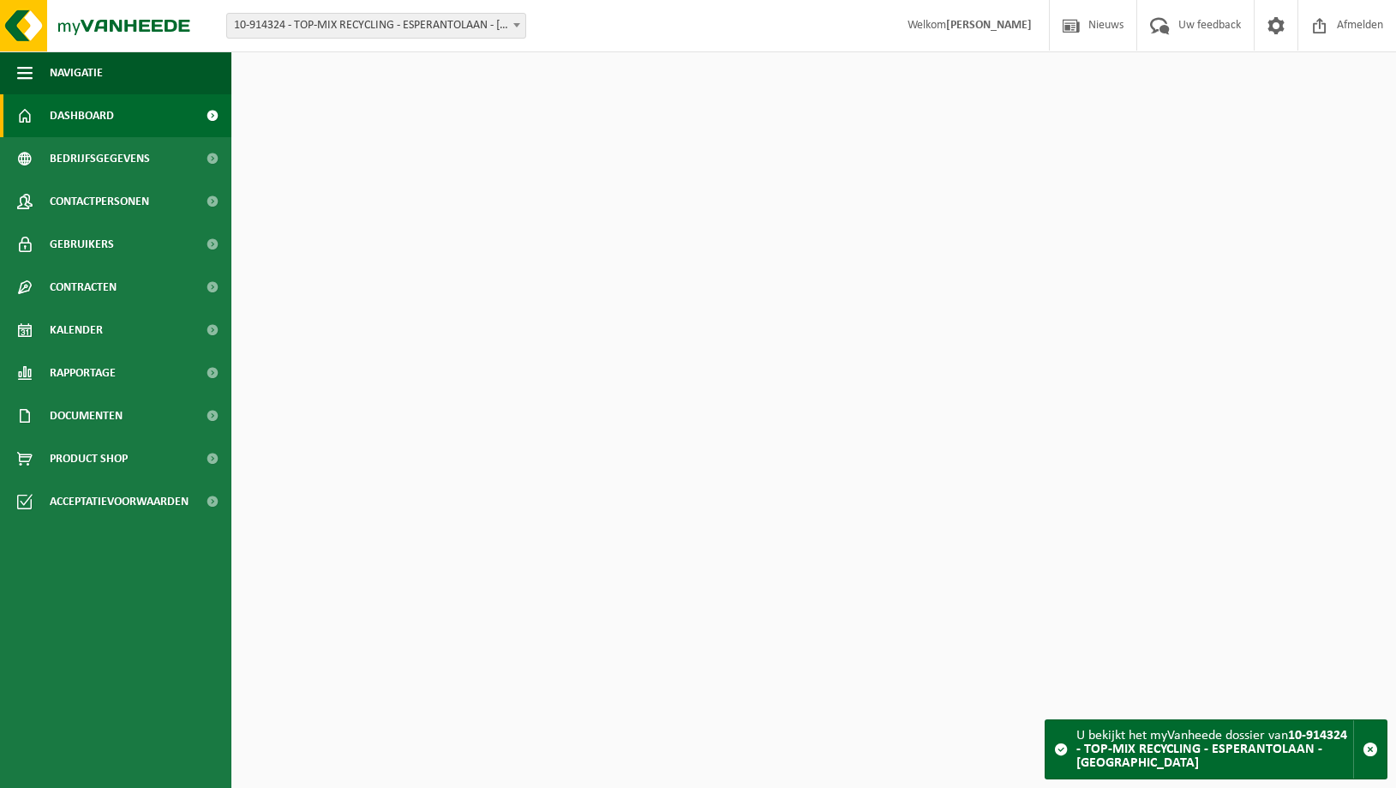
click at [367, 25] on span "10-914324 - TOP-MIX RECYCLING - ESPERANTOLAAN - [GEOGRAPHIC_DATA]" at bounding box center [376, 26] width 298 height 24
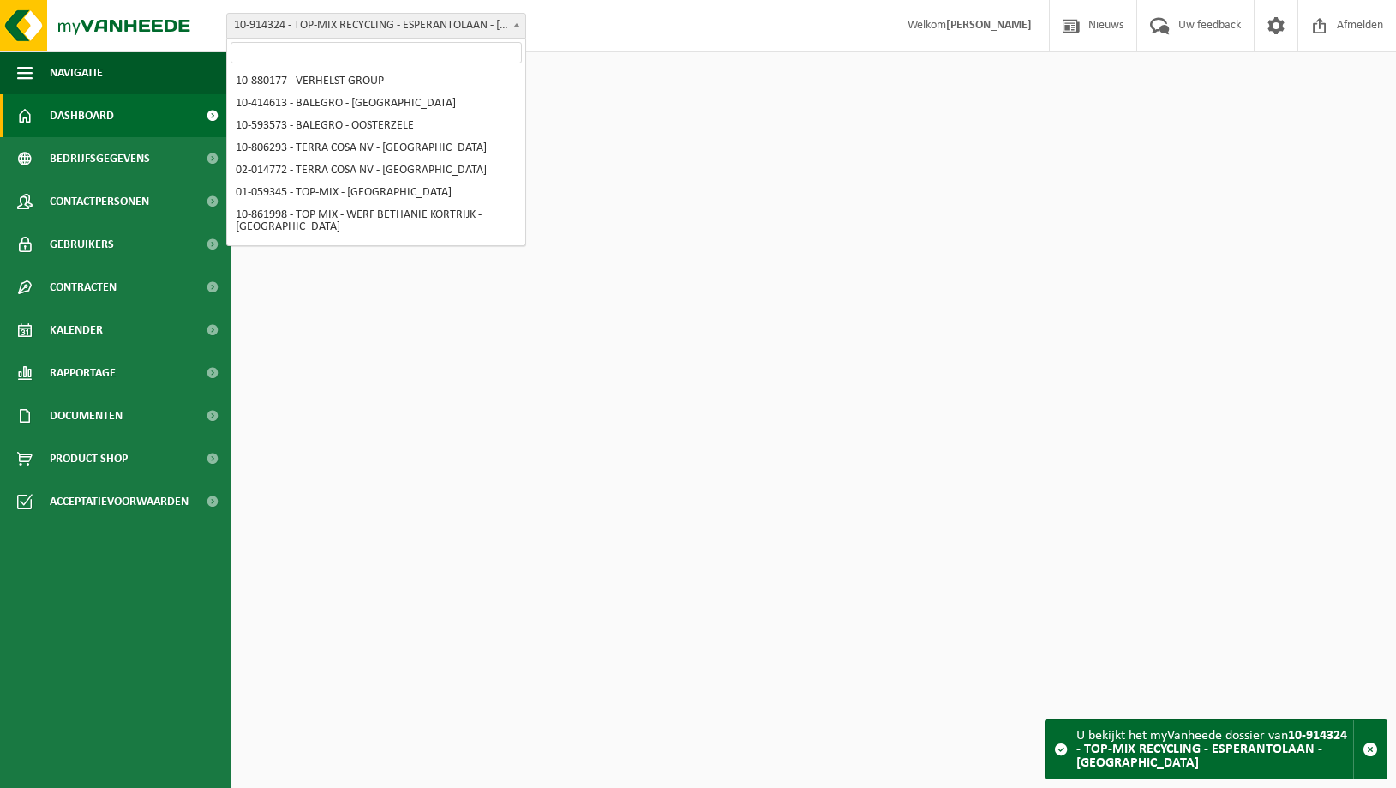
scroll to position [357, 0]
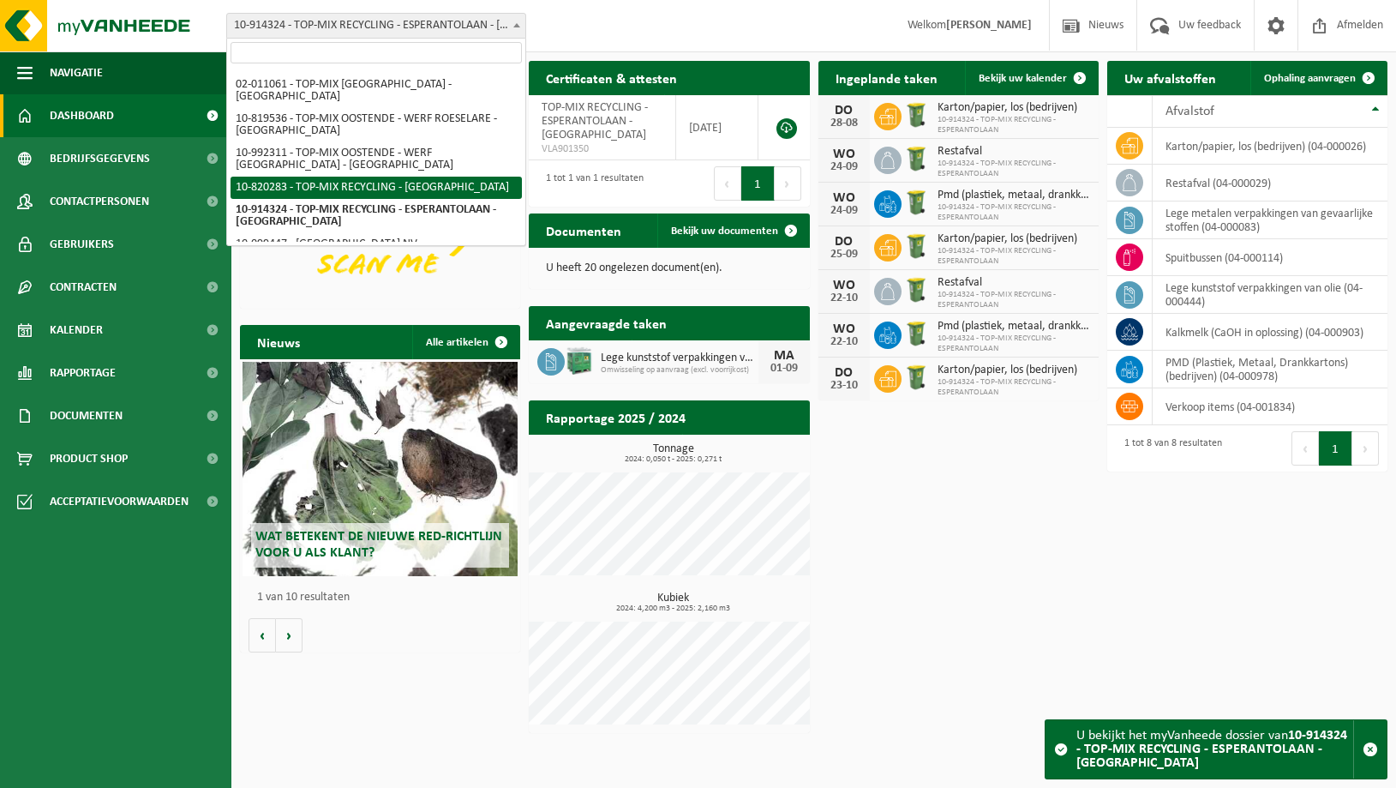
select select "90100"
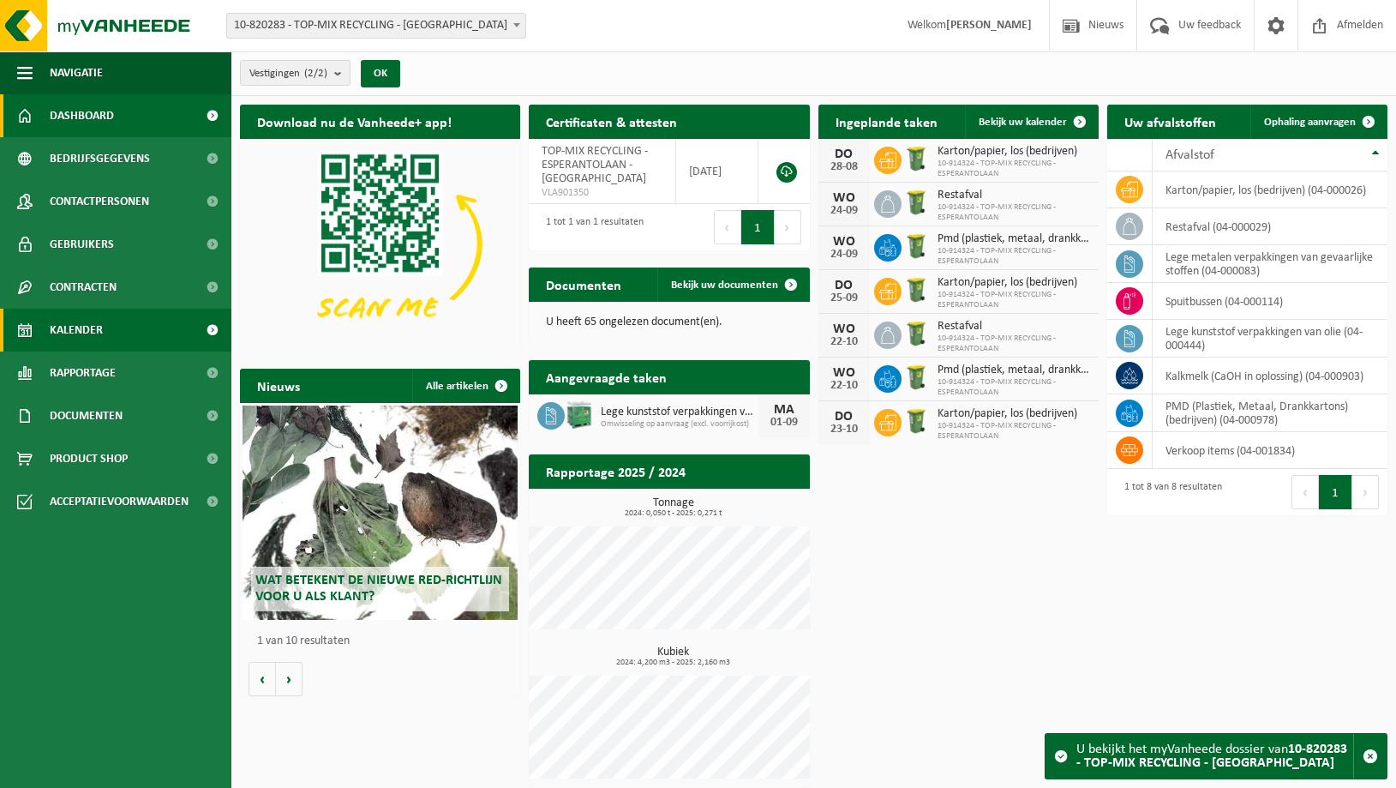
click at [74, 327] on span "Kalender" at bounding box center [76, 330] width 53 height 43
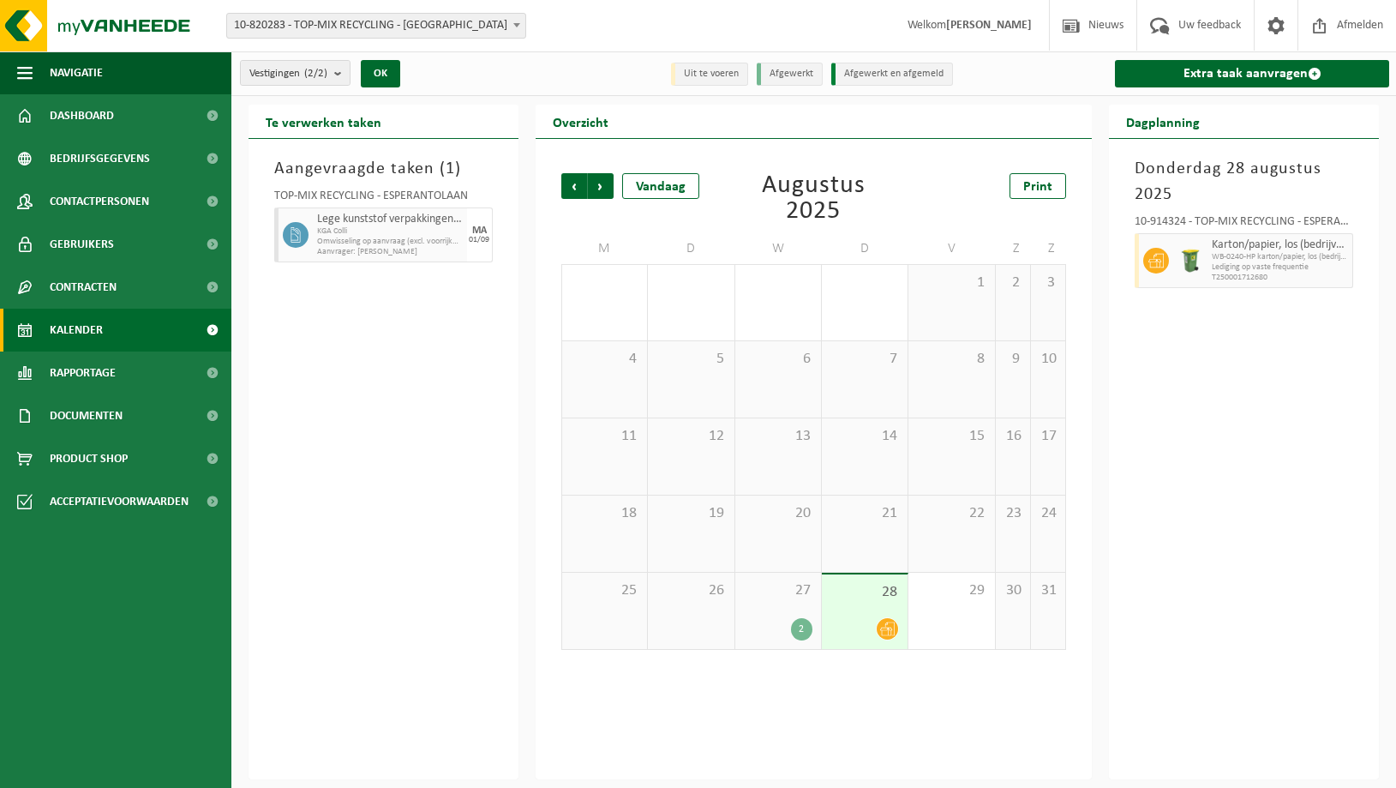
click at [790, 616] on div "27 2" at bounding box center [779, 611] width 86 height 76
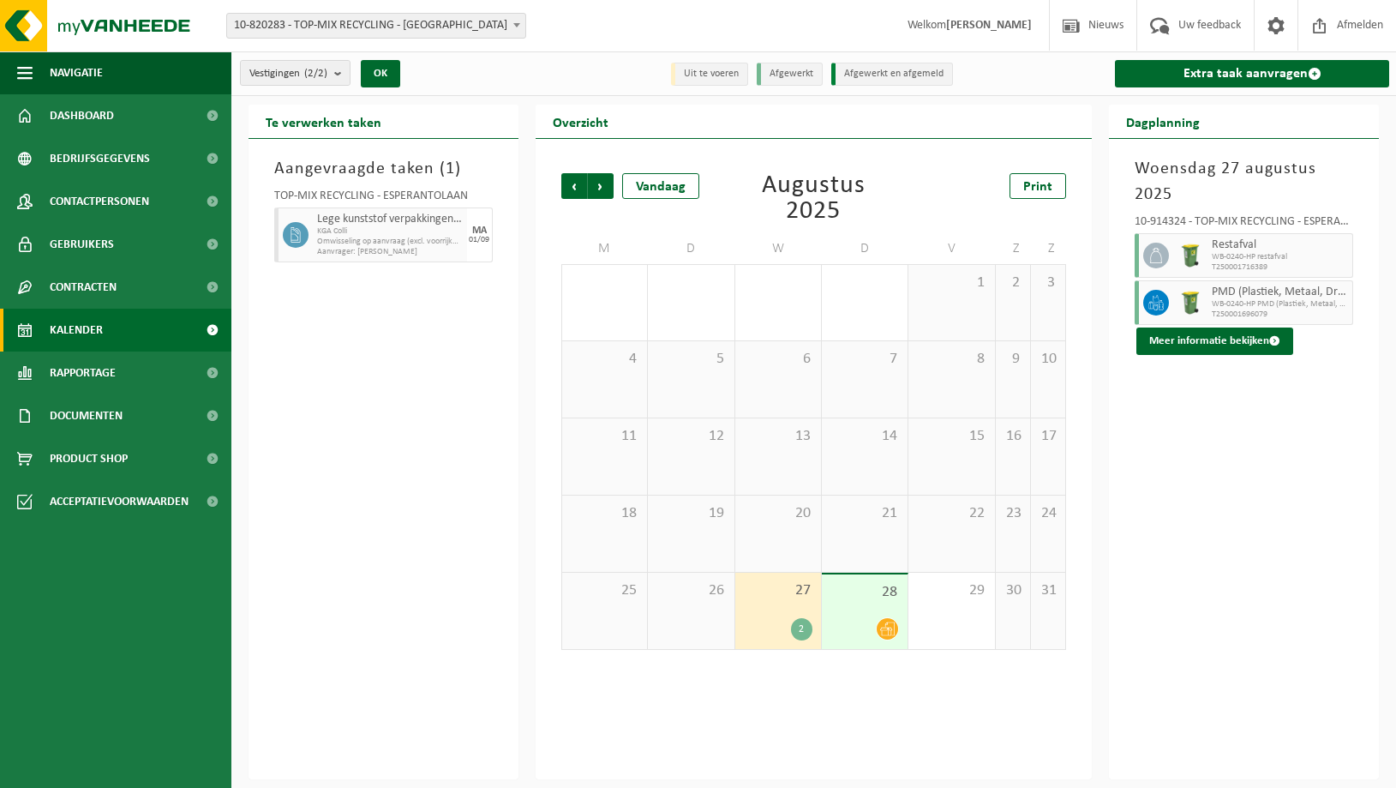
click at [880, 614] on div "28" at bounding box center [865, 611] width 86 height 75
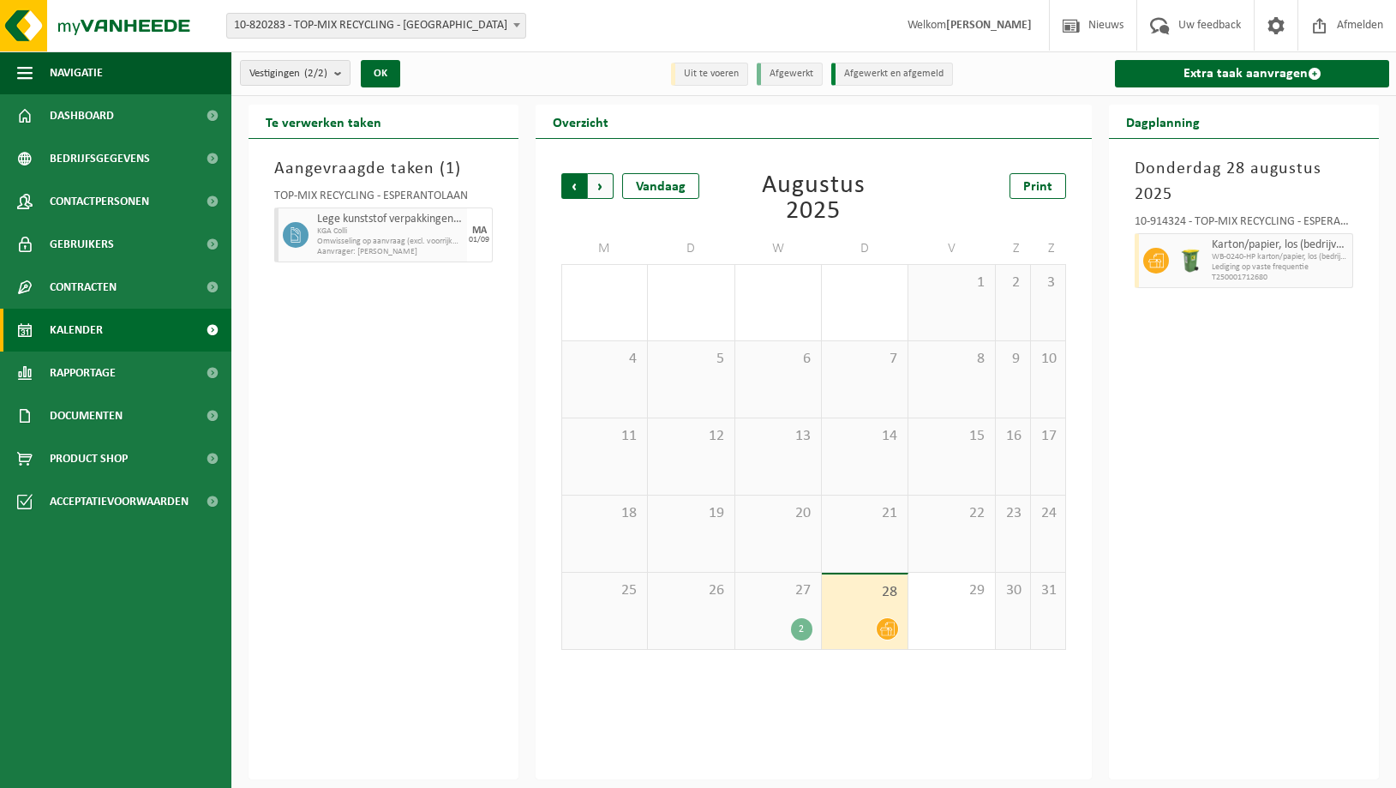
click at [601, 189] on span "Volgende" at bounding box center [601, 186] width 26 height 26
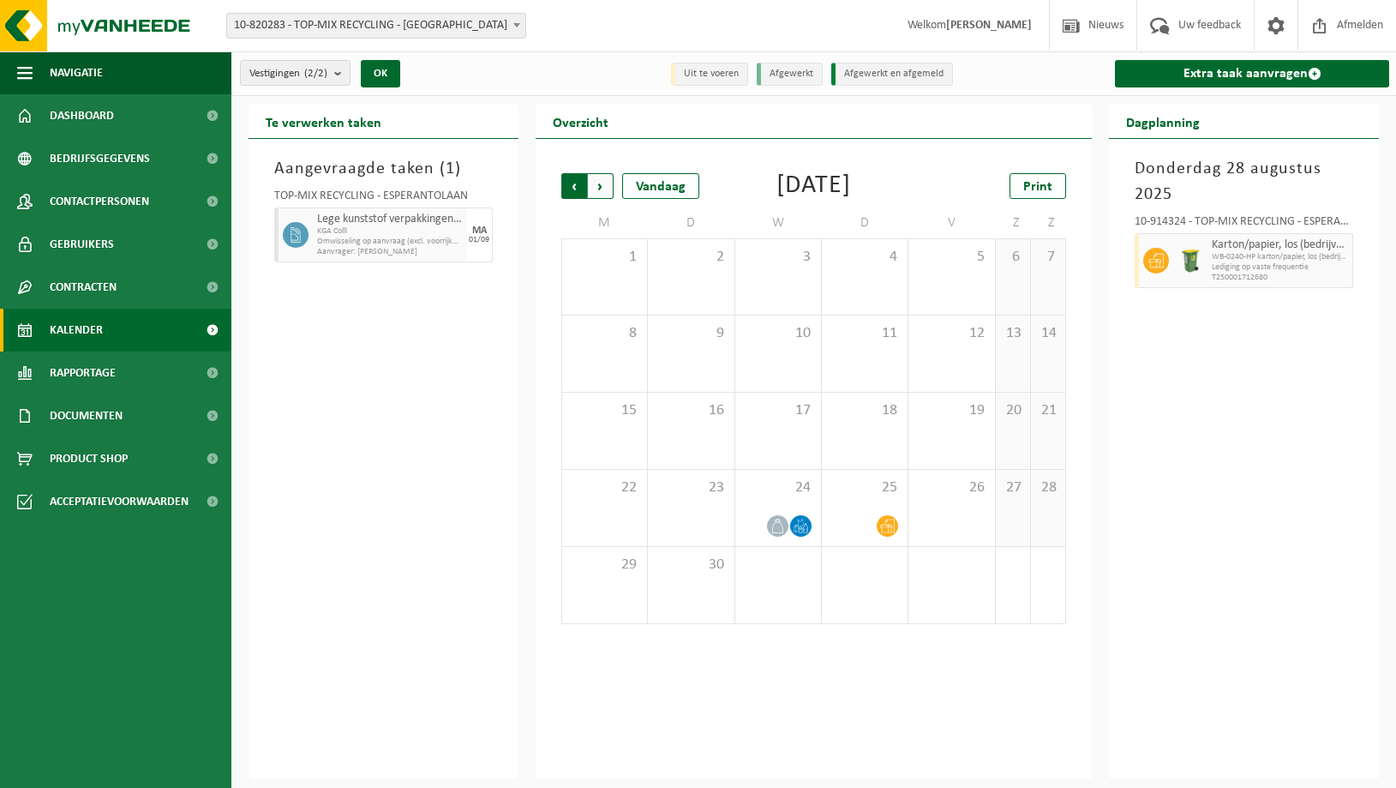
click at [605, 178] on span "Volgende" at bounding box center [601, 186] width 26 height 26
click at [575, 188] on span "Vorige" at bounding box center [574, 186] width 26 height 26
click at [1041, 183] on span "Print" at bounding box center [1038, 187] width 29 height 14
click at [604, 187] on span "Volgende" at bounding box center [601, 186] width 26 height 26
click at [1039, 181] on span "Print" at bounding box center [1038, 187] width 29 height 14
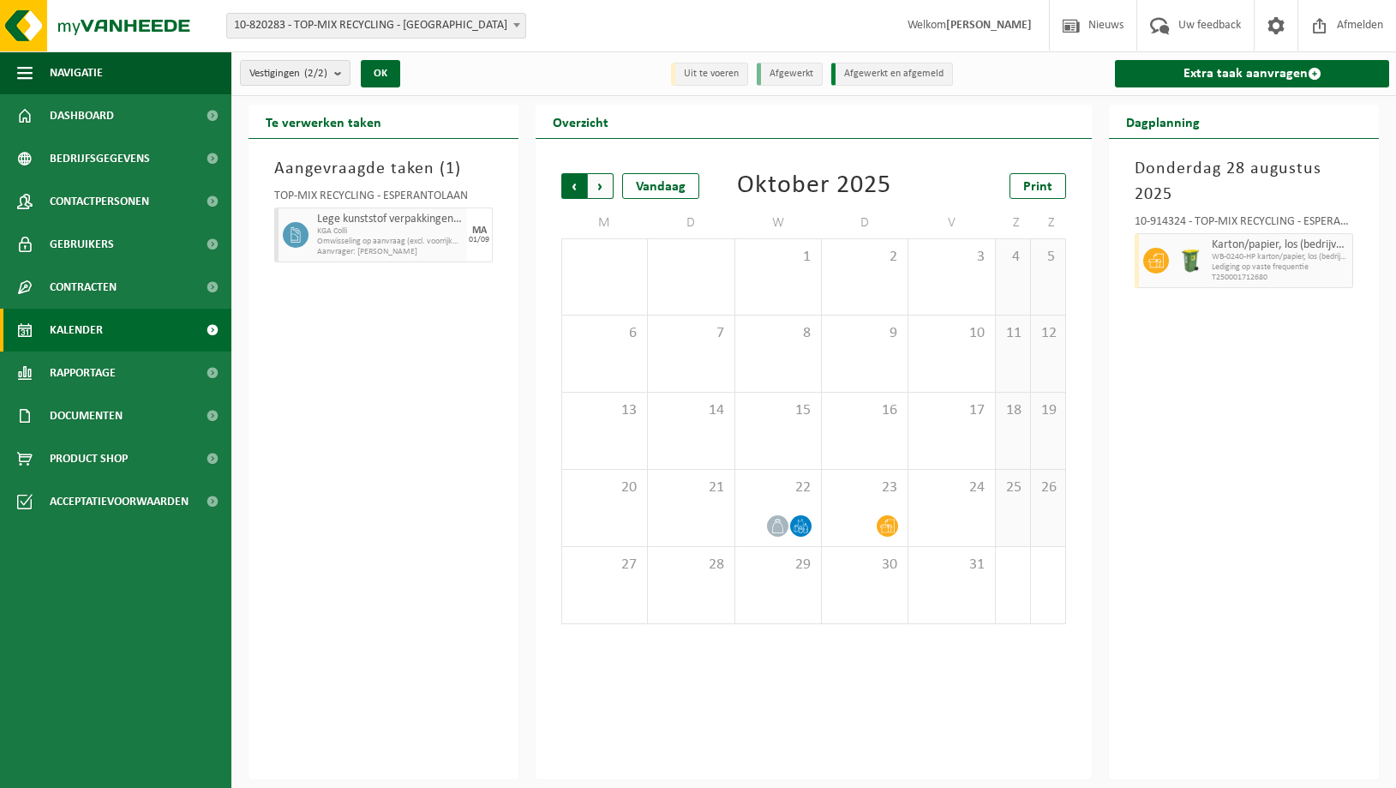
click at [602, 182] on span "Volgende" at bounding box center [601, 186] width 26 height 26
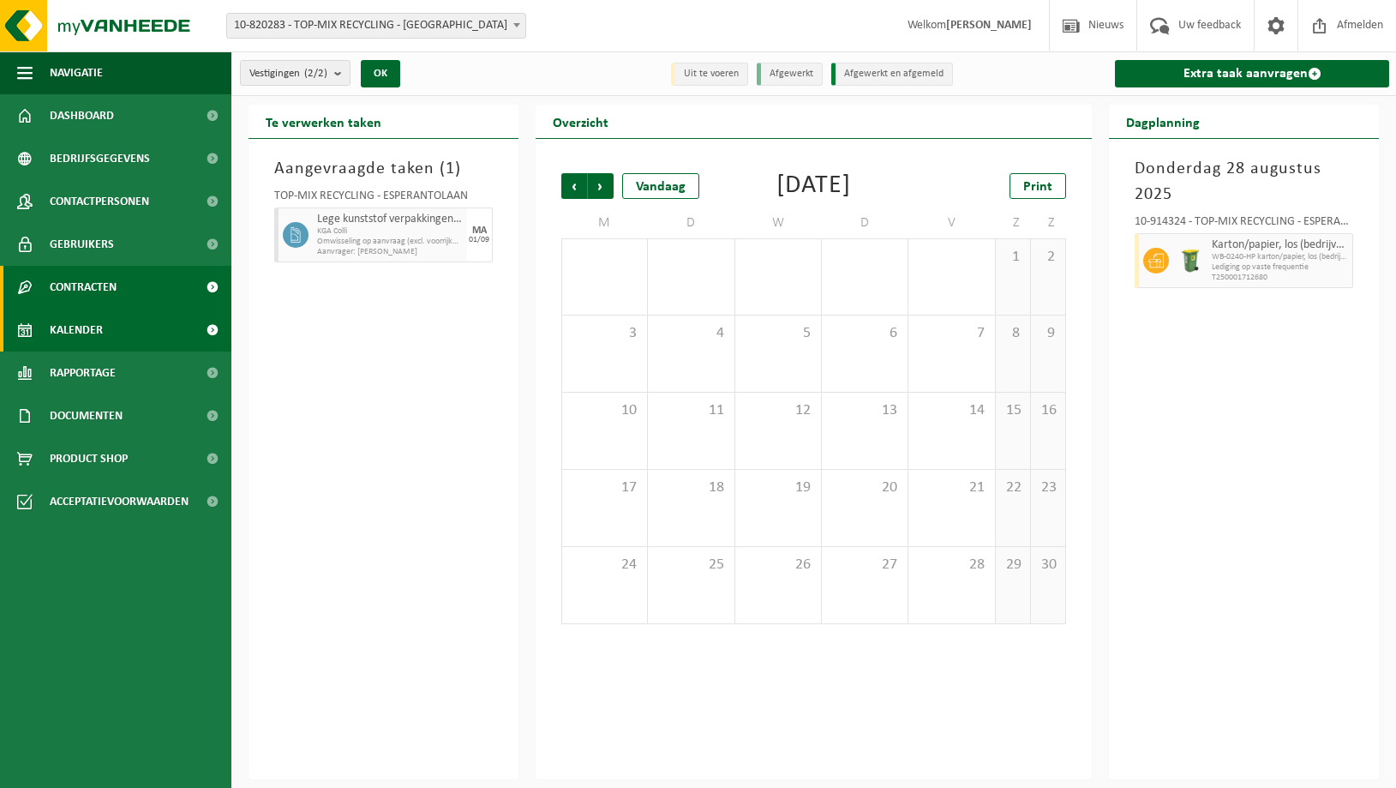
click at [81, 295] on span "Contracten" at bounding box center [83, 287] width 67 height 43
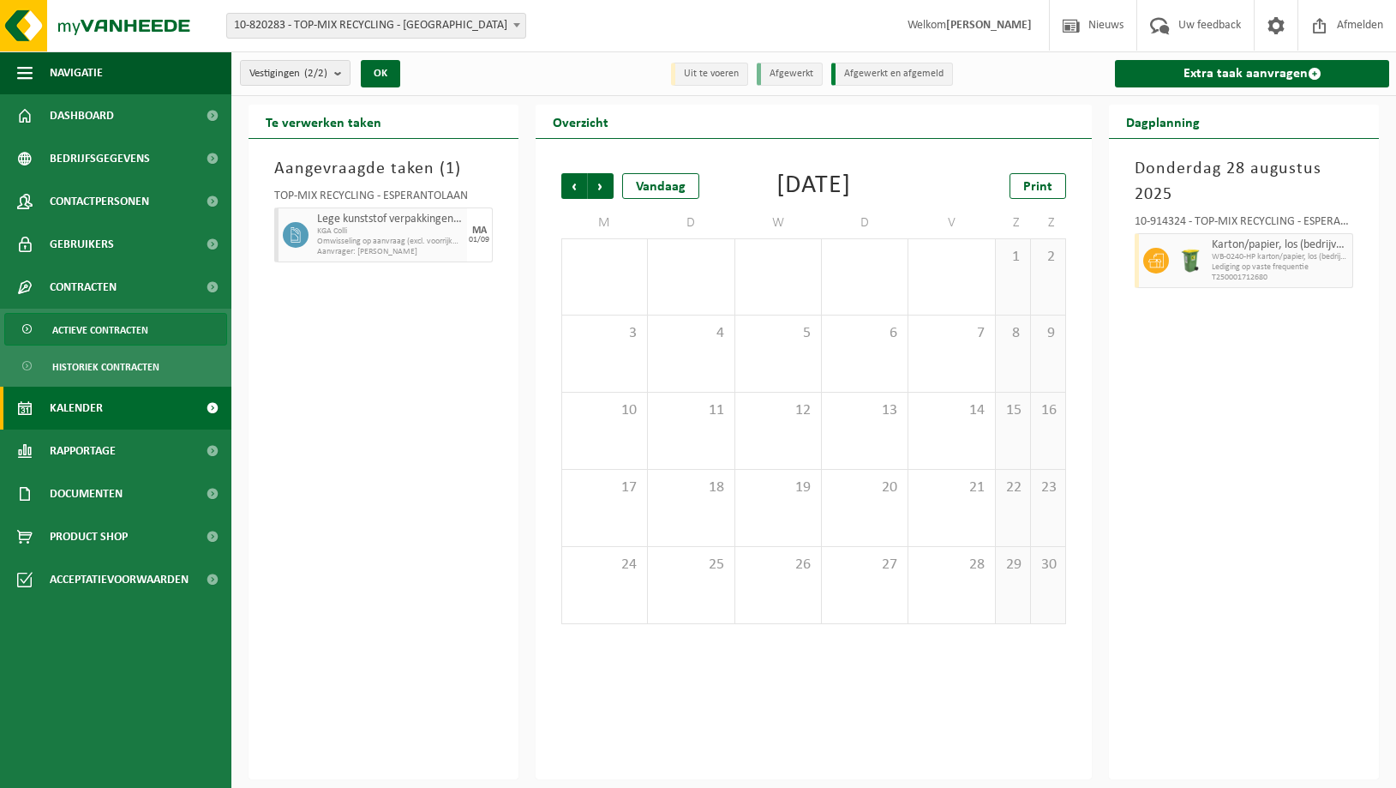
click at [97, 324] on span "Actieve contracten" at bounding box center [100, 330] width 96 height 33
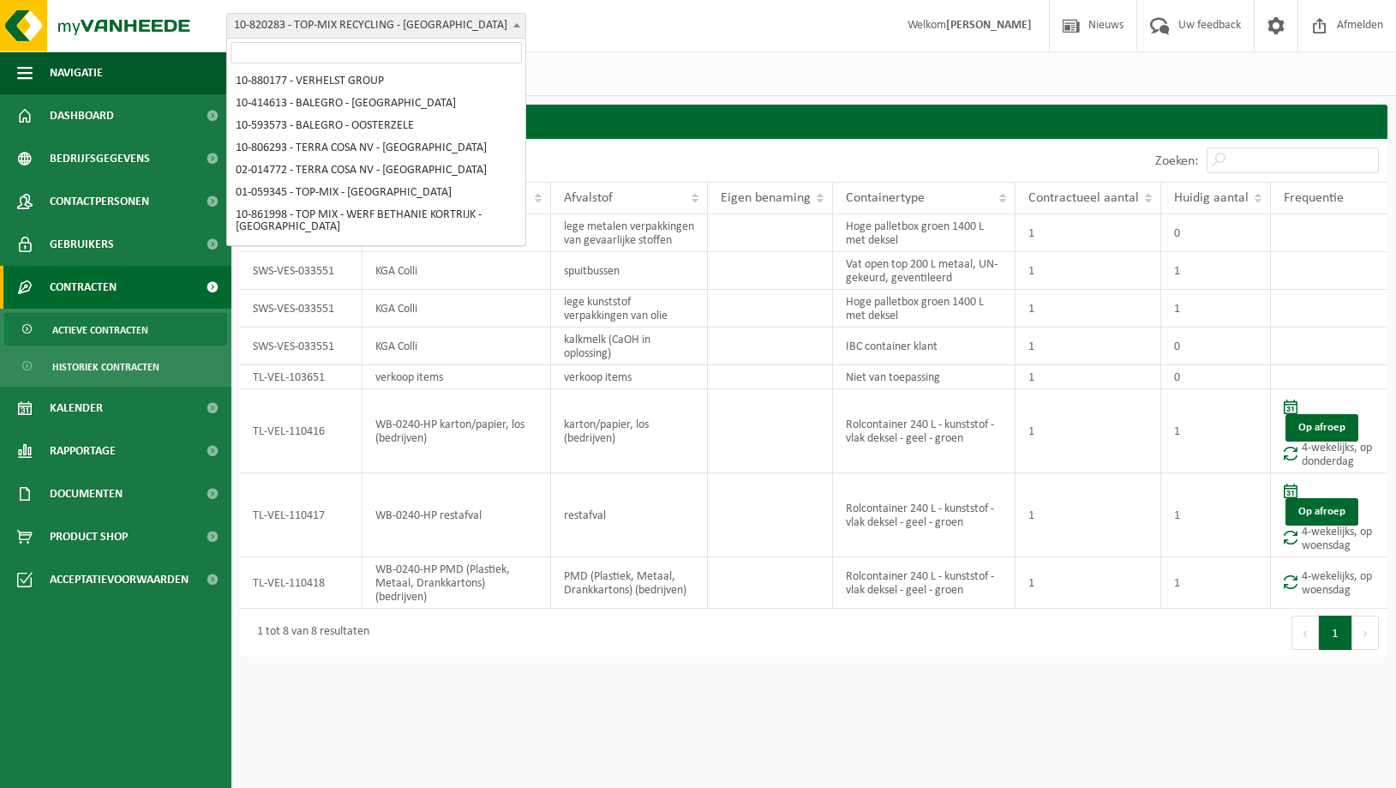
click at [334, 20] on span "10-820283 - TOP-MIX RECYCLING - [GEOGRAPHIC_DATA]" at bounding box center [376, 26] width 298 height 24
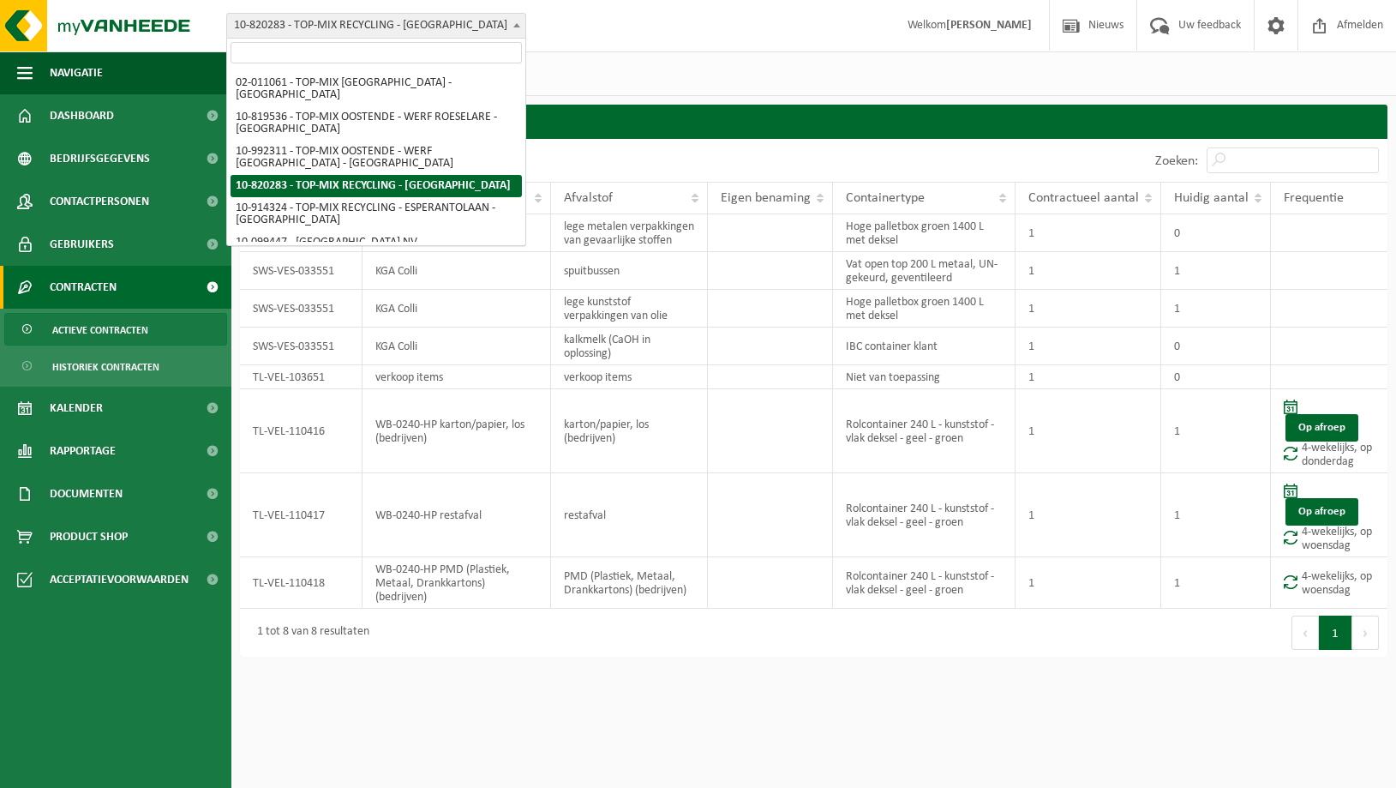
click at [80, 289] on span "Contracten" at bounding box center [83, 287] width 67 height 43
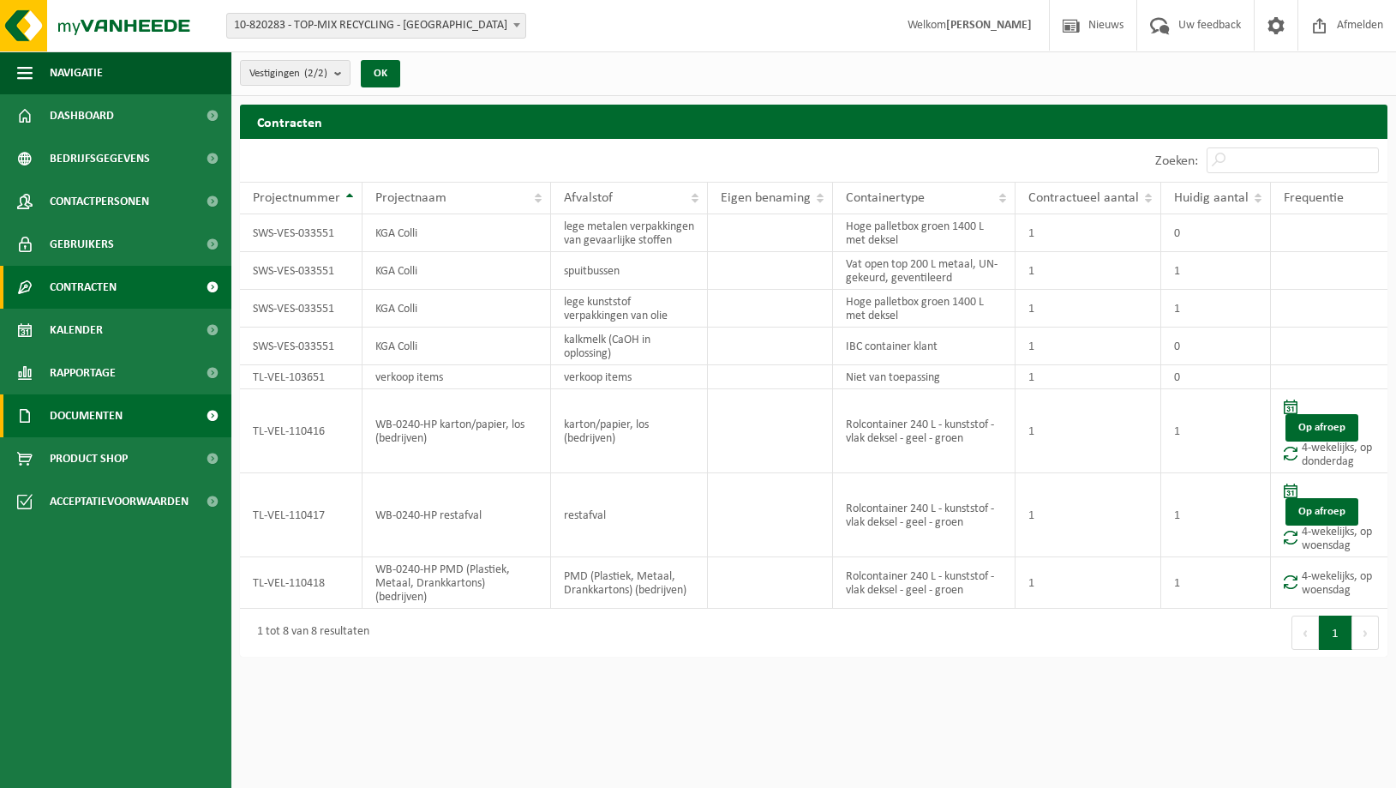
click at [81, 418] on span "Documenten" at bounding box center [86, 415] width 73 height 43
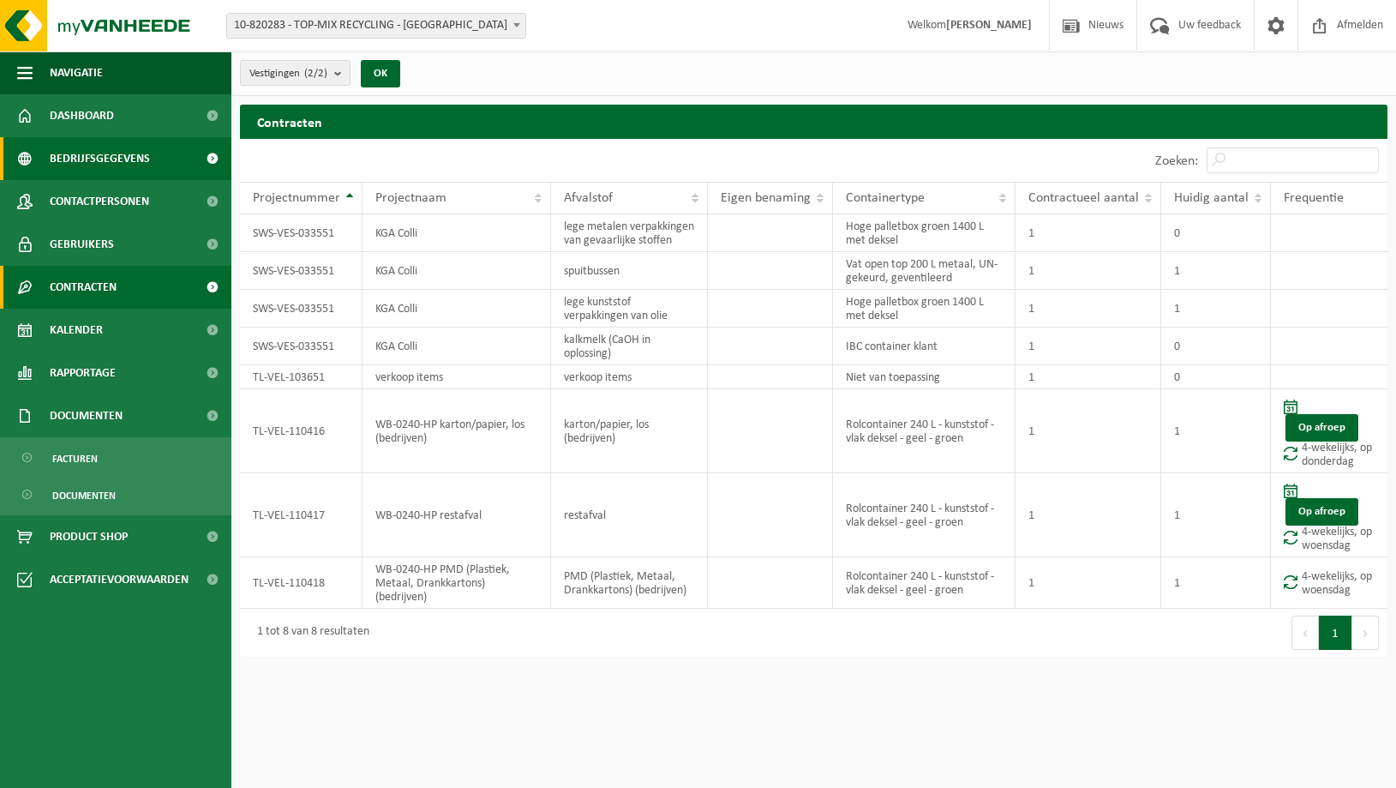
click at [75, 154] on span "Bedrijfsgegevens" at bounding box center [100, 158] width 100 height 43
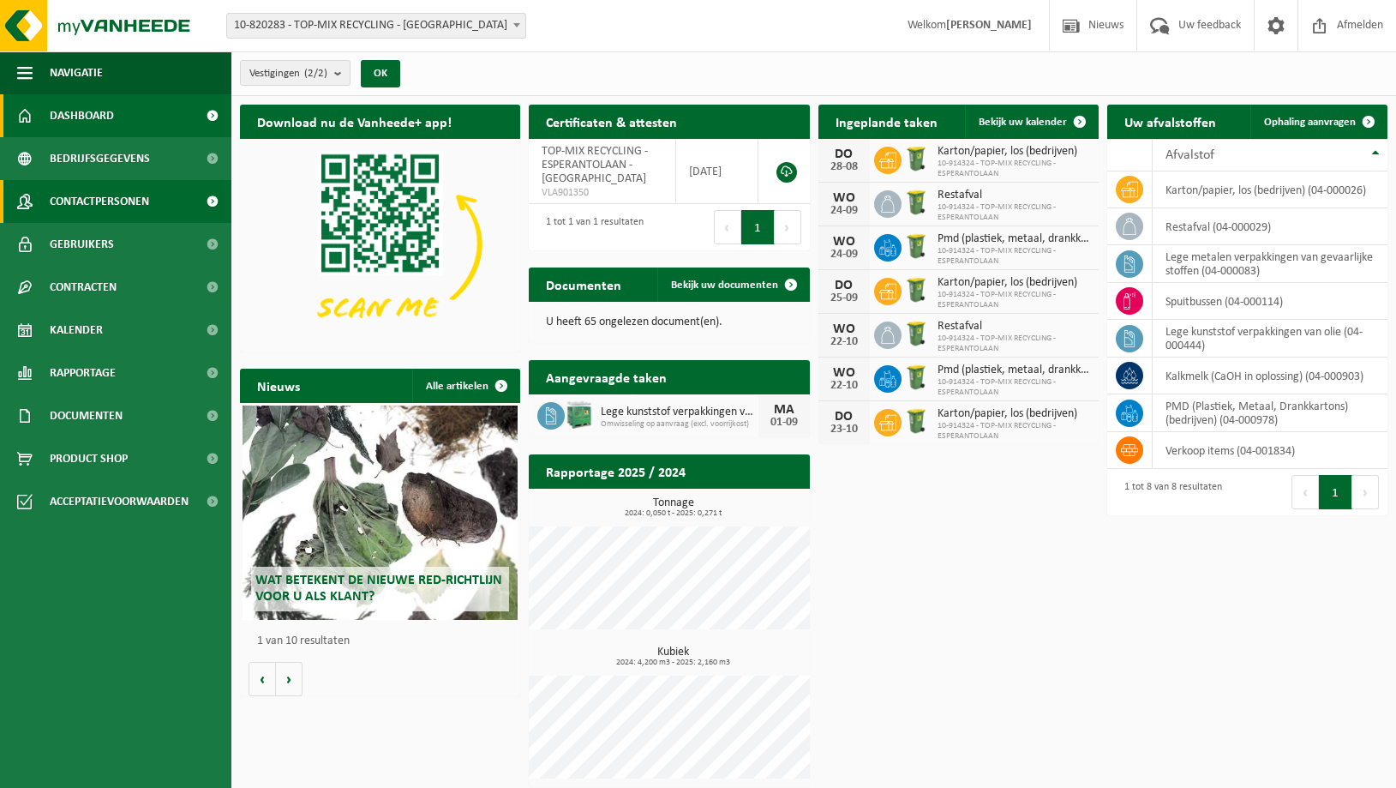
click at [72, 204] on span "Contactpersonen" at bounding box center [99, 201] width 99 height 43
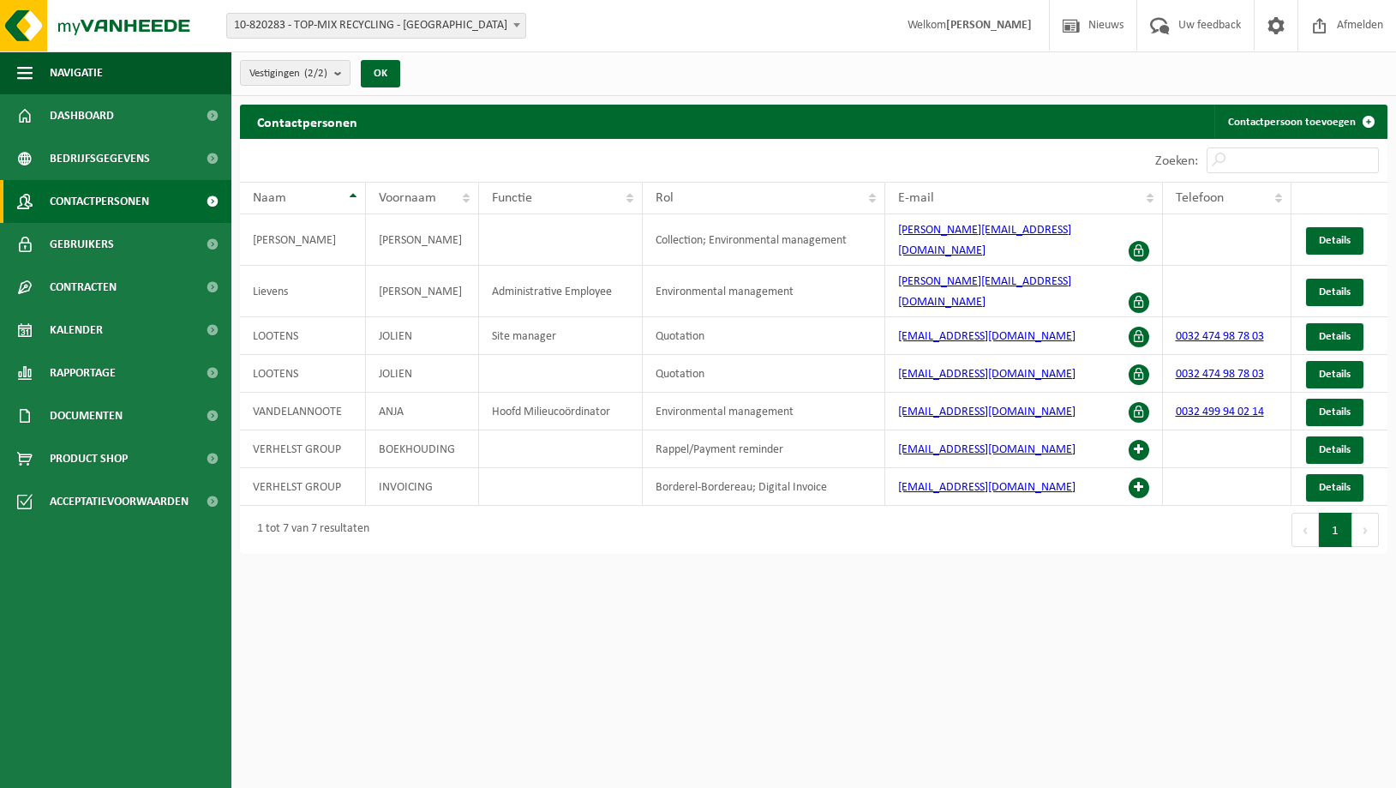
click at [350, 23] on span "10-820283 - TOP-MIX RECYCLING - [GEOGRAPHIC_DATA]" at bounding box center [376, 26] width 298 height 24
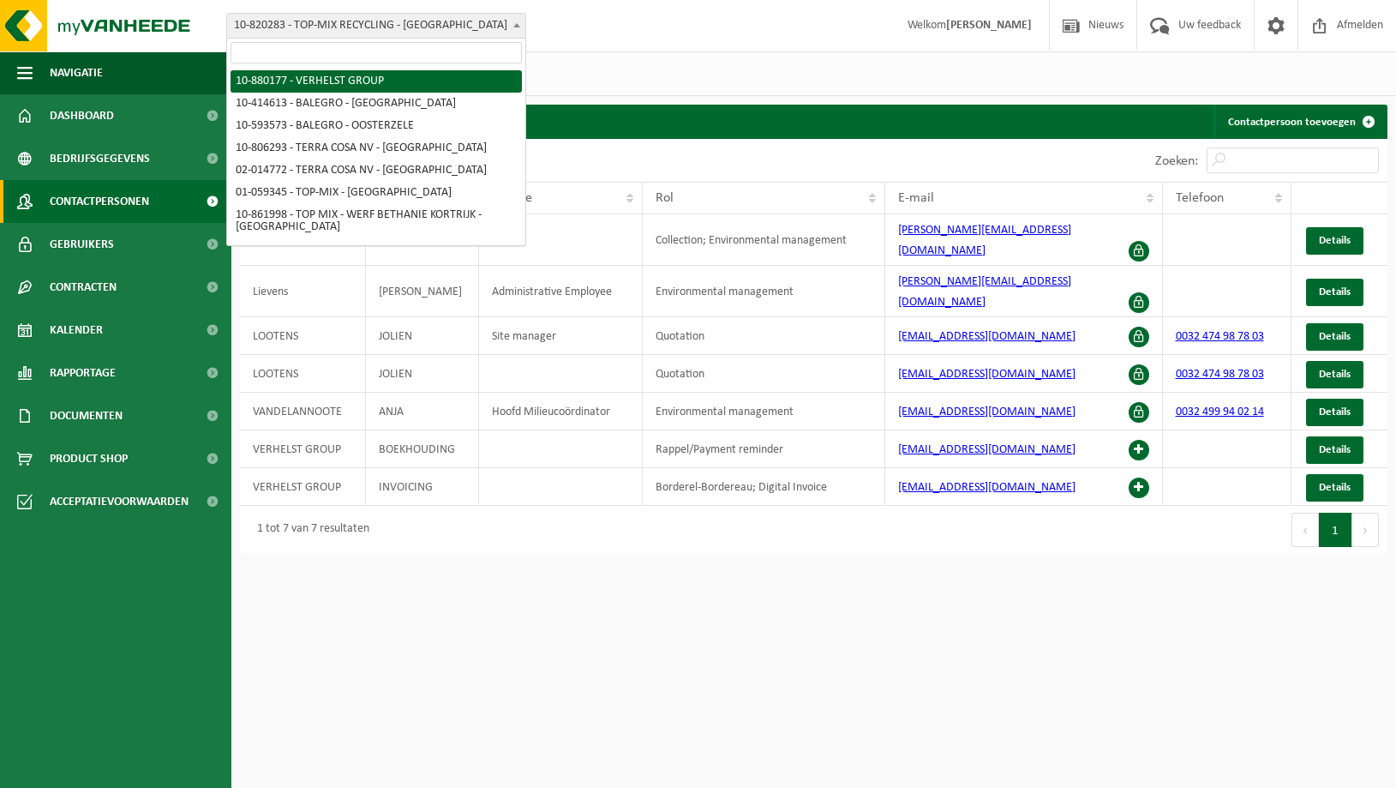
select select "109241"
